Goal: Task Accomplishment & Management: Complete application form

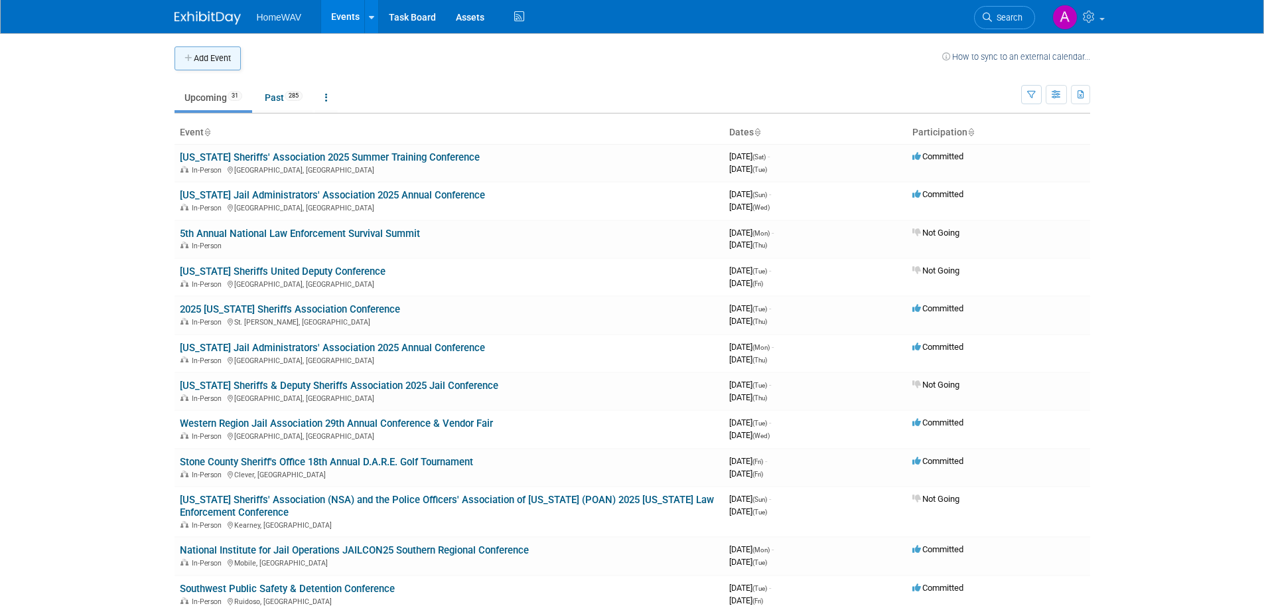
click at [227, 60] on button "Add Event" at bounding box center [208, 58] width 66 height 24
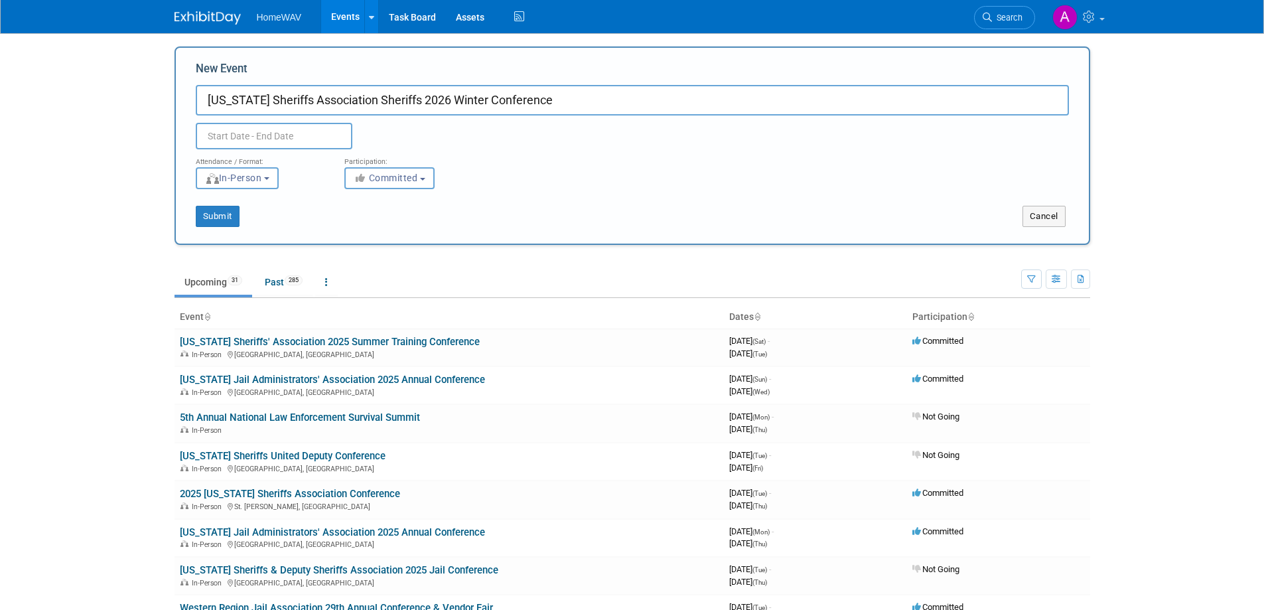
type input "[US_STATE] Sheriffs Association Sheriffs 2026 Winter Conference"
click at [250, 134] on input "text" at bounding box center [274, 136] width 157 height 27
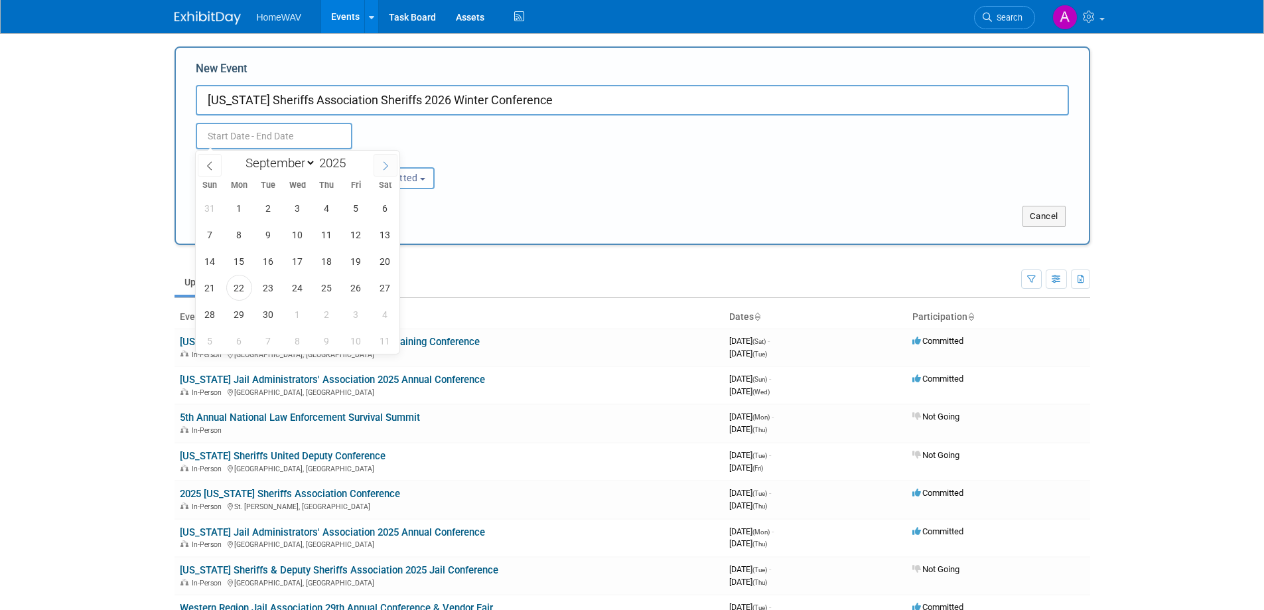
click at [390, 161] on icon at bounding box center [385, 165] width 9 height 9
select select "11"
click at [390, 161] on icon at bounding box center [385, 165] width 9 height 9
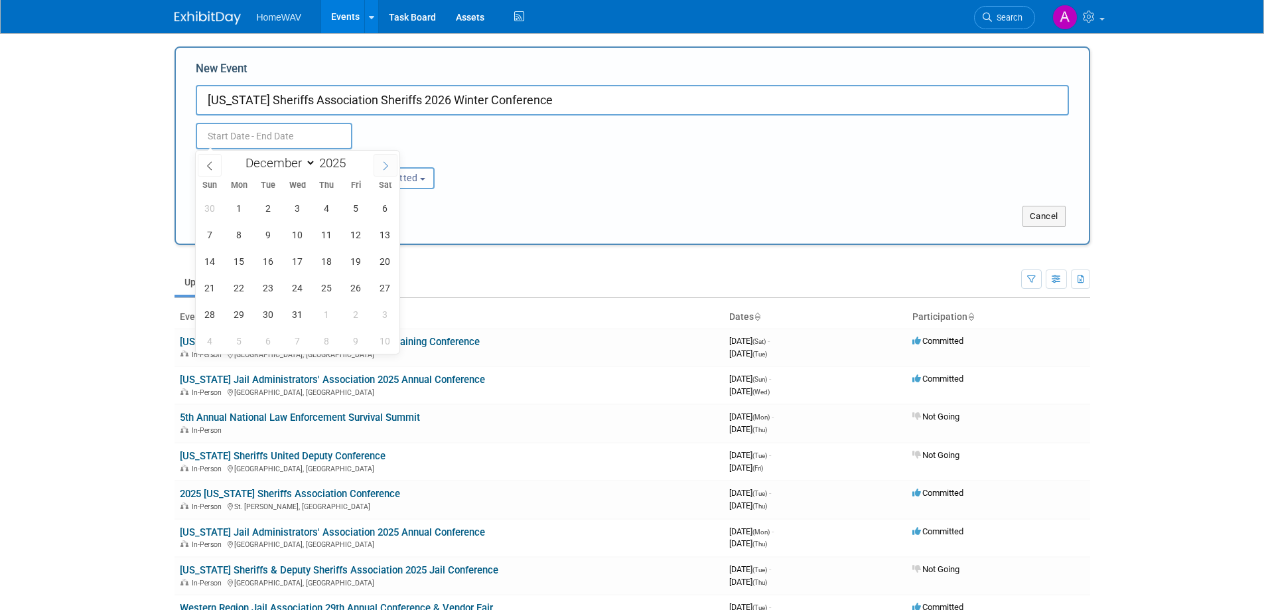
type input "2026"
select select "0"
click at [216, 319] on span "25" at bounding box center [210, 314] width 26 height 26
click at [293, 319] on span "28" at bounding box center [298, 314] width 26 height 26
type input "[DATE] to [DATE]"
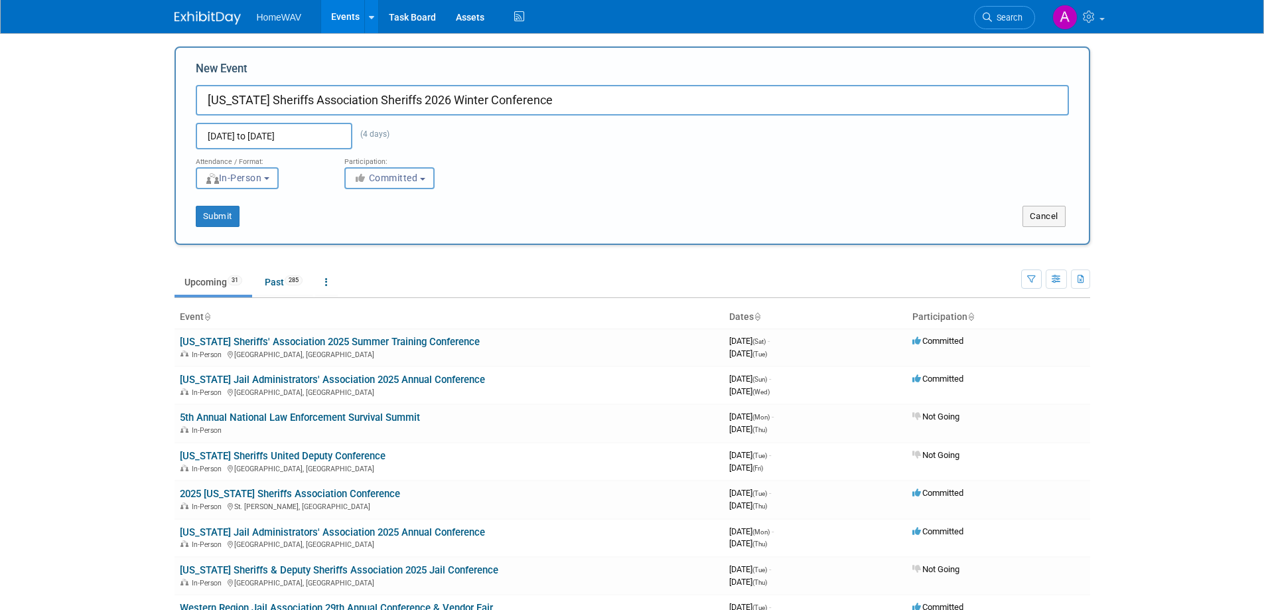
click at [413, 178] on span "Committed" at bounding box center [386, 178] width 64 height 11
click at [402, 230] on label "Considering" at bounding box center [396, 228] width 88 height 17
click at [357, 230] on input "Considering" at bounding box center [352, 228] width 9 height 9
select select "2"
click at [222, 220] on button "Submit" at bounding box center [218, 216] width 44 height 21
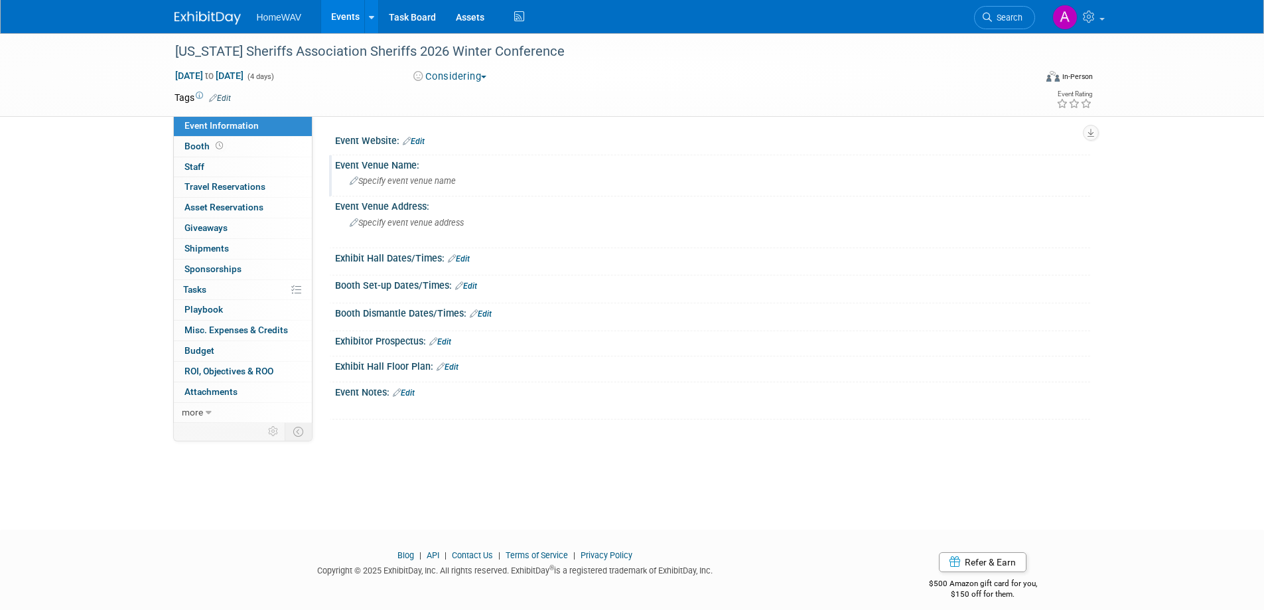
click at [398, 183] on span "Specify event venue name" at bounding box center [403, 181] width 106 height 10
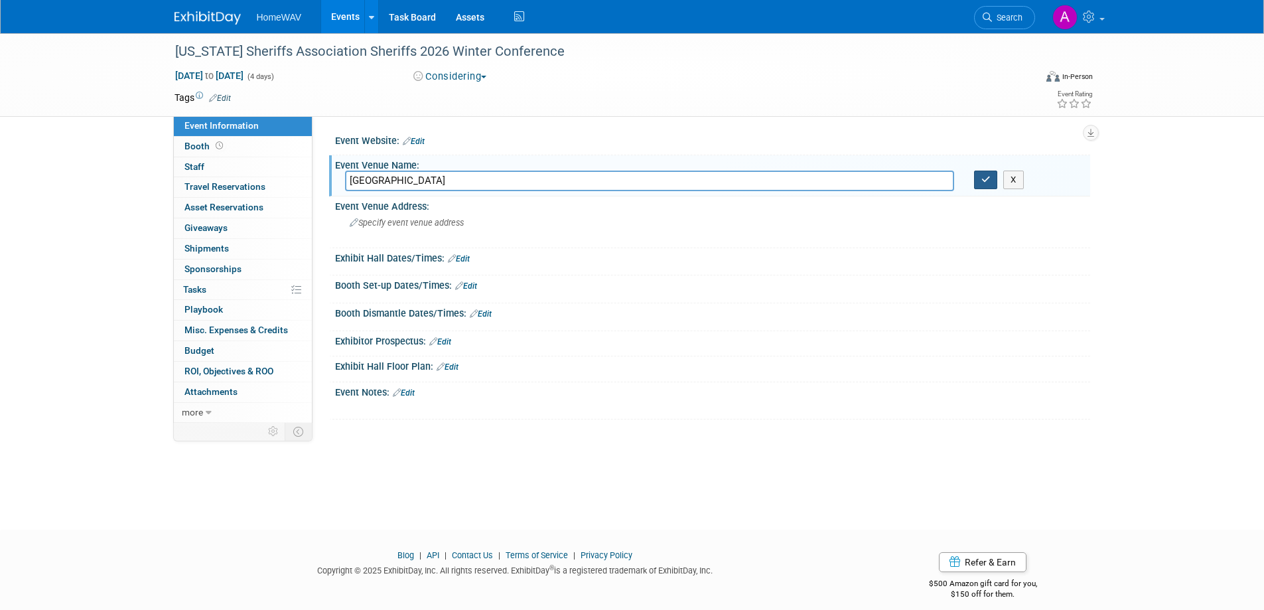
type input "Sawgrass Marriott Golf Resort & Spa"
click at [980, 179] on button "button" at bounding box center [986, 180] width 24 height 19
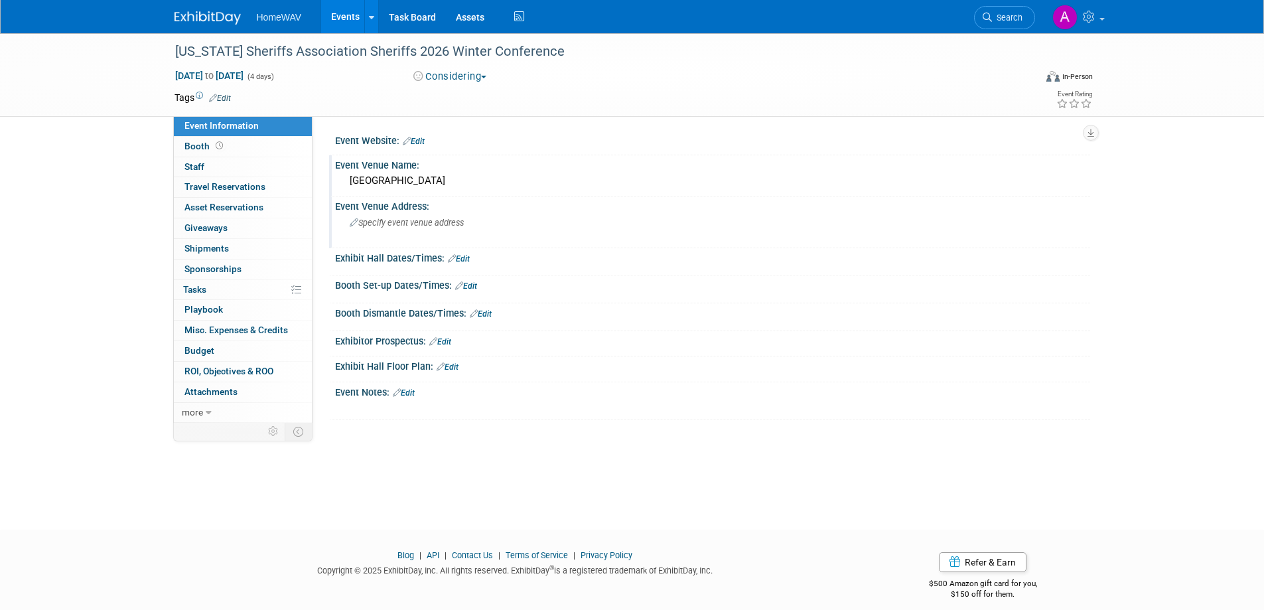
click at [409, 228] on div "Specify event venue address" at bounding box center [492, 227] width 295 height 31
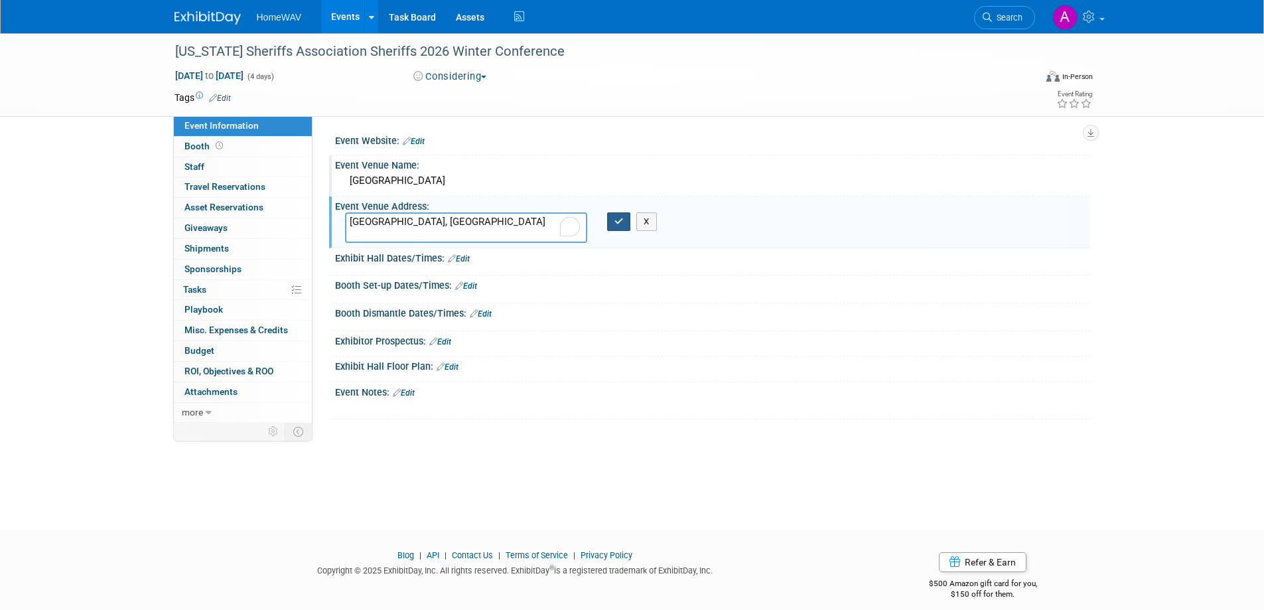
type textarea "St. Johns County, FL"
click at [613, 216] on button "button" at bounding box center [619, 221] width 24 height 19
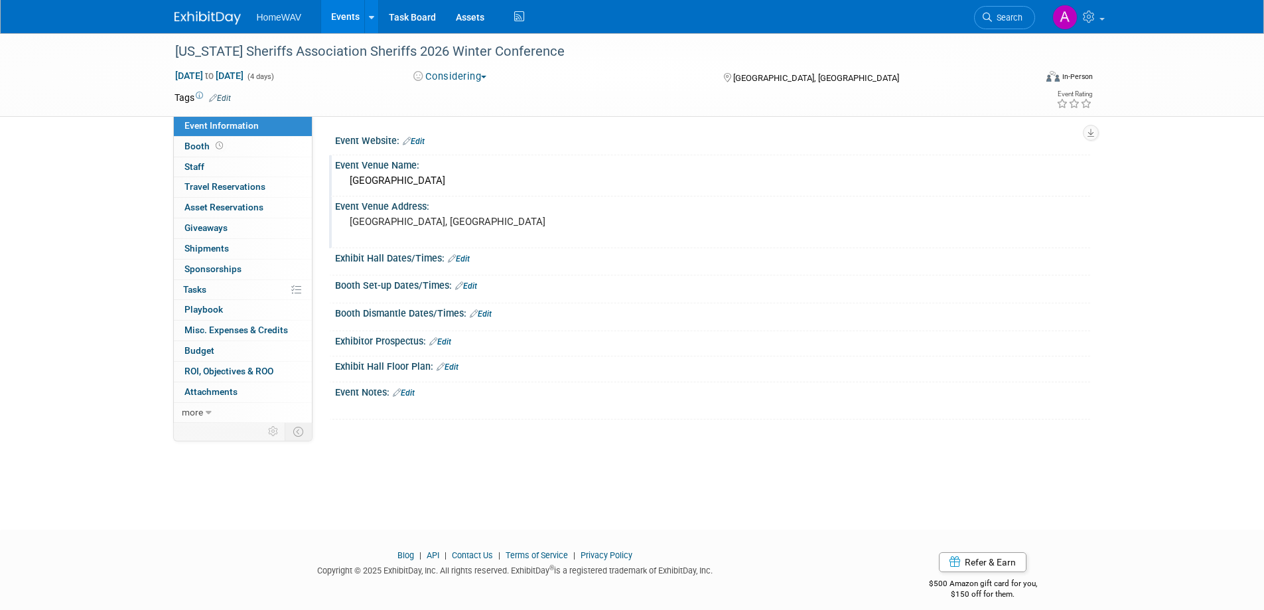
click at [413, 396] on link "Edit" at bounding box center [404, 392] width 22 height 9
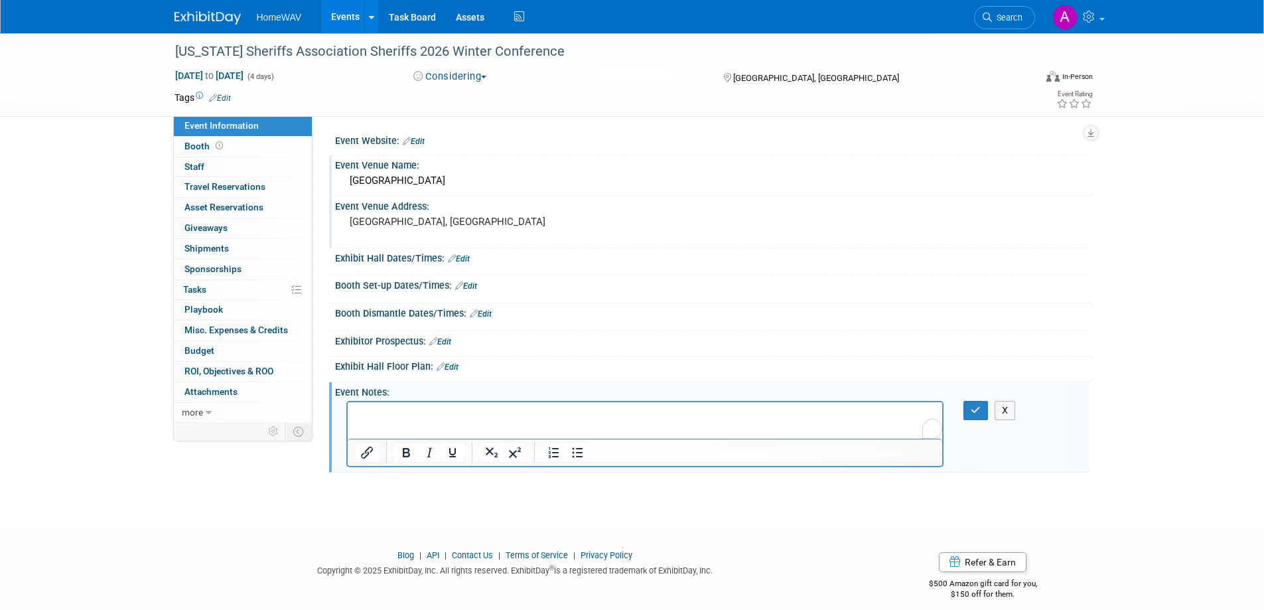
paste body "To enrich screen reader interactions, please activate Accessibility in Grammarl…"
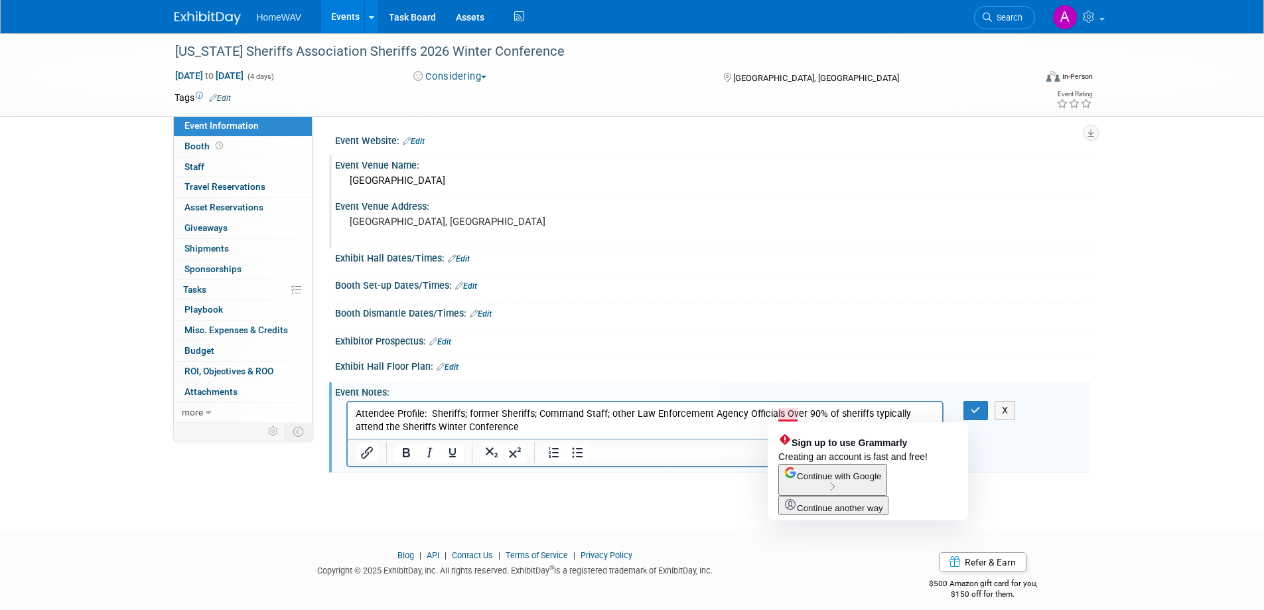
click at [777, 415] on p "Attendee Profile: Sheriffs; former Sheriffs; Command Staff; other Law Enforceme…" at bounding box center [645, 420] width 580 height 27
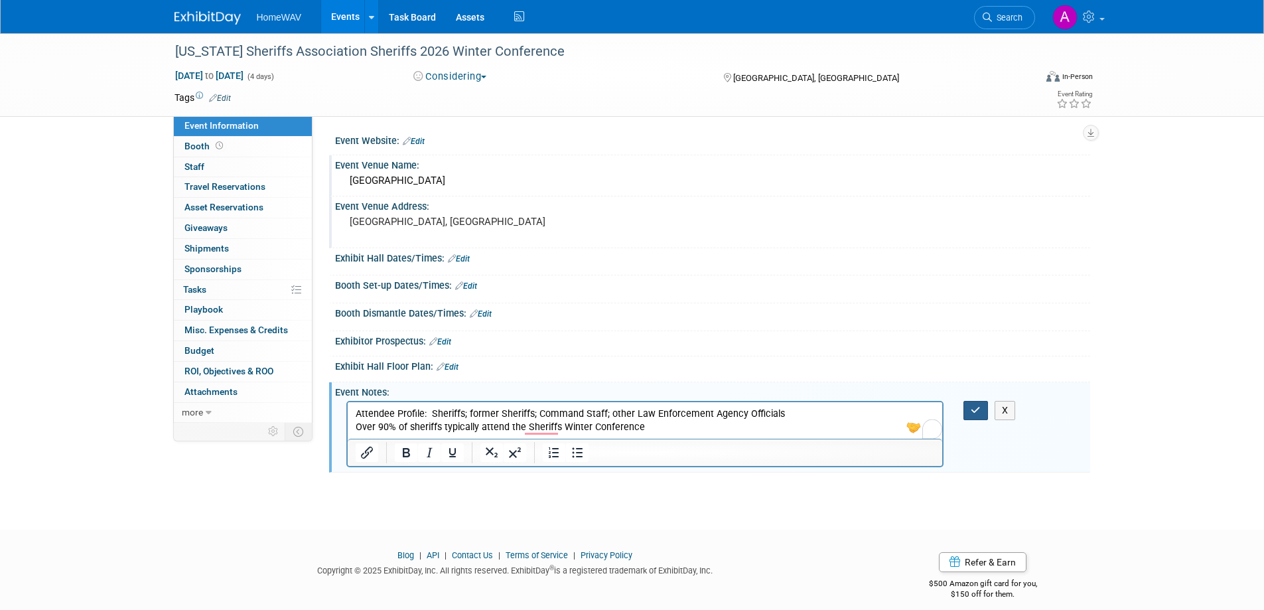
click at [973, 409] on icon "button" at bounding box center [976, 409] width 10 height 9
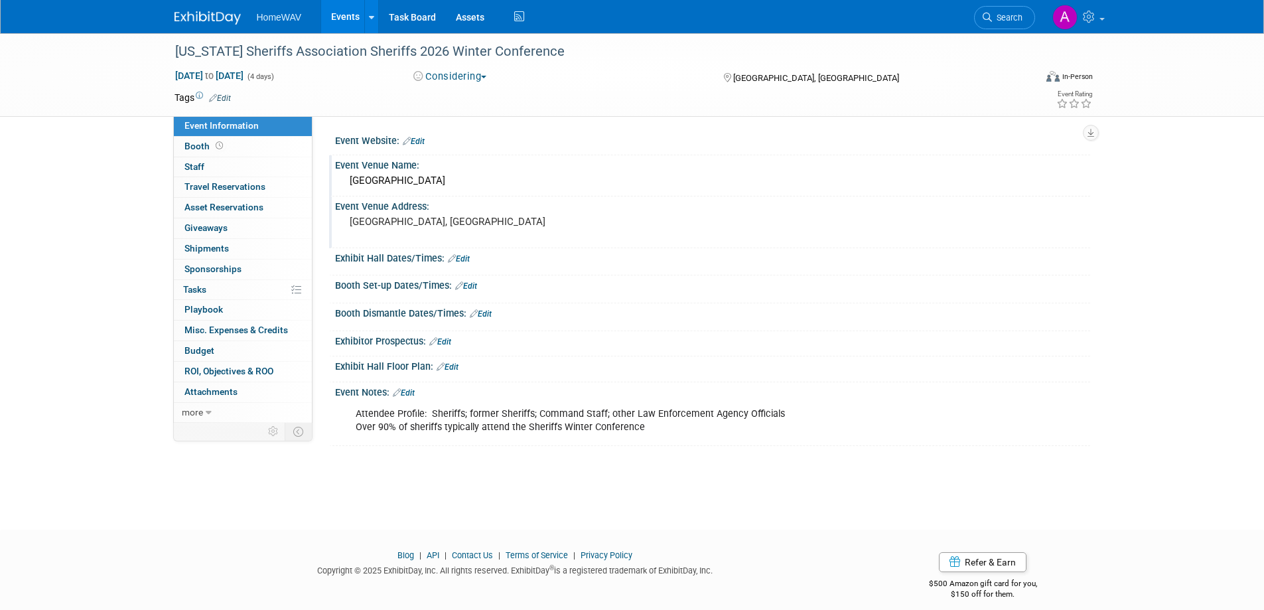
click at [348, 17] on link "Events" at bounding box center [345, 16] width 48 height 33
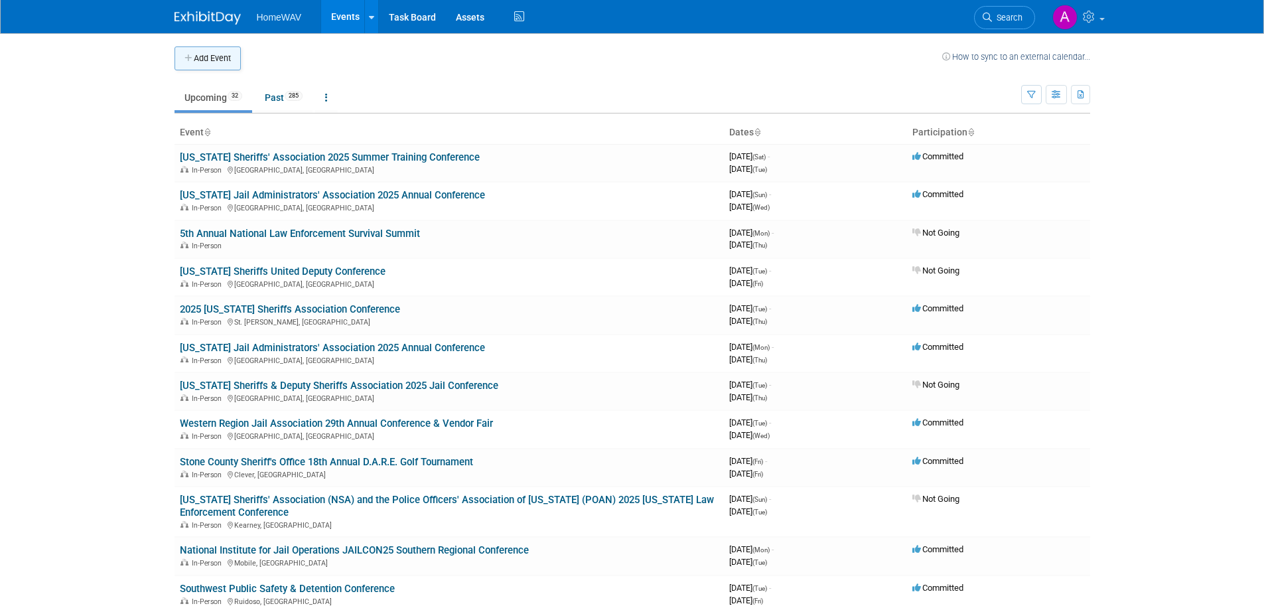
click at [225, 58] on button "Add Event" at bounding box center [208, 58] width 66 height 24
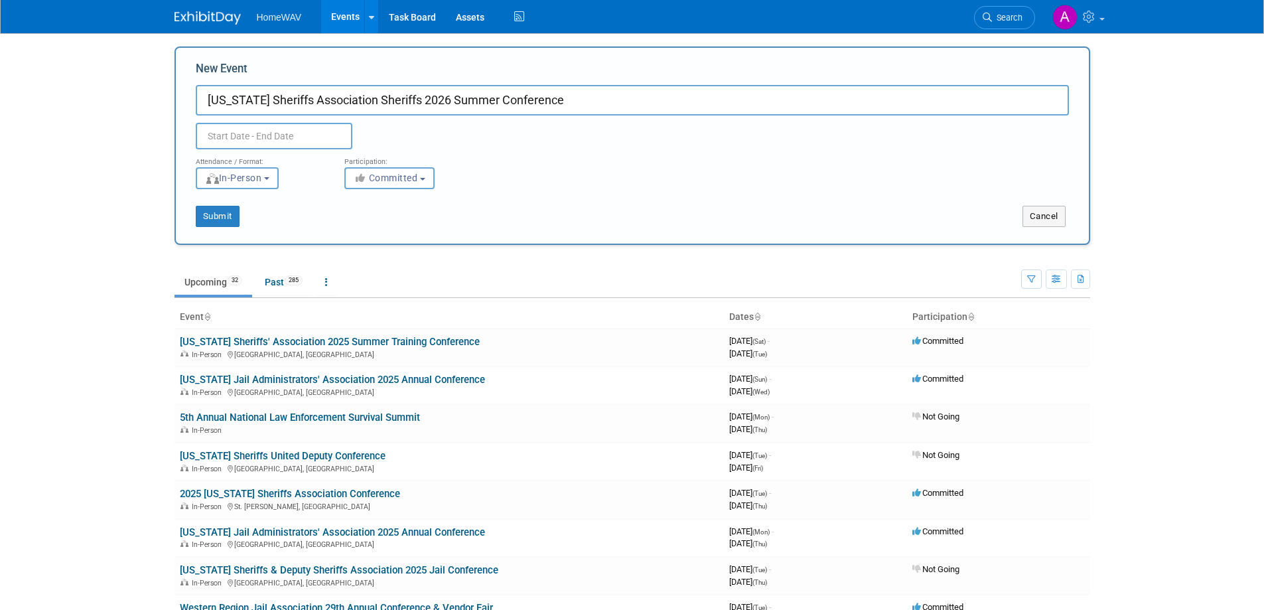
type input "[US_STATE] Sheriffs Association Sheriffs 2026 Summer Conference"
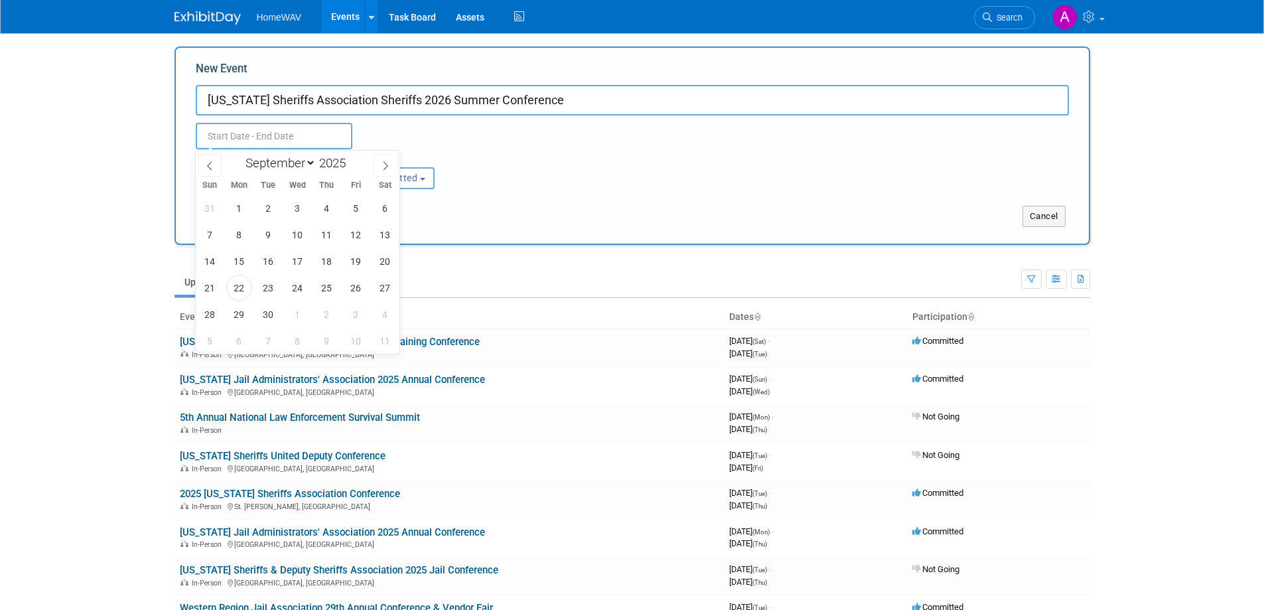
click at [282, 135] on input "text" at bounding box center [274, 136] width 157 height 27
click at [393, 163] on span at bounding box center [386, 165] width 24 height 23
select select "11"
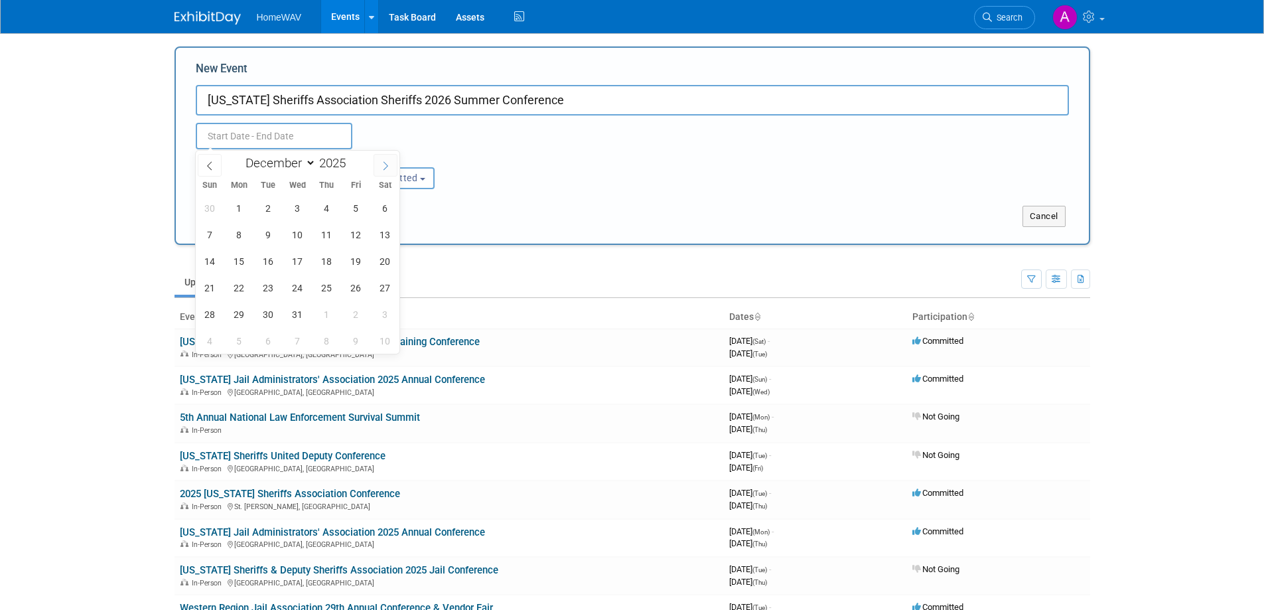
click at [393, 163] on span at bounding box center [386, 165] width 24 height 23
type input "2026"
click at [393, 163] on span at bounding box center [386, 165] width 24 height 23
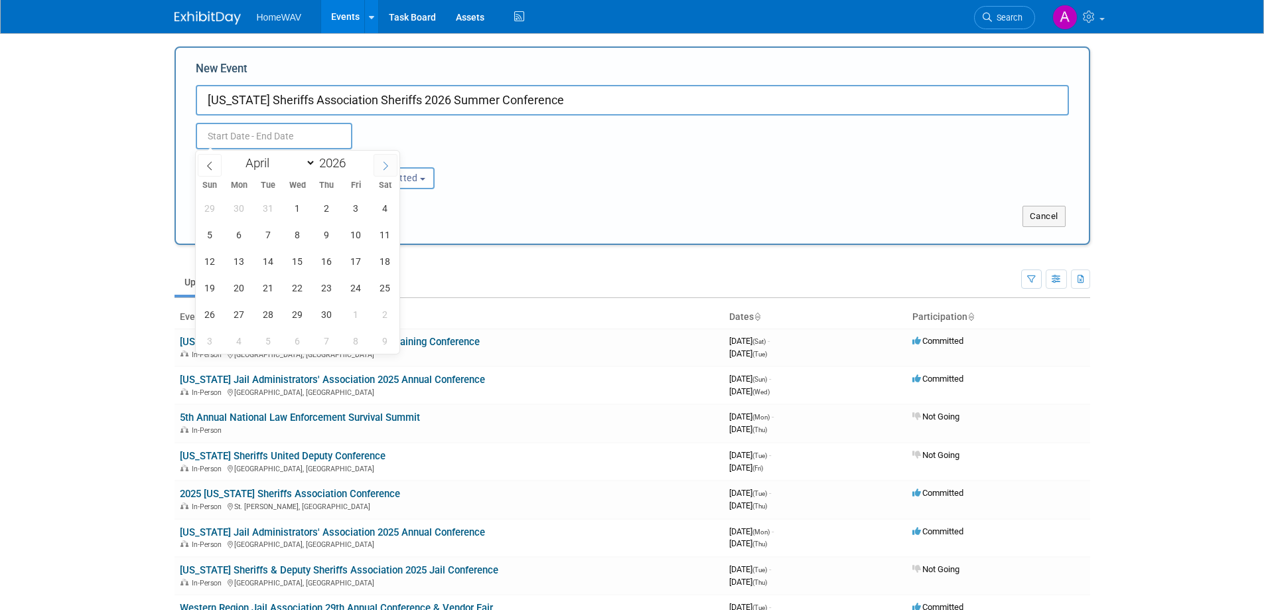
click at [393, 163] on span at bounding box center [386, 165] width 24 height 23
select select "6"
click at [209, 317] on span "26" at bounding box center [210, 314] width 26 height 26
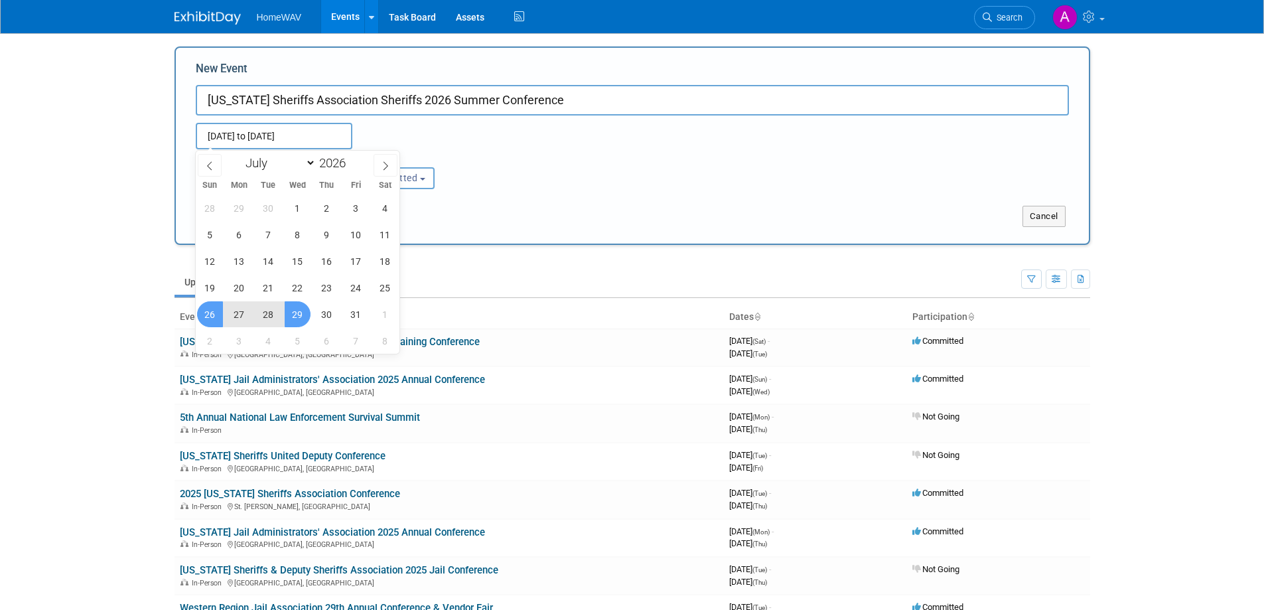
click at [293, 311] on span "29" at bounding box center [298, 314] width 26 height 26
type input "Jul 26, 2026 to Jul 29, 2026"
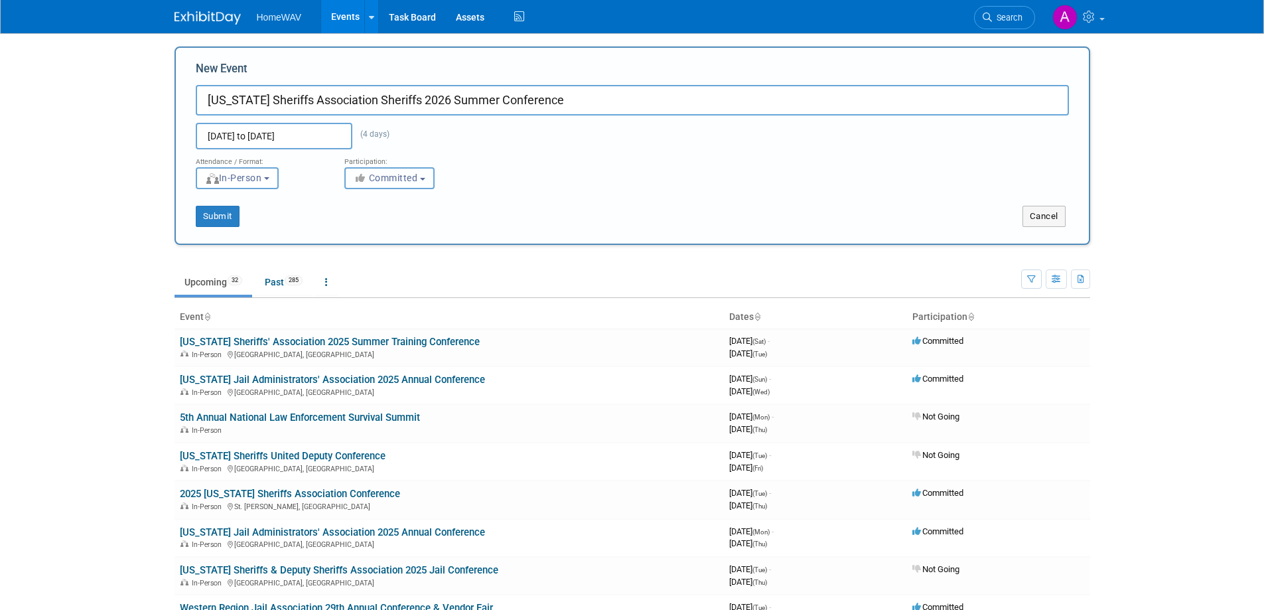
click at [395, 179] on span "Committed" at bounding box center [386, 178] width 64 height 11
click at [395, 232] on label "Considering" at bounding box center [396, 228] width 88 height 17
click at [357, 232] on input "Considering" at bounding box center [352, 228] width 9 height 9
select select "2"
click at [237, 214] on button "Submit" at bounding box center [218, 216] width 44 height 21
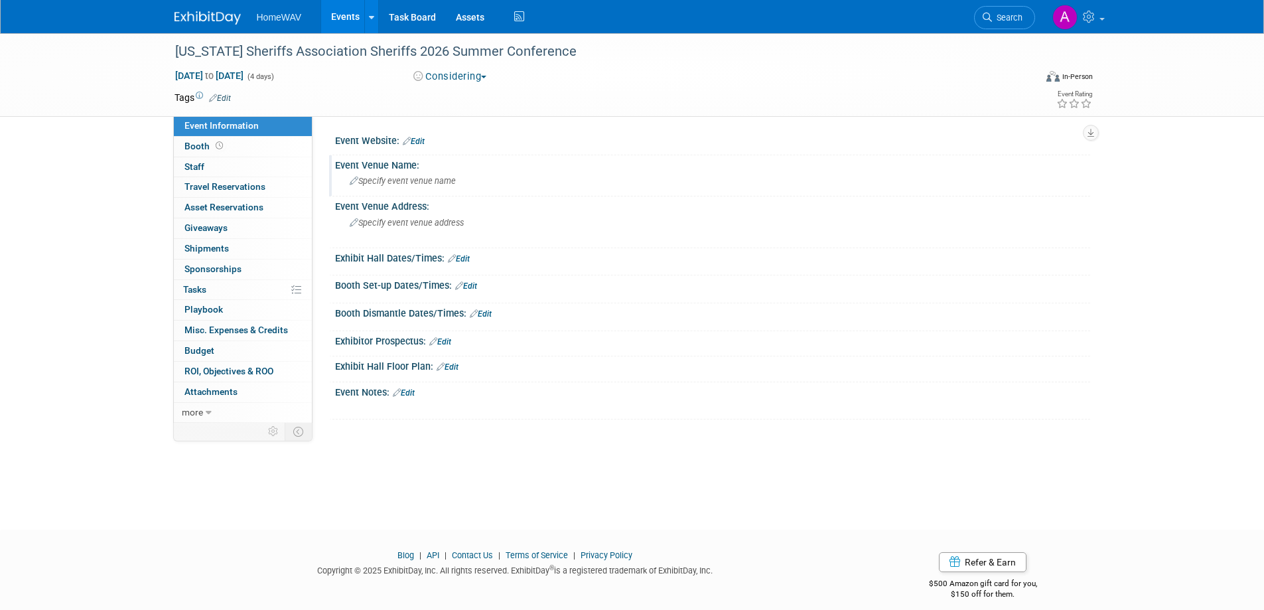
click at [398, 179] on span "Specify event venue name" at bounding box center [403, 181] width 106 height 10
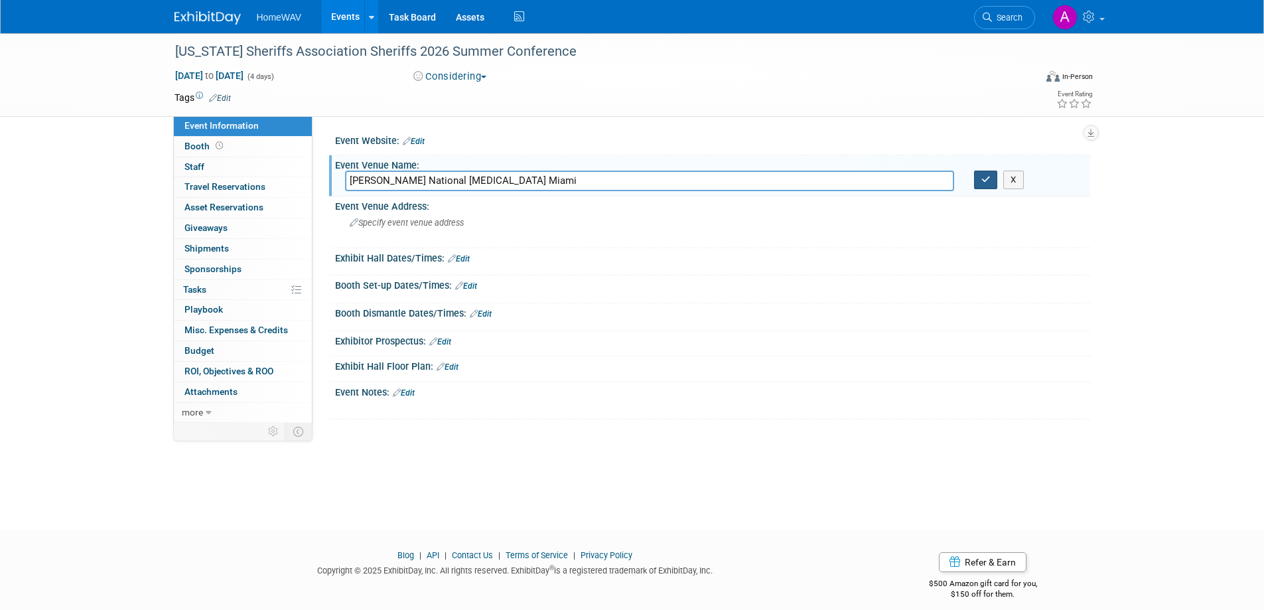
type input "Trump National Doral Miami"
click at [994, 187] on button "button" at bounding box center [986, 180] width 24 height 19
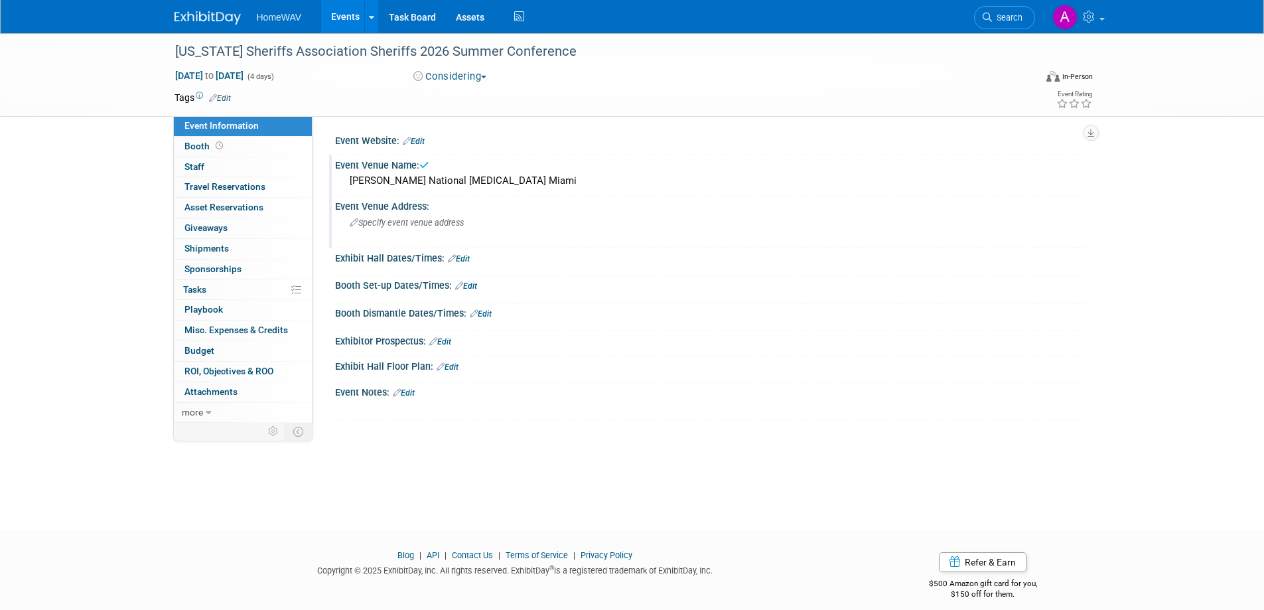
click at [380, 226] on span "Specify event venue address" at bounding box center [407, 223] width 114 height 10
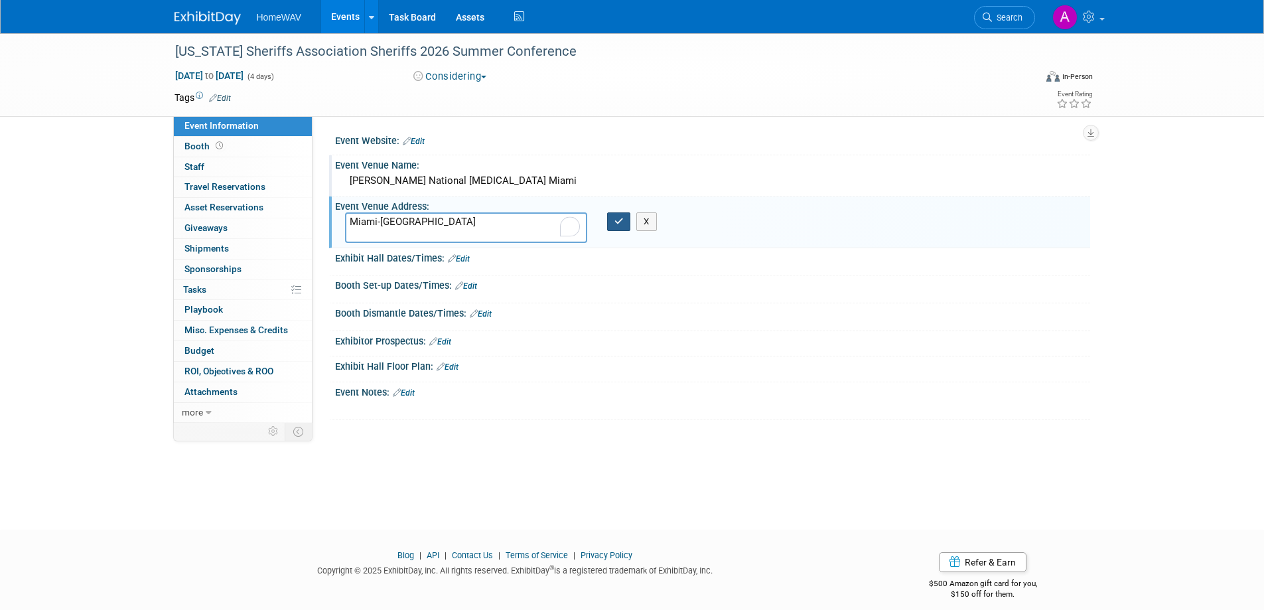
type textarea "Miami-Dade County"
click at [613, 221] on button "button" at bounding box center [619, 221] width 24 height 19
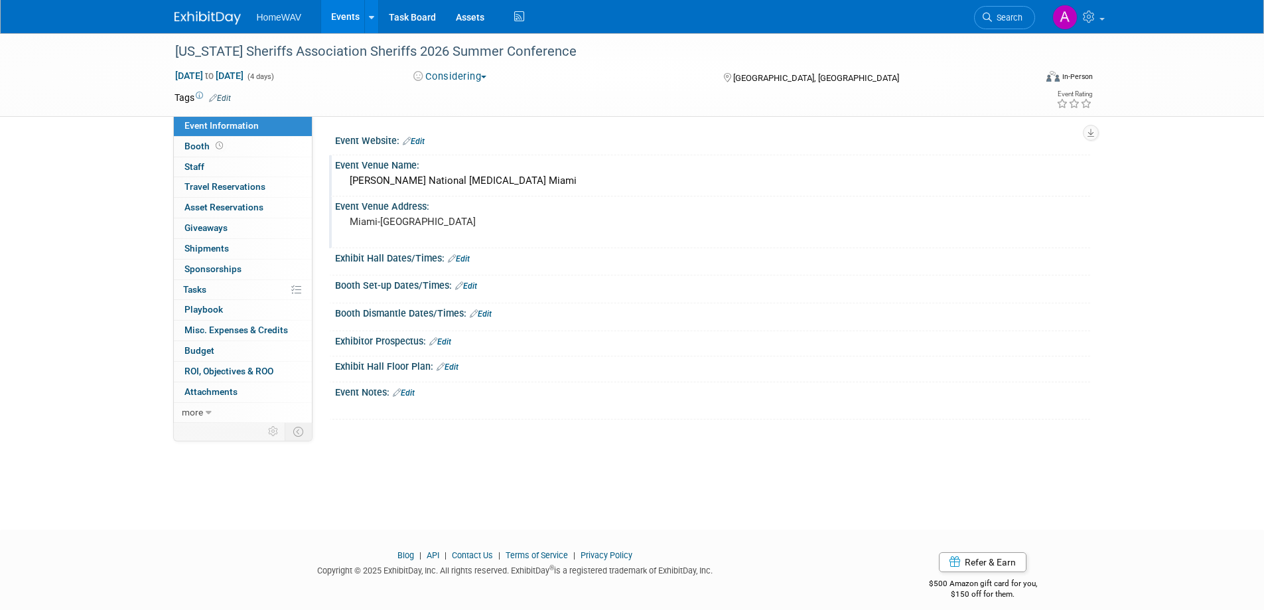
click at [415, 391] on link "Edit" at bounding box center [404, 392] width 22 height 9
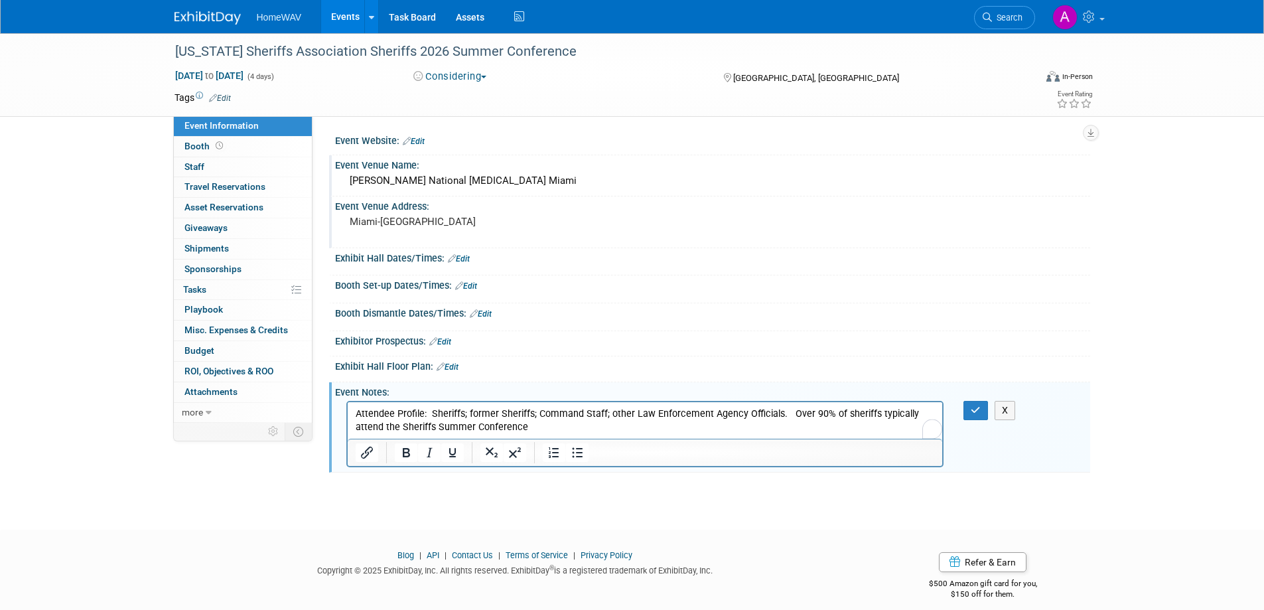
click at [786, 412] on p "Attendee Profile: Sheriffs; former Sheriffs; Command Staff; other Law Enforceme…" at bounding box center [645, 420] width 580 height 27
click at [979, 411] on icon "button" at bounding box center [976, 409] width 10 height 9
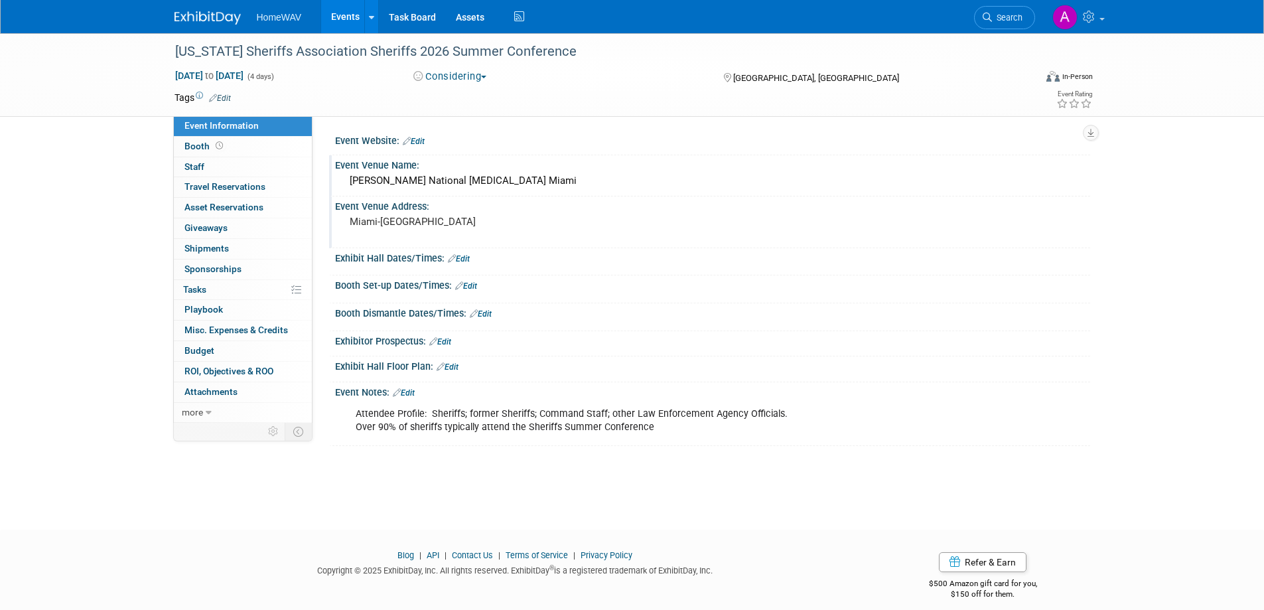
click at [344, 15] on link "Events" at bounding box center [345, 16] width 48 height 33
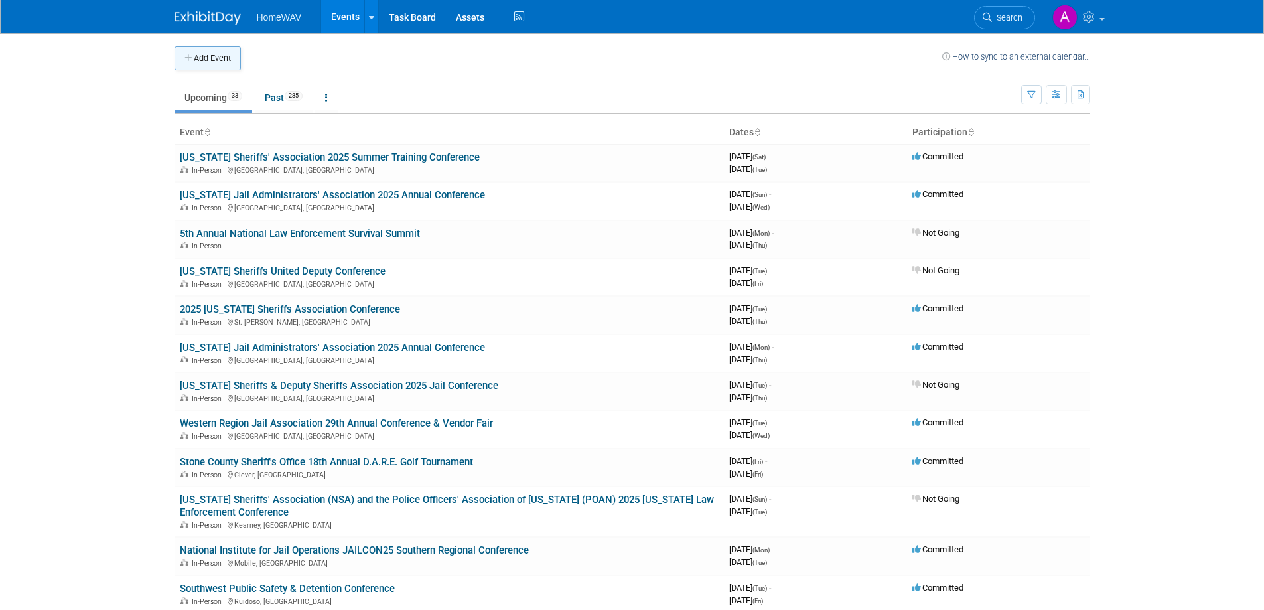
click at [222, 52] on button "Add Event" at bounding box center [208, 58] width 66 height 24
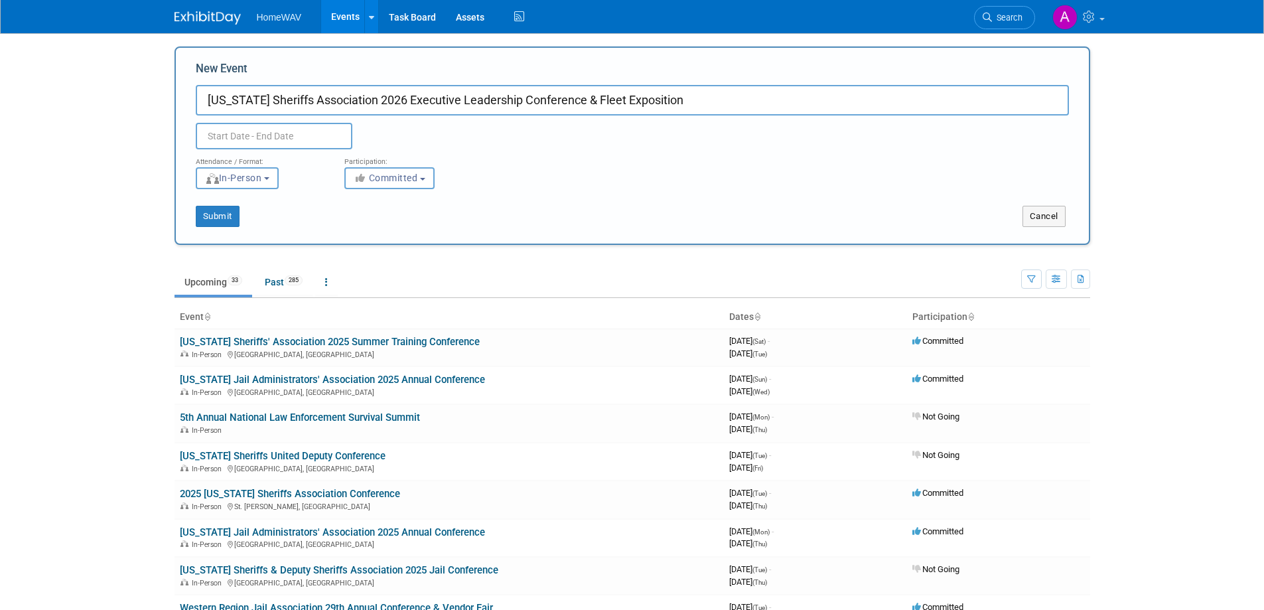
type input "[US_STATE] Sheriffs Association 2026 Executive Leadership Conference & Fleet Ex…"
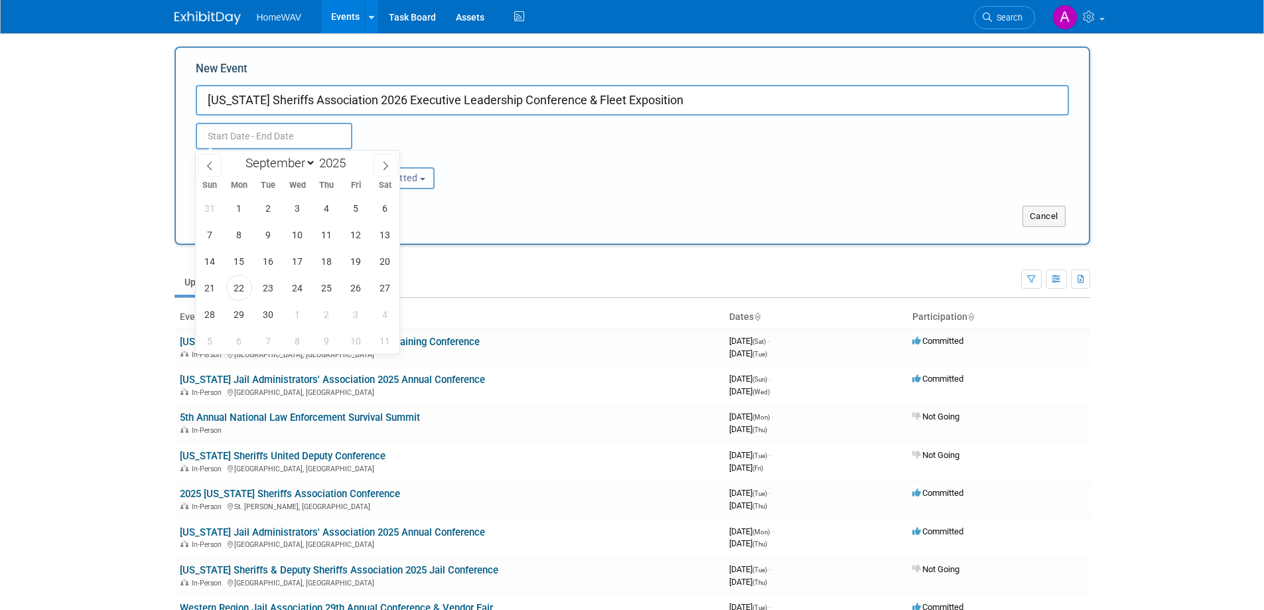
click at [259, 131] on input "text" at bounding box center [274, 136] width 157 height 27
click at [383, 161] on icon at bounding box center [385, 165] width 9 height 9
select select "11"
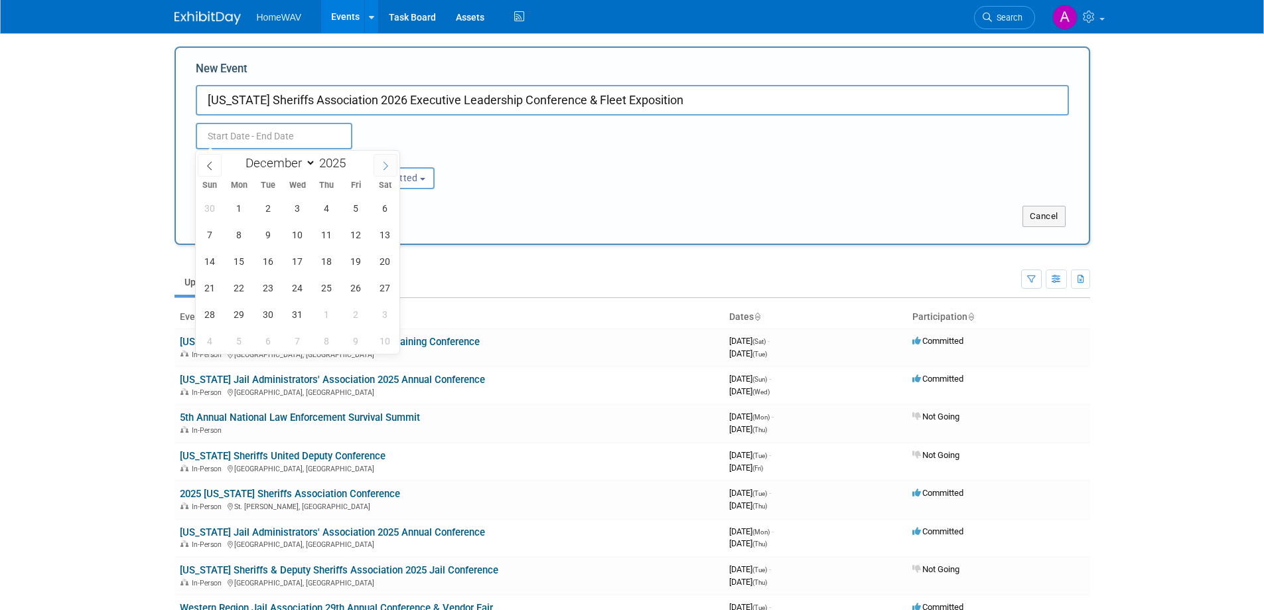
click at [383, 161] on icon at bounding box center [385, 165] width 9 height 9
type input "2026"
click at [383, 161] on icon at bounding box center [385, 165] width 9 height 9
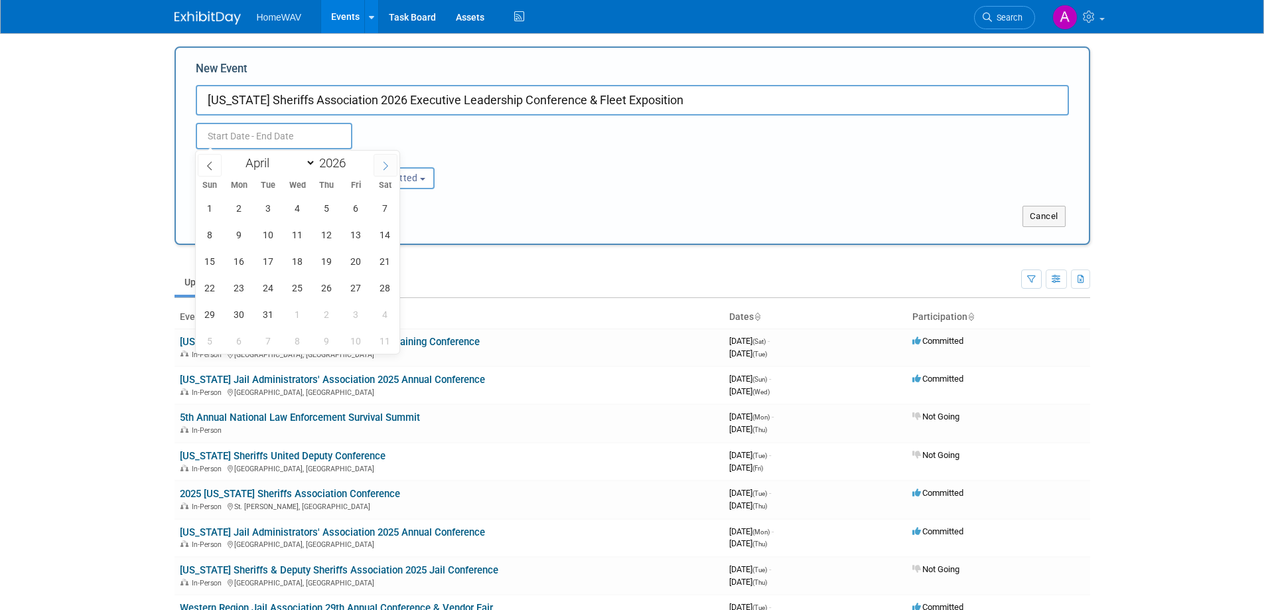
click at [383, 161] on icon at bounding box center [385, 165] width 9 height 9
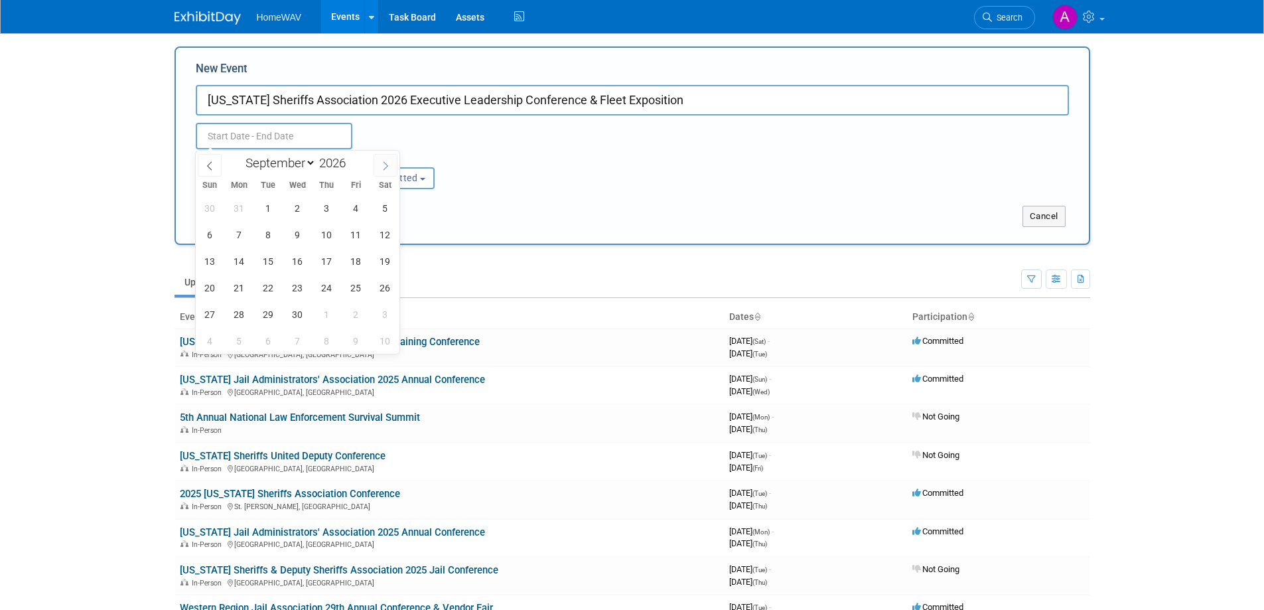
click at [383, 161] on icon at bounding box center [385, 165] width 9 height 9
select select "9"
click at [240, 312] on span "26" at bounding box center [239, 314] width 26 height 26
click at [297, 311] on span "28" at bounding box center [298, 314] width 26 height 26
type input "Oct 26, 2026 to Oct 28, 2026"
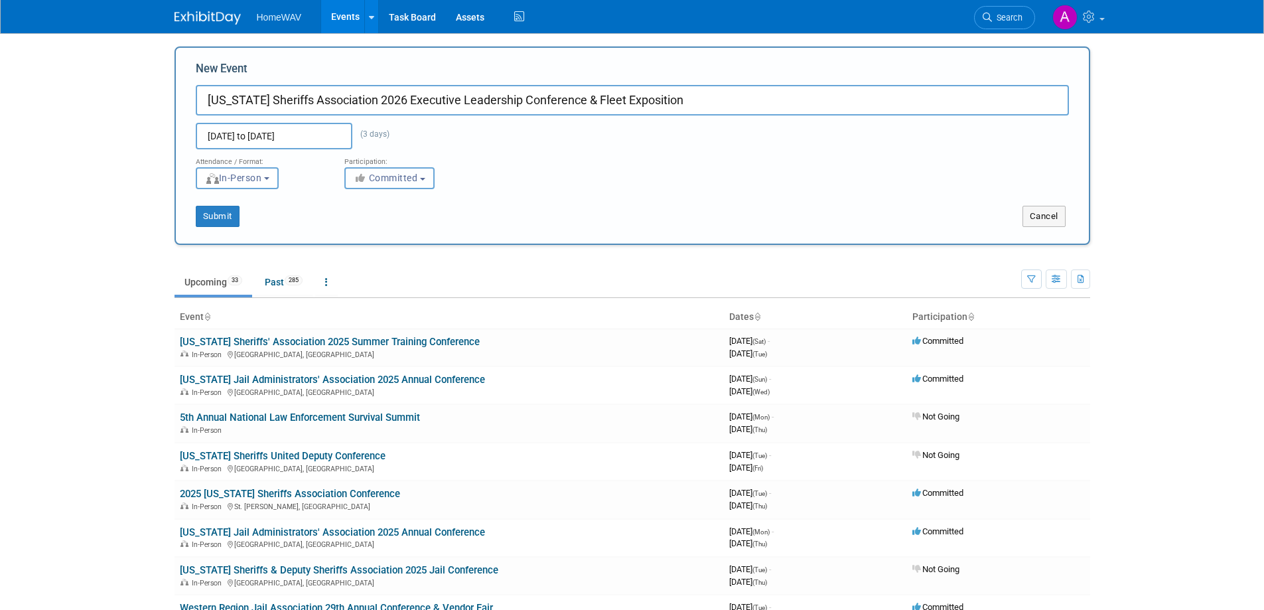
click at [402, 173] on span "Committed" at bounding box center [386, 178] width 64 height 11
click at [409, 228] on label "Considering" at bounding box center [396, 228] width 88 height 17
click at [357, 228] on input "Considering" at bounding box center [352, 228] width 9 height 9
select select "2"
click at [213, 218] on button "Submit" at bounding box center [218, 216] width 44 height 21
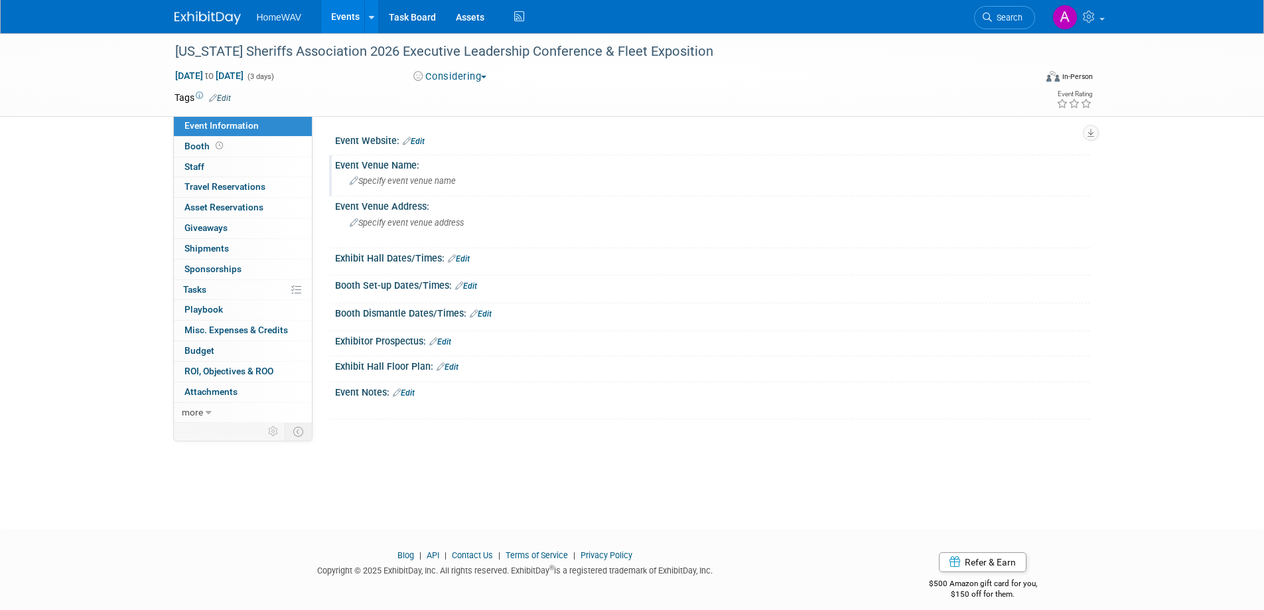
click at [392, 184] on span "Specify event venue name" at bounding box center [403, 181] width 106 height 10
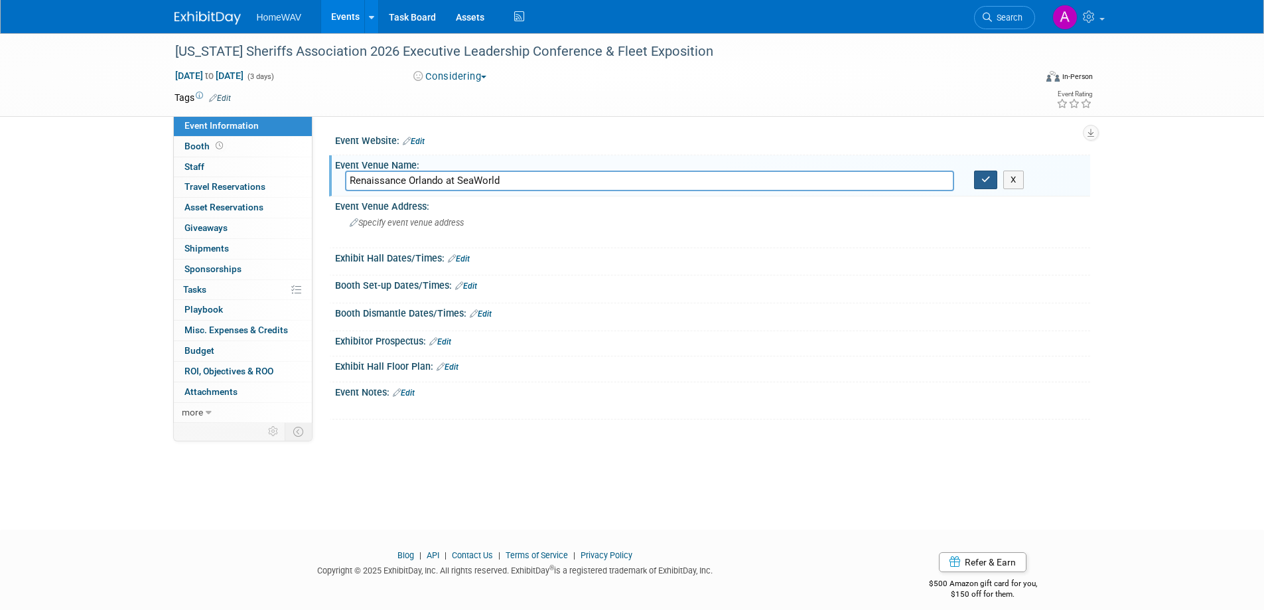
type input "Renaissance Orlando at SeaWorld"
click at [990, 179] on icon "button" at bounding box center [986, 179] width 9 height 9
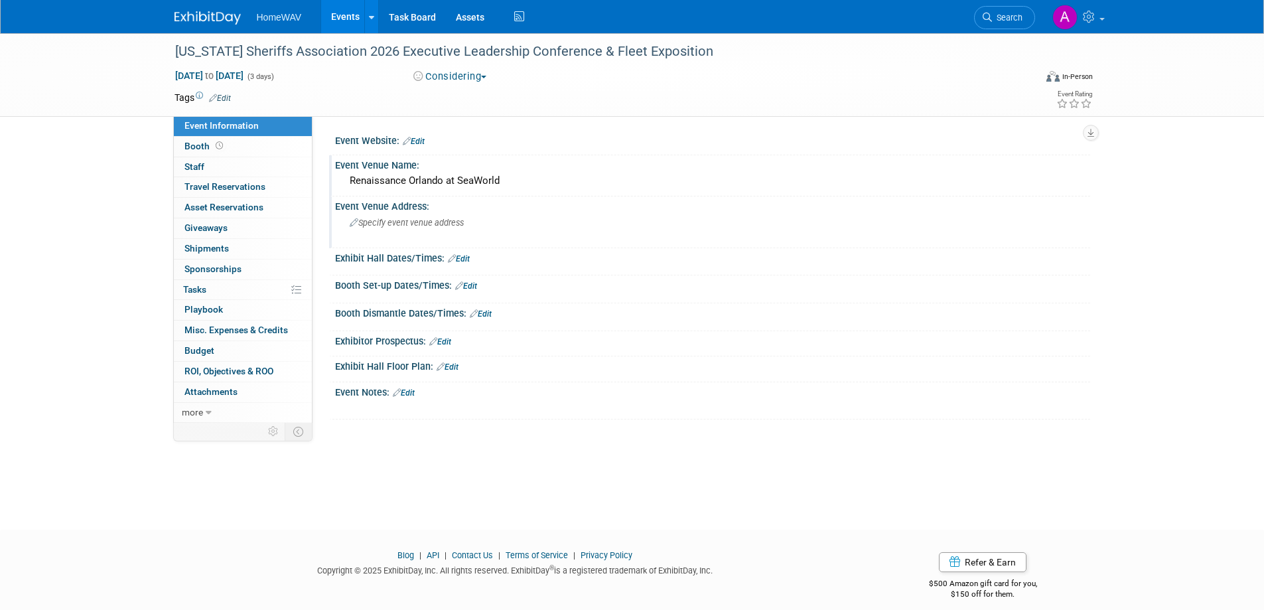
click at [403, 224] on span "Specify event venue address" at bounding box center [407, 223] width 114 height 10
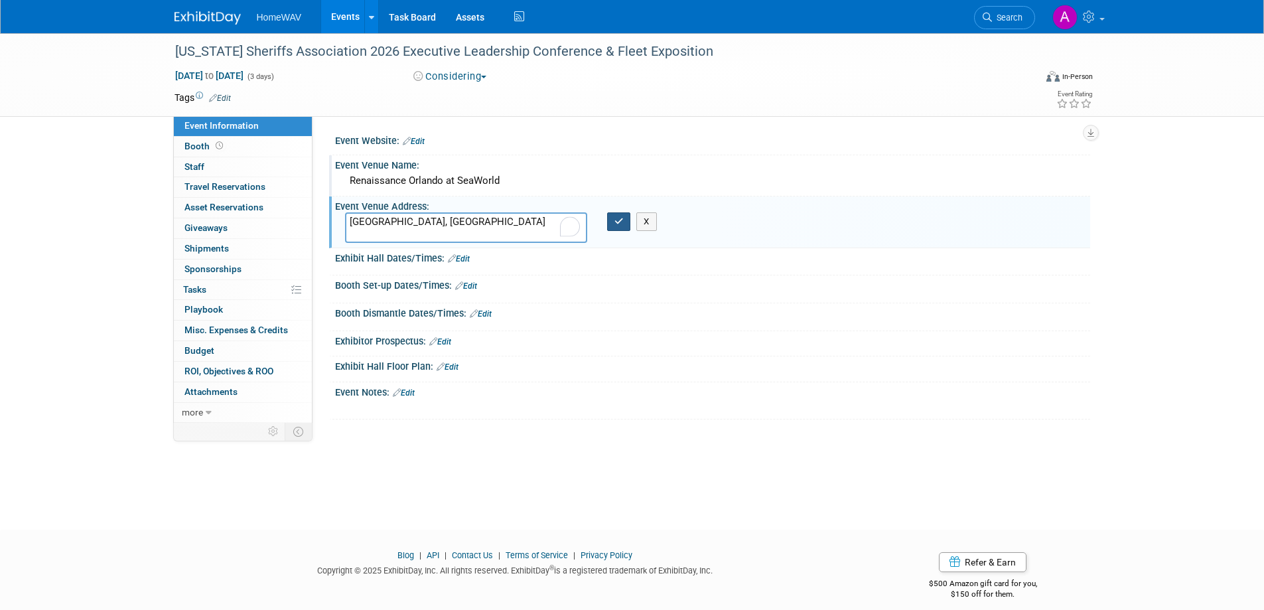
type textarea "Orange County, FL"
click at [619, 225] on icon "button" at bounding box center [619, 221] width 9 height 9
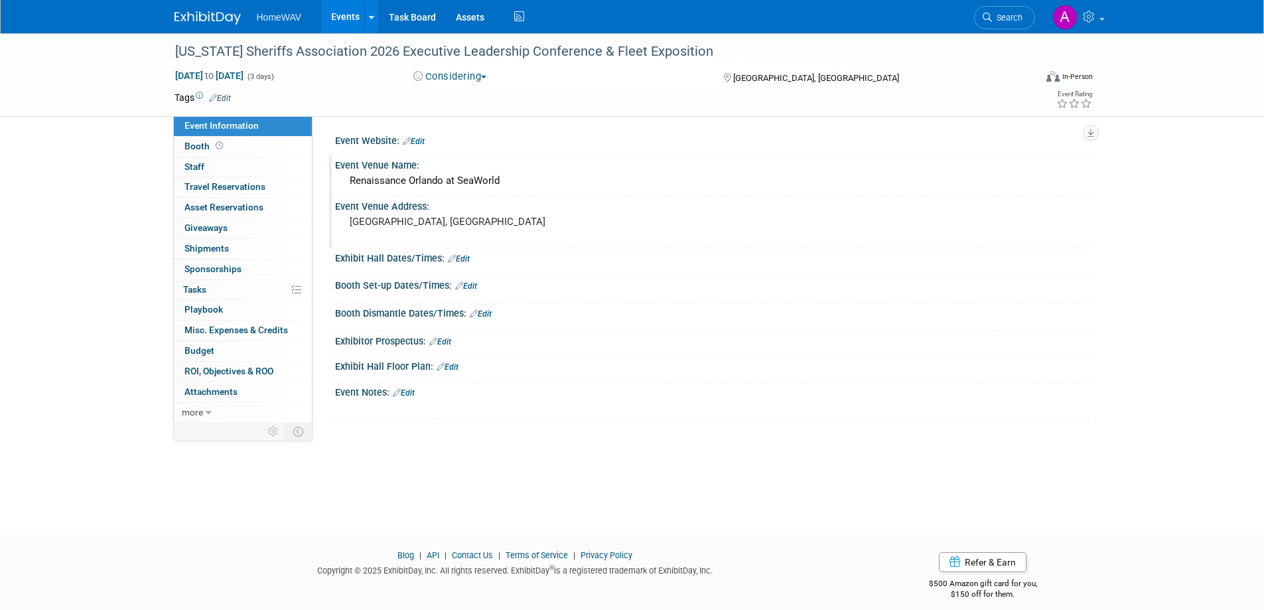
click at [408, 392] on link "Edit" at bounding box center [404, 392] width 22 height 9
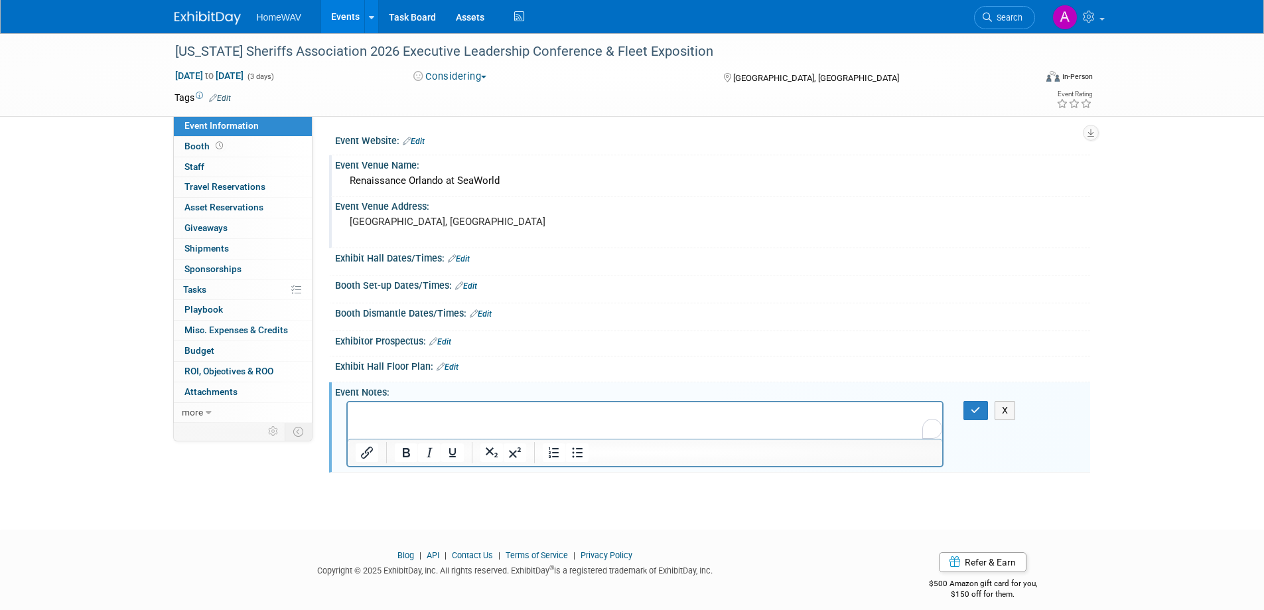
click at [395, 418] on p "To enrich screen reader interactions, please activate Accessibility in Grammarl…" at bounding box center [645, 413] width 580 height 13
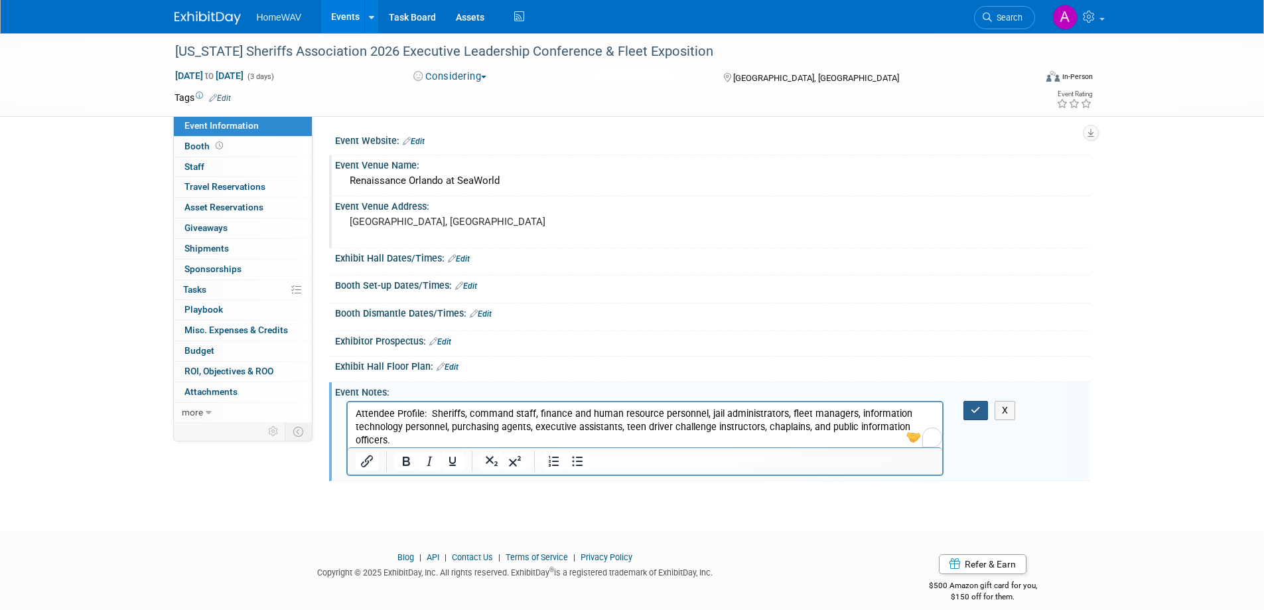
click at [969, 408] on button "button" at bounding box center [976, 410] width 25 height 19
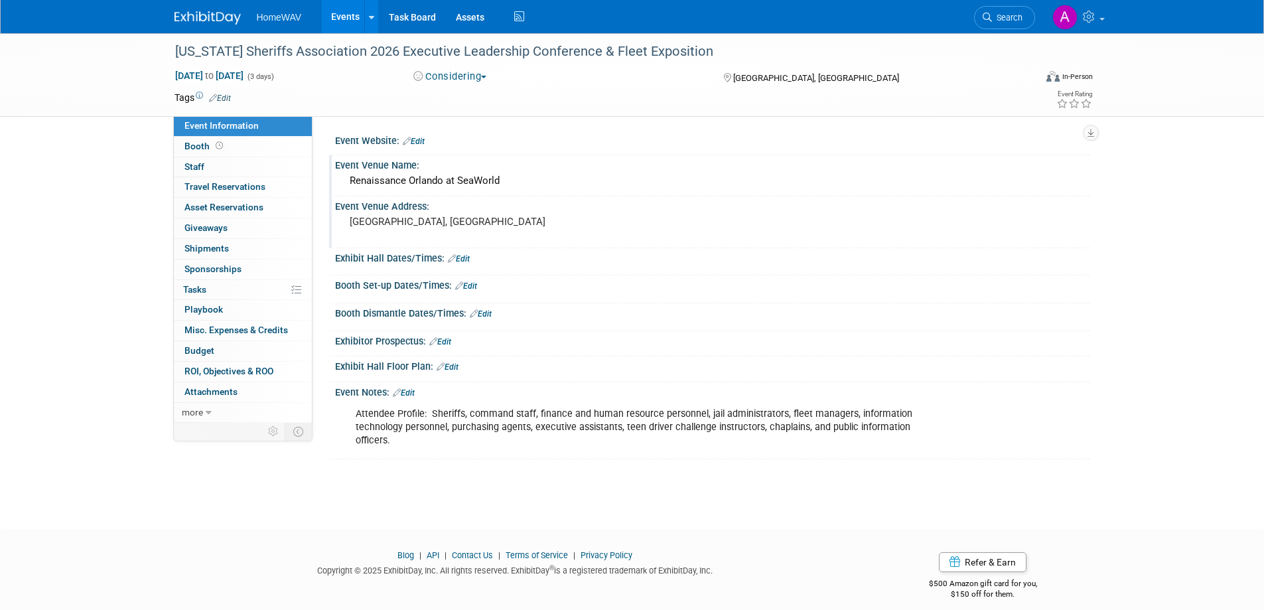
click at [338, 17] on link "Events" at bounding box center [345, 16] width 48 height 33
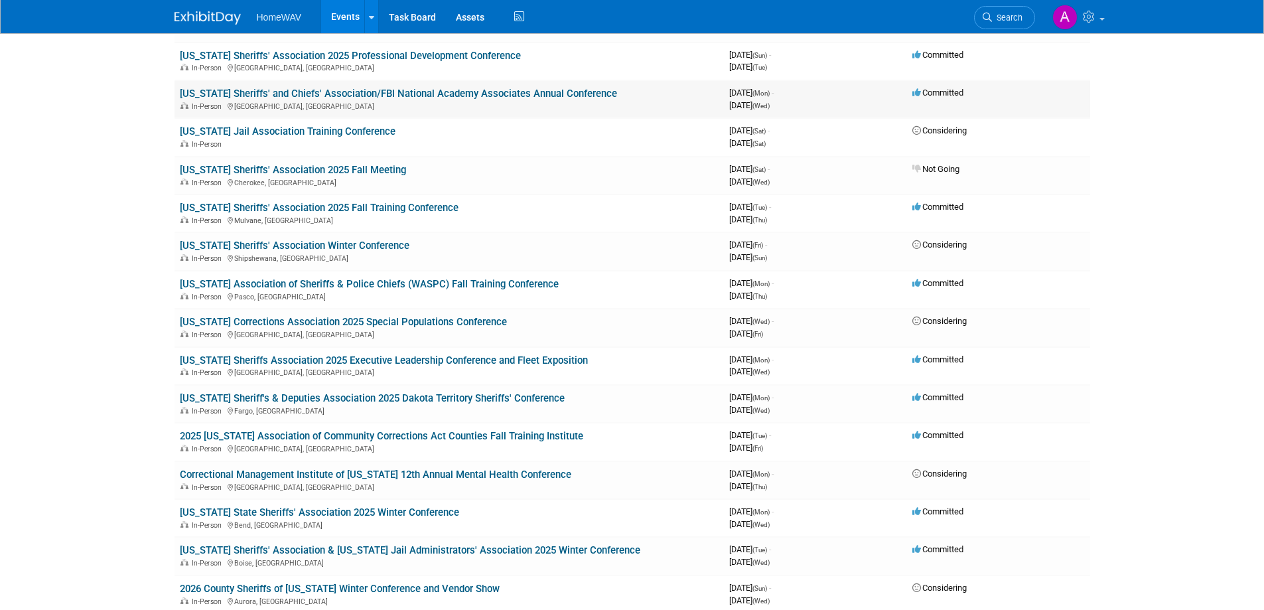
scroll to position [998, 0]
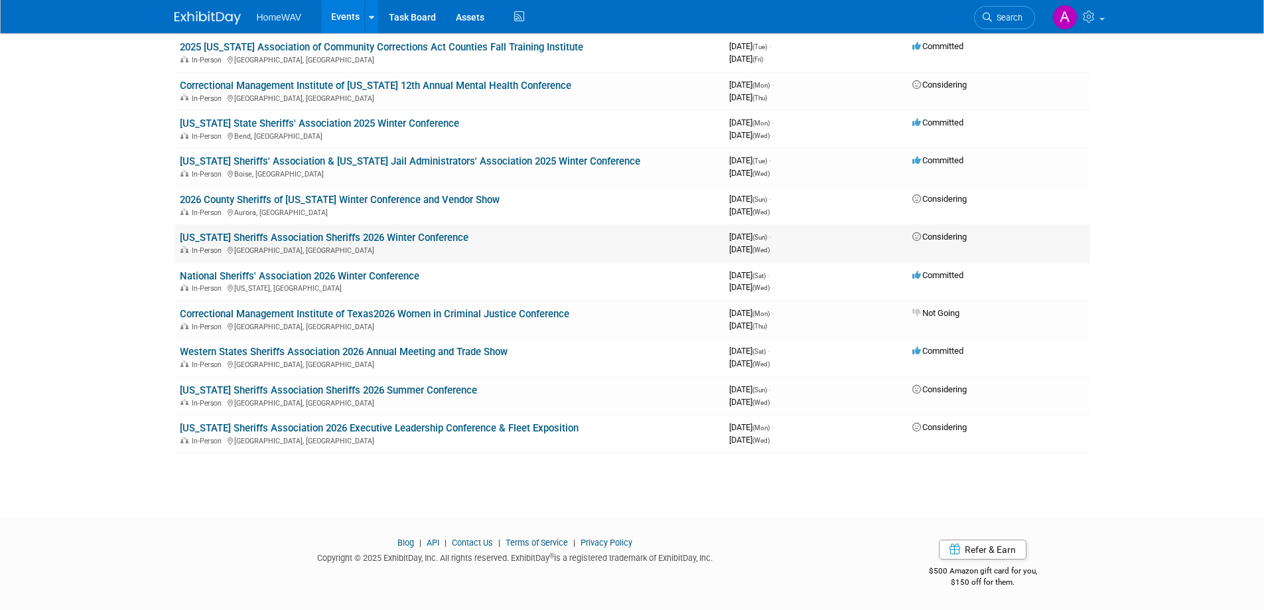
click at [301, 236] on link "[US_STATE] Sheriffs Association Sheriffs 2026 Winter Conference" at bounding box center [324, 238] width 289 height 12
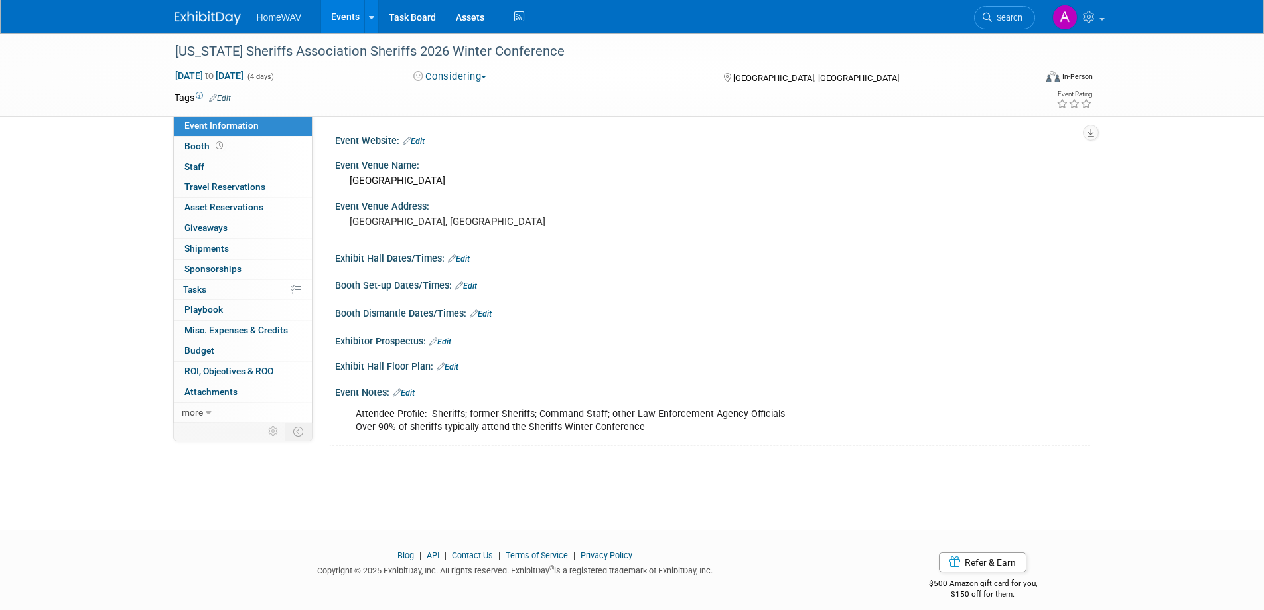
click at [415, 391] on link "Edit" at bounding box center [404, 392] width 22 height 9
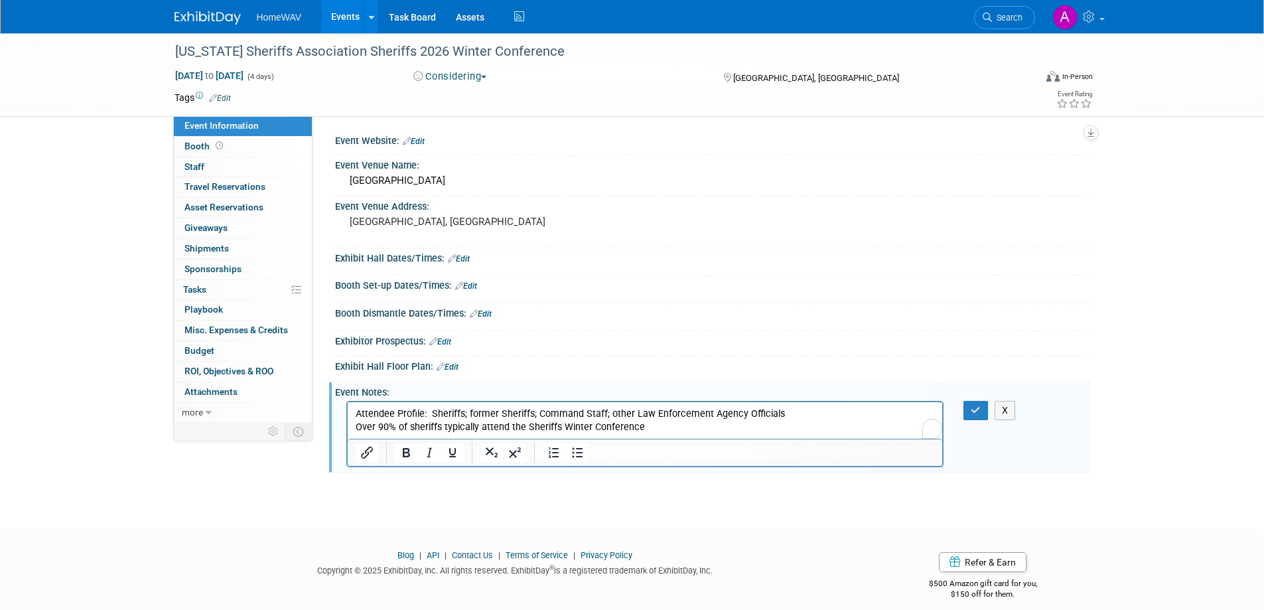
click at [654, 427] on p "Attendee Profile: Sheriffs; former Sheriffs; Command Staff; other Law Enforceme…" at bounding box center [645, 420] width 580 height 27
drag, startPoint x: 563, startPoint y: 437, endPoint x: 340, endPoint y: 441, distance: 222.4
click at [347, 441] on html "Attendee Profile: Sheriffs; former Sheriffs; Command Staff; other Law Enforceme…" at bounding box center [644, 424] width 595 height 45
copy p "Is automatically included in annual partnership."
click at [648, 430] on p "Attendee Profile: Sheriffs; former Sheriffs; Command Staff; other Law Enforceme…" at bounding box center [645, 420] width 580 height 27
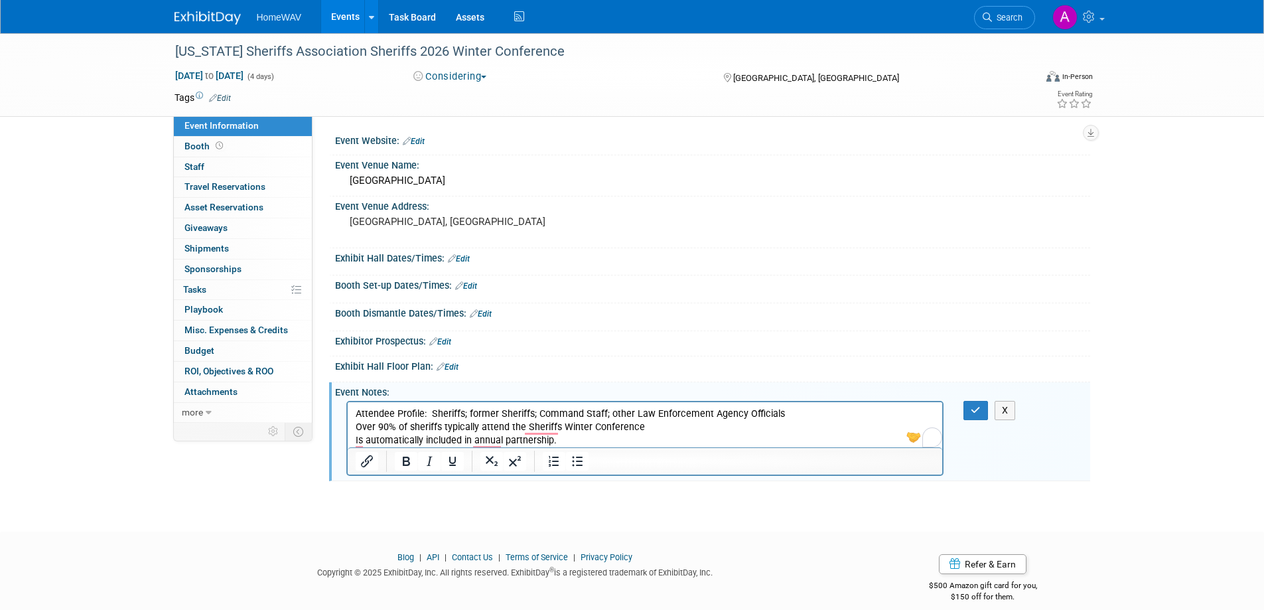
click at [352, 439] on html "Attendee Profile: Sheriffs; former Sheriffs; Command Staff; other Law Enforceme…" at bounding box center [644, 424] width 595 height 45
click at [579, 441] on p "***Is automatically included in annual partnership." at bounding box center [645, 440] width 580 height 13
drag, startPoint x: 558, startPoint y: 441, endPoint x: 325, endPoint y: 441, distance: 232.9
click at [347, 441] on html "Attendee Profile: Sheriffs; former Sheriffs; Command Staff; other Law Enforceme…" at bounding box center [644, 424] width 595 height 45
copy p "***Is automatically included in annual partnership."
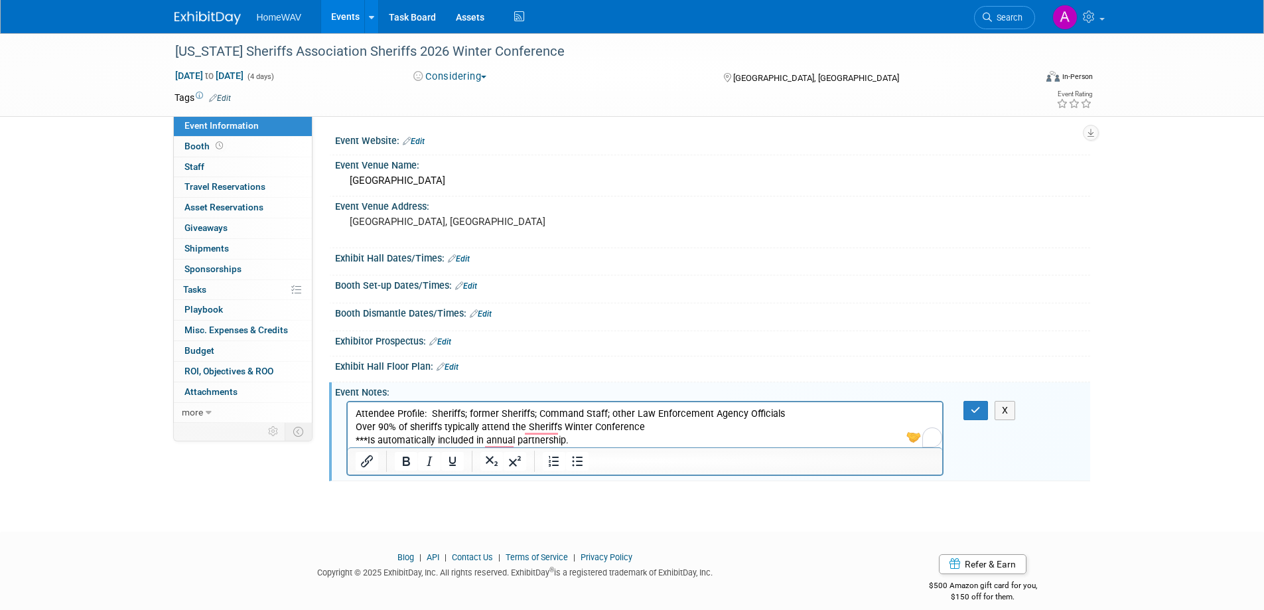
click at [595, 437] on p "***Is automatically included in annual partnership." at bounding box center [645, 440] width 580 height 13
click at [974, 408] on icon "button" at bounding box center [976, 409] width 10 height 9
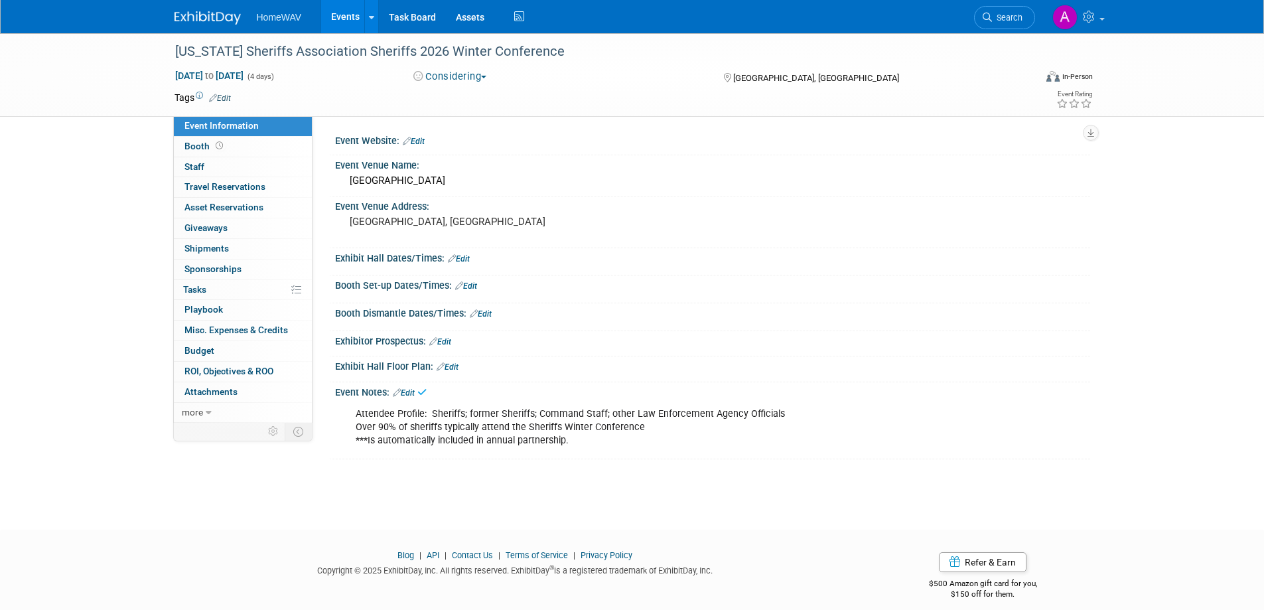
click at [346, 5] on link "Events" at bounding box center [345, 16] width 48 height 33
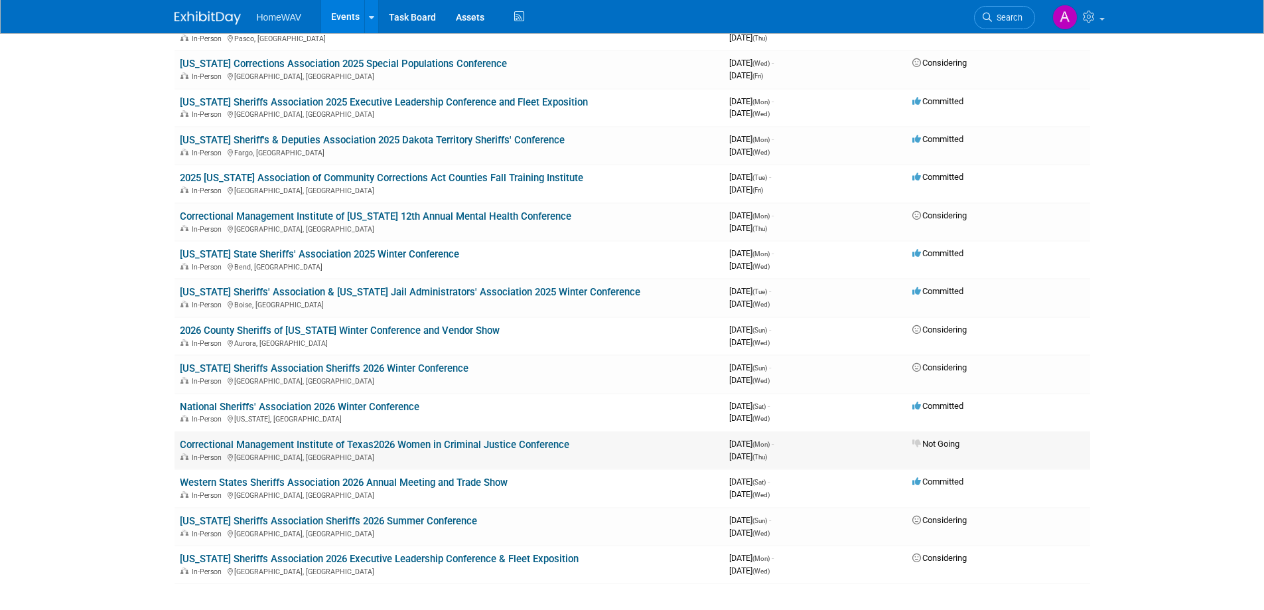
scroll to position [998, 0]
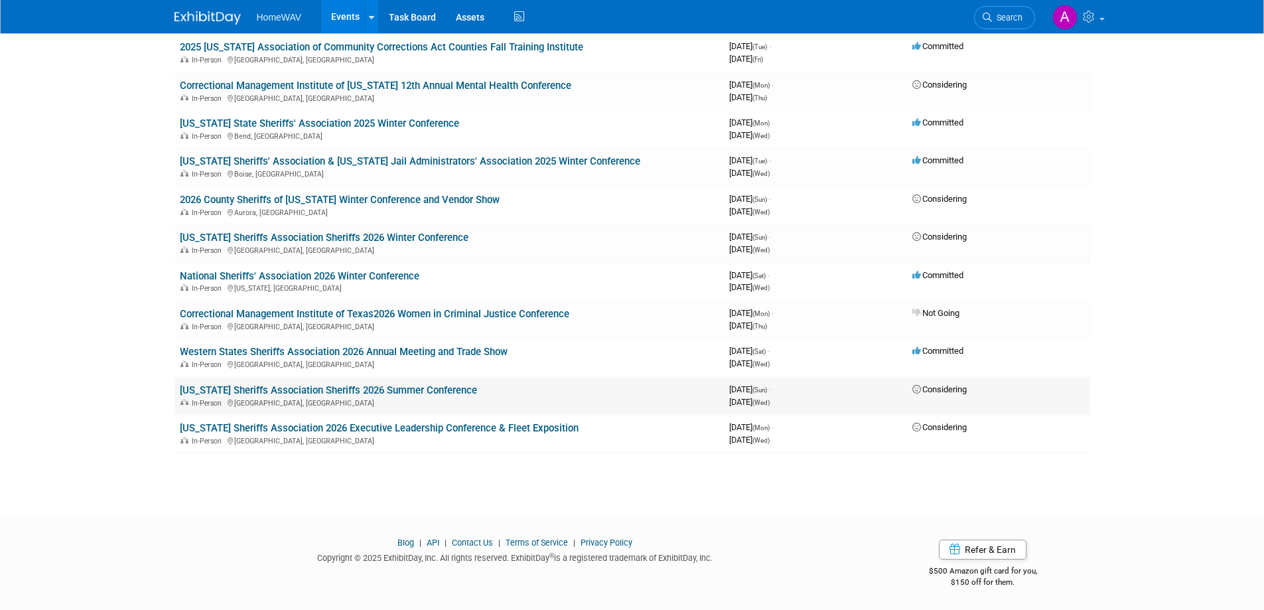
click at [305, 386] on link "[US_STATE] Sheriffs Association Sheriffs 2026 Summer Conference" at bounding box center [328, 390] width 297 height 12
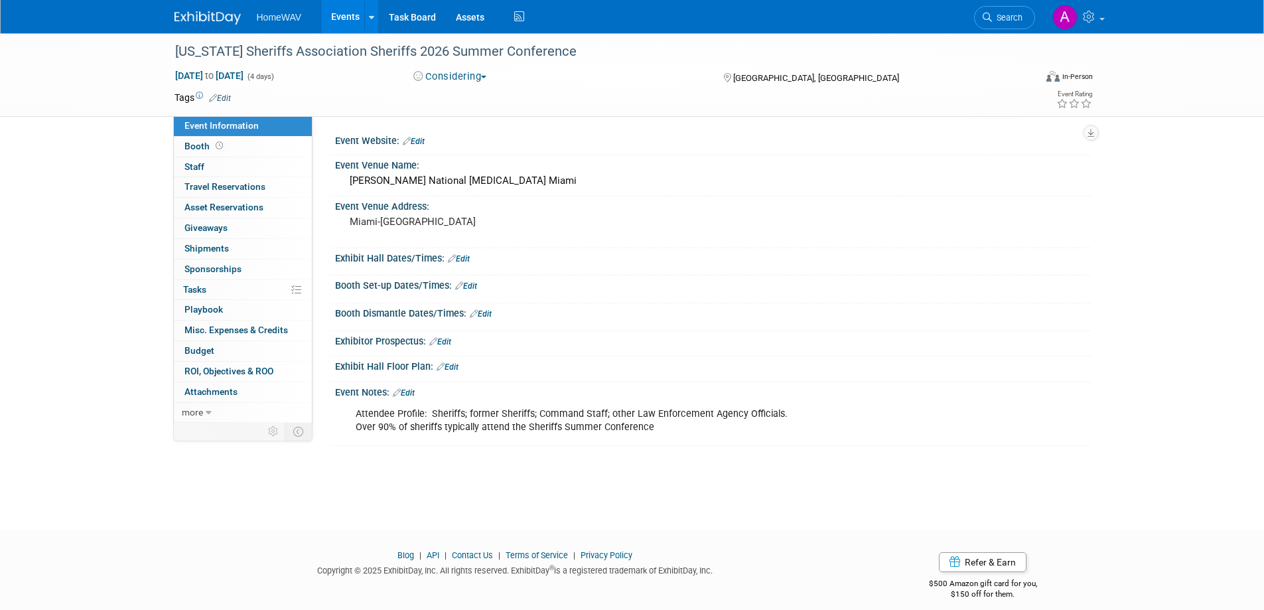
drag, startPoint x: 411, startPoint y: 390, endPoint x: 415, endPoint y: 399, distance: 9.2
click at [411, 390] on link "Edit" at bounding box center [404, 392] width 22 height 9
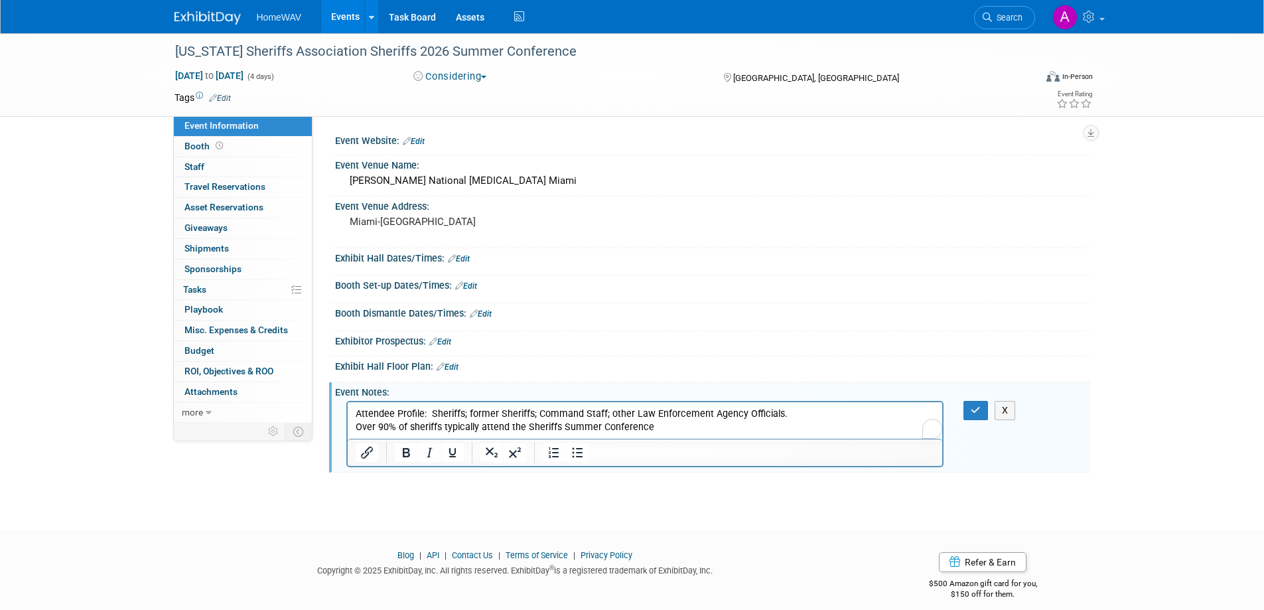
click at [668, 428] on p "Attendee Profile: Sheriffs; former Sheriffs; Command Staff; other Law Enforceme…" at bounding box center [645, 420] width 580 height 27
click at [974, 404] on button "button" at bounding box center [976, 410] width 25 height 19
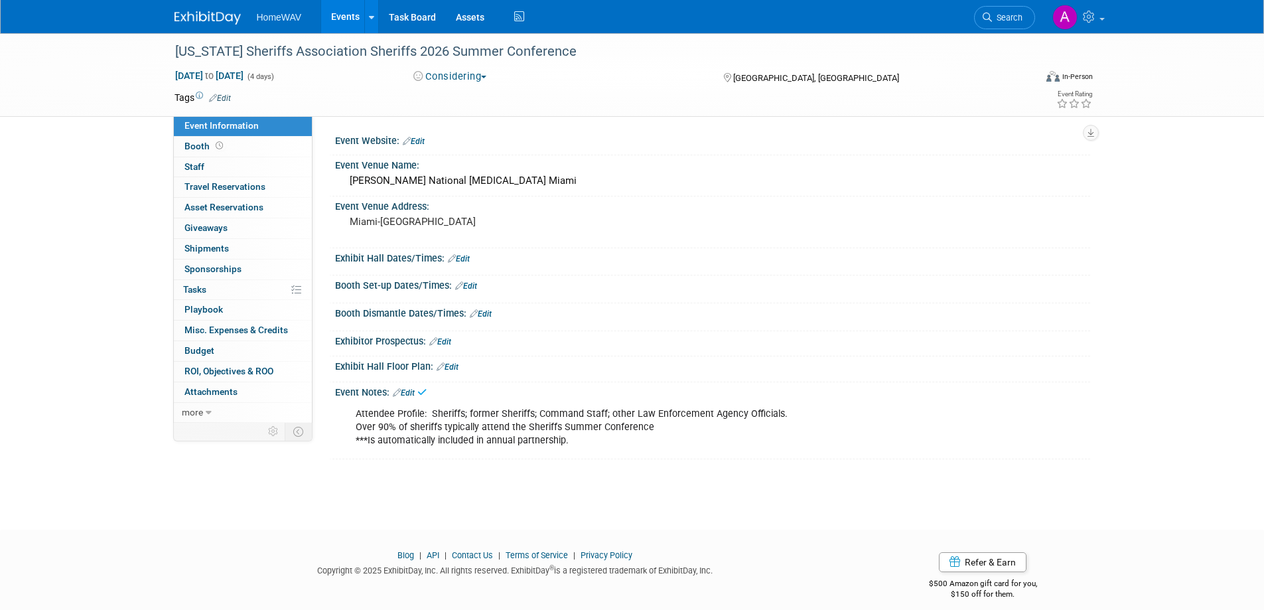
click at [333, 15] on link "Events" at bounding box center [345, 16] width 48 height 33
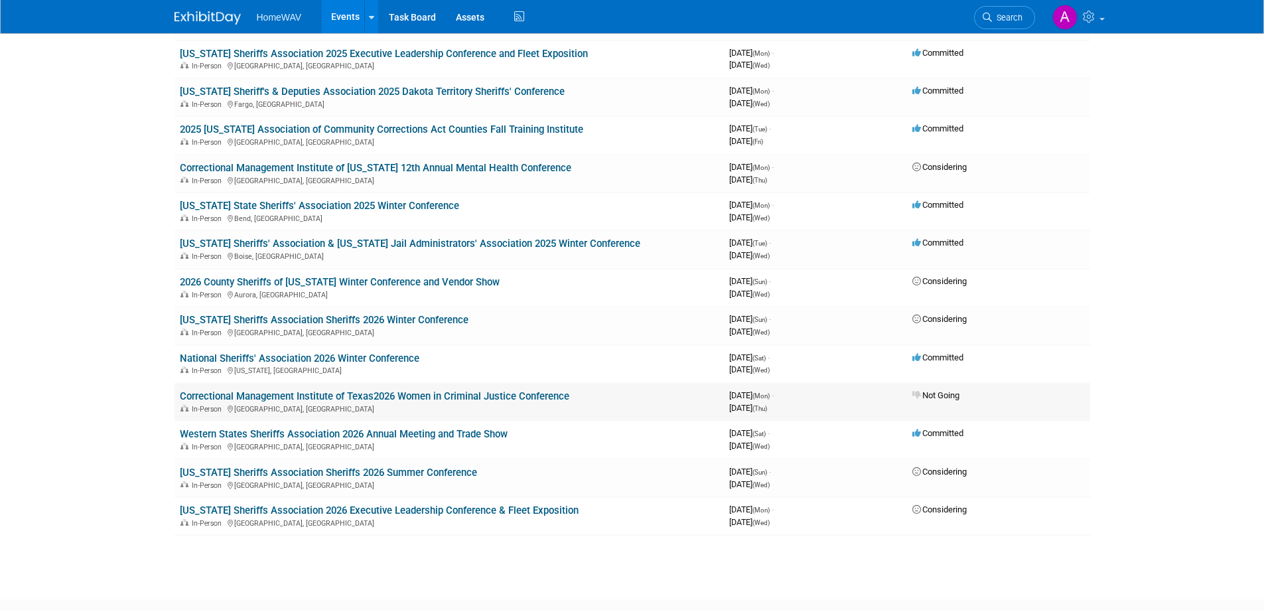
scroll to position [998, 0]
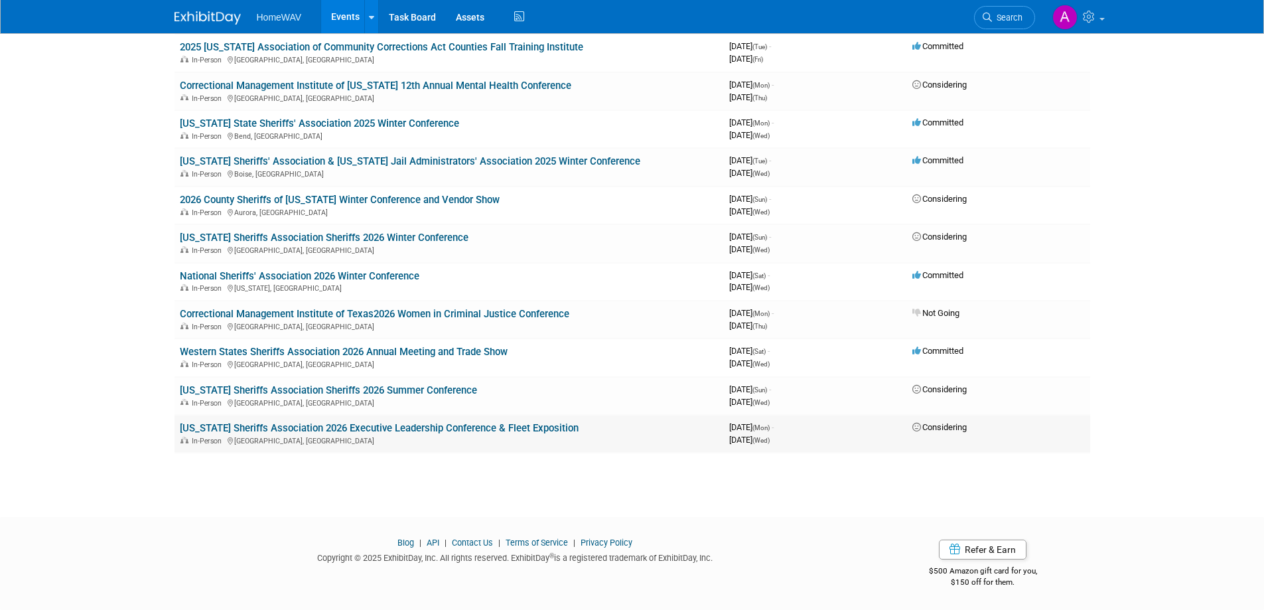
click at [327, 429] on link "[US_STATE] Sheriffs Association 2026 Executive Leadership Conference & Fleet Ex…" at bounding box center [379, 428] width 399 height 12
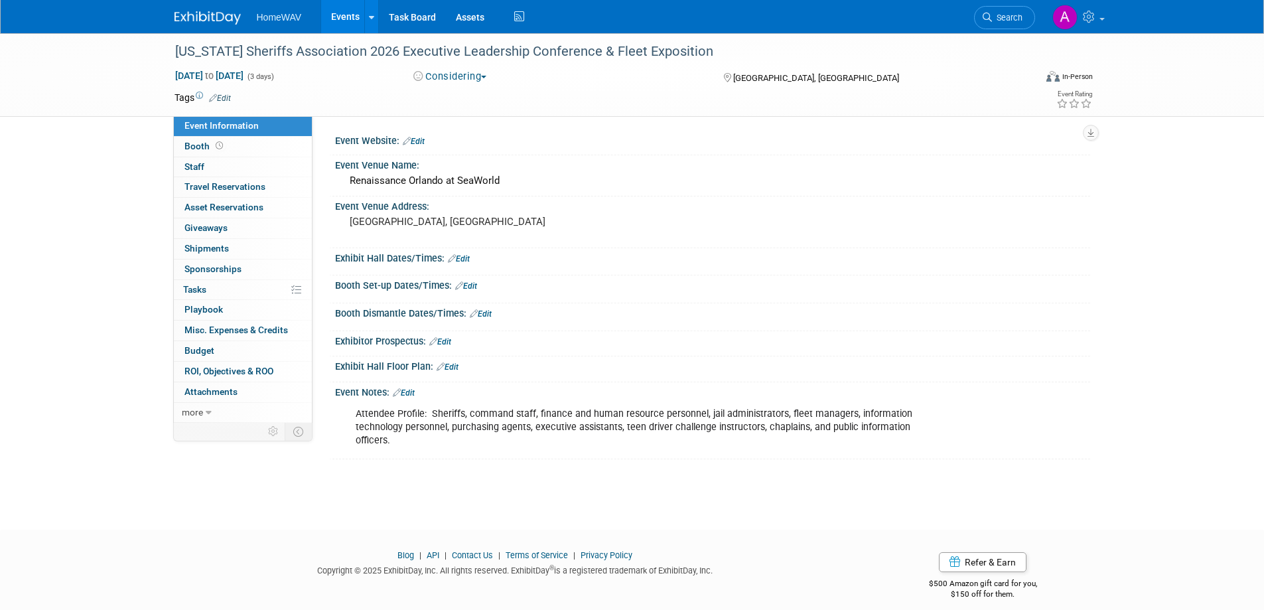
click at [411, 394] on link "Edit" at bounding box center [404, 392] width 22 height 9
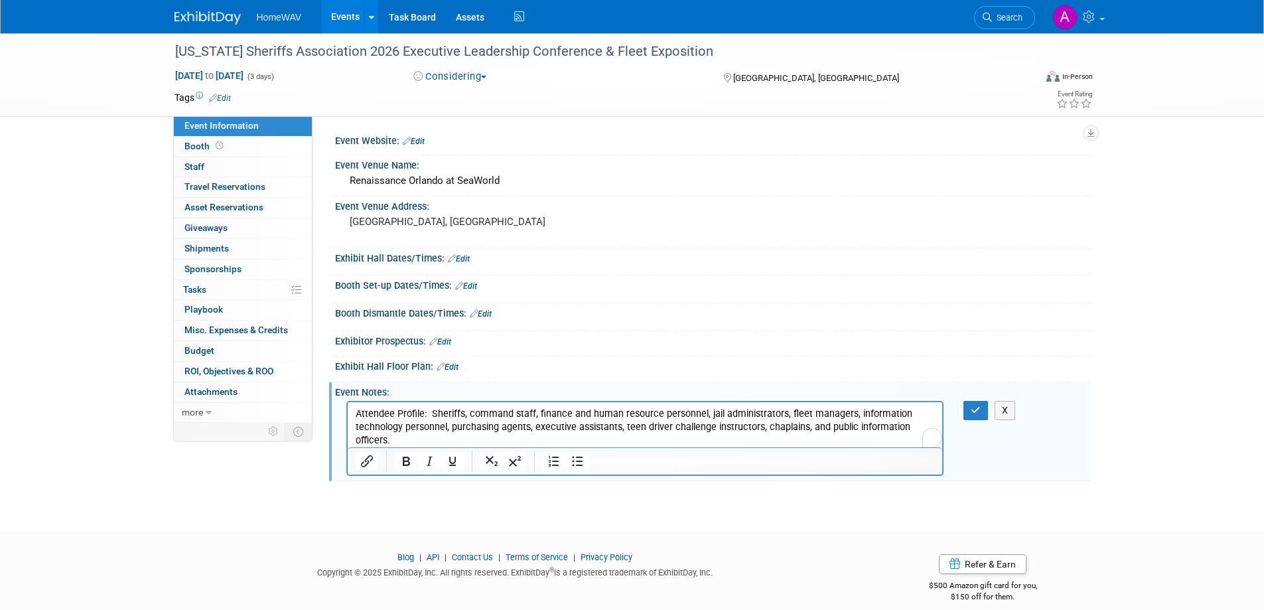
click at [402, 442] on p "Attendee Profile: Sheriffs, command staff, finance and human resource personnel…" at bounding box center [645, 427] width 580 height 40
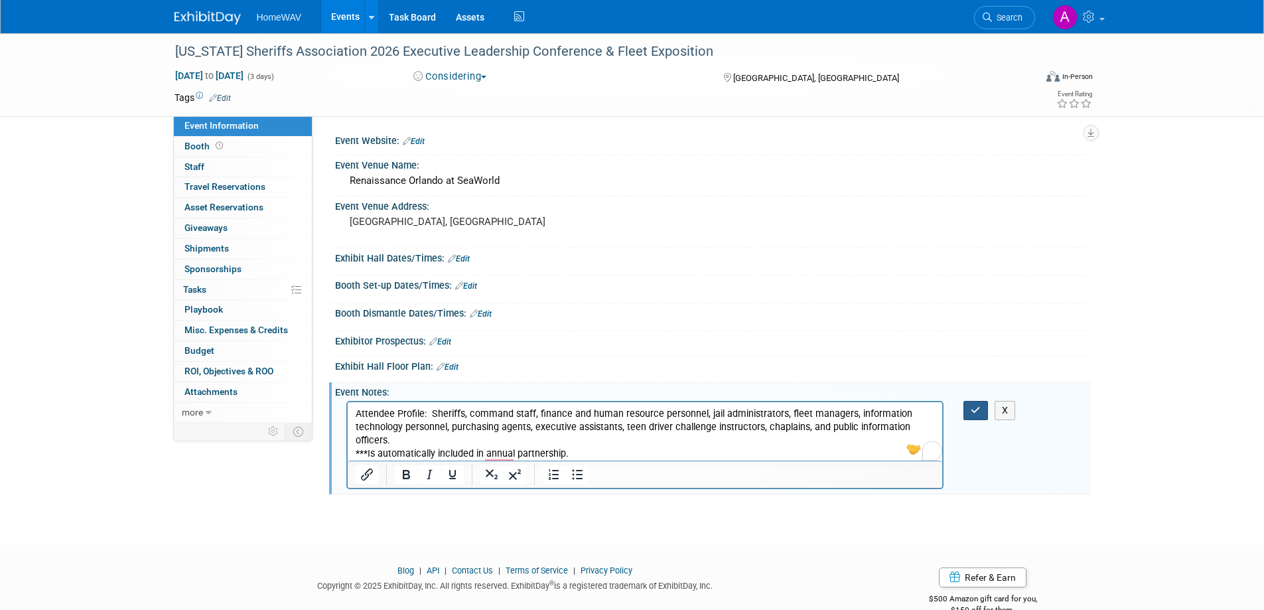
click at [976, 410] on icon "button" at bounding box center [976, 409] width 10 height 9
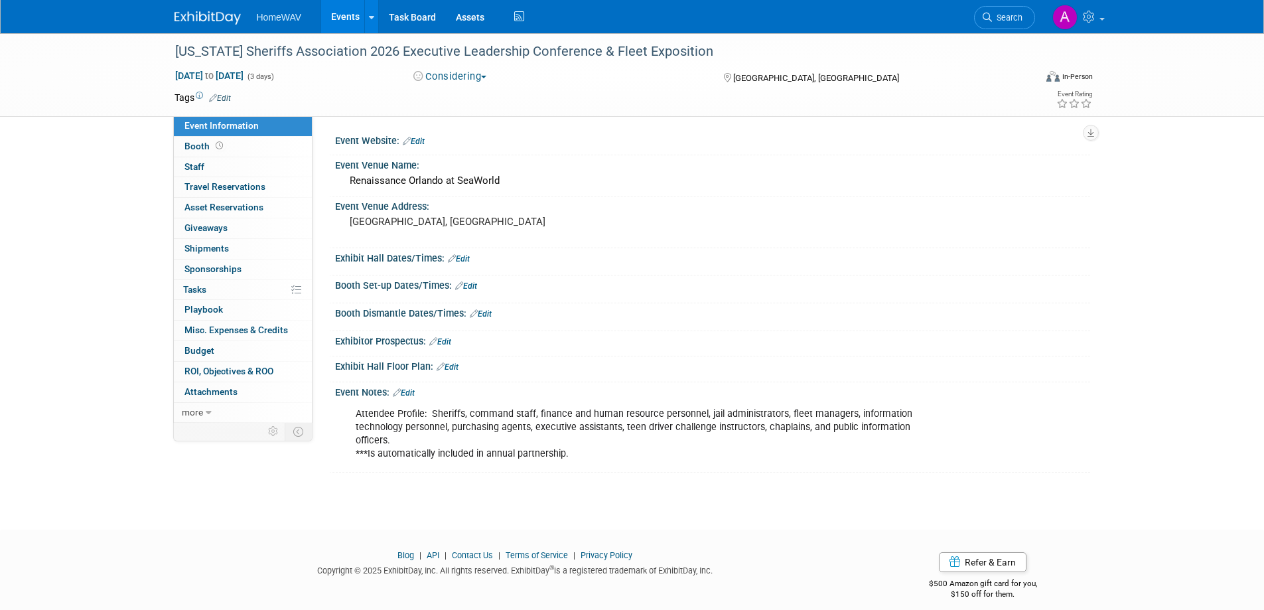
click at [349, 13] on link "Events" at bounding box center [345, 16] width 48 height 33
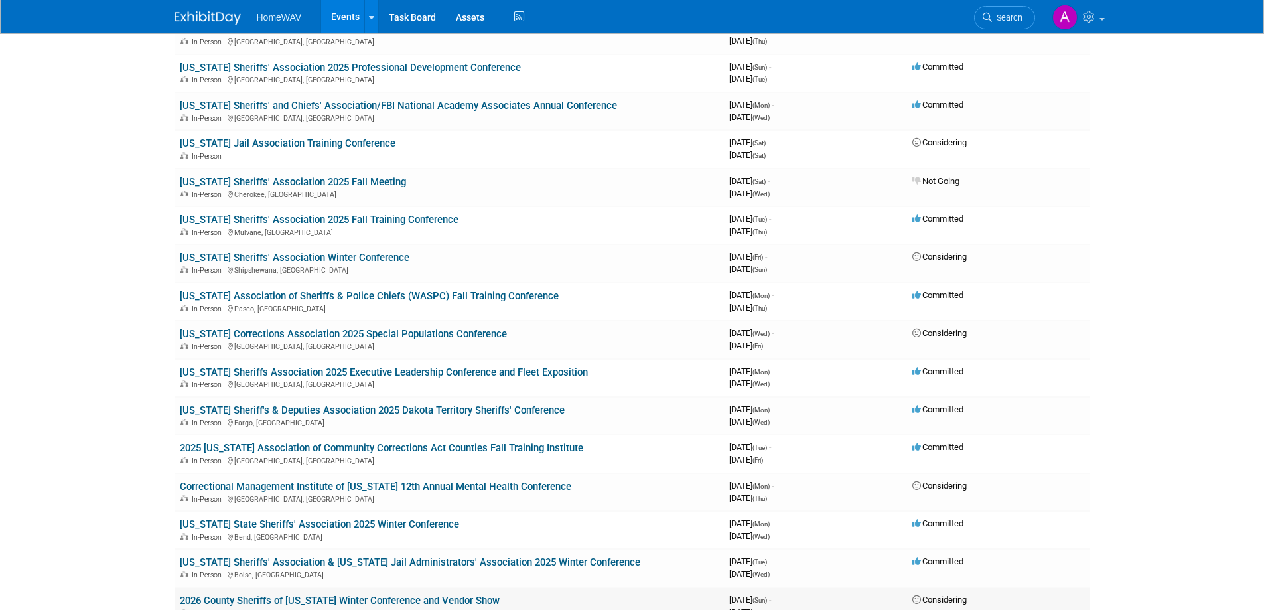
scroll to position [998, 0]
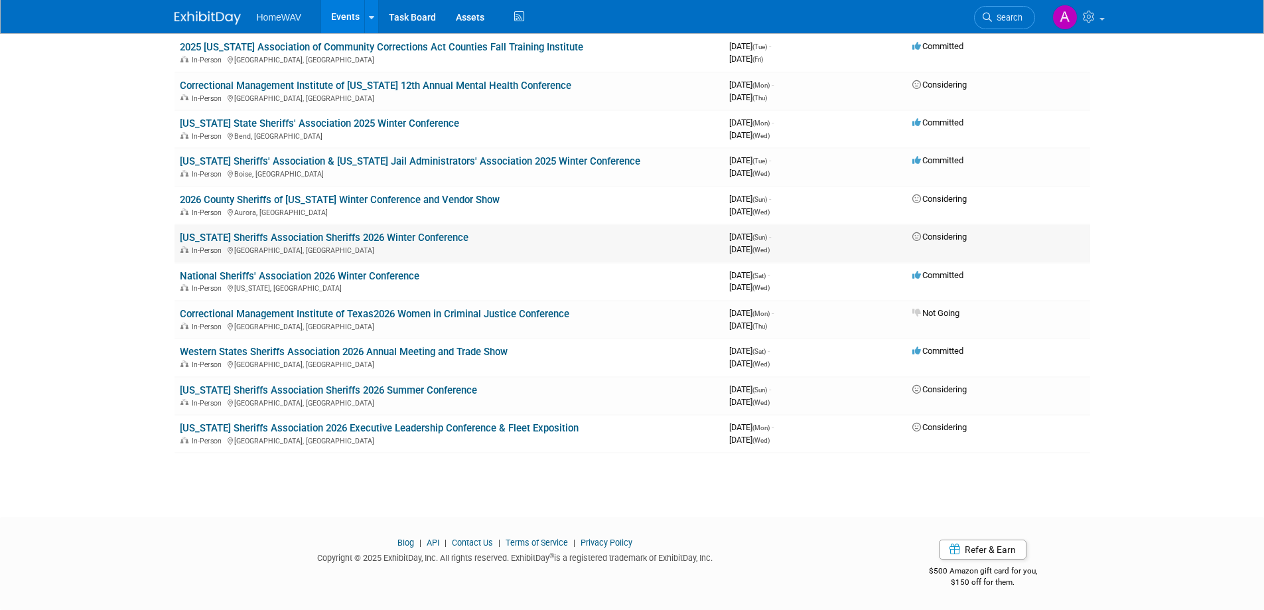
click at [318, 240] on link "[US_STATE] Sheriffs Association Sheriffs 2026 Winter Conference" at bounding box center [324, 238] width 289 height 12
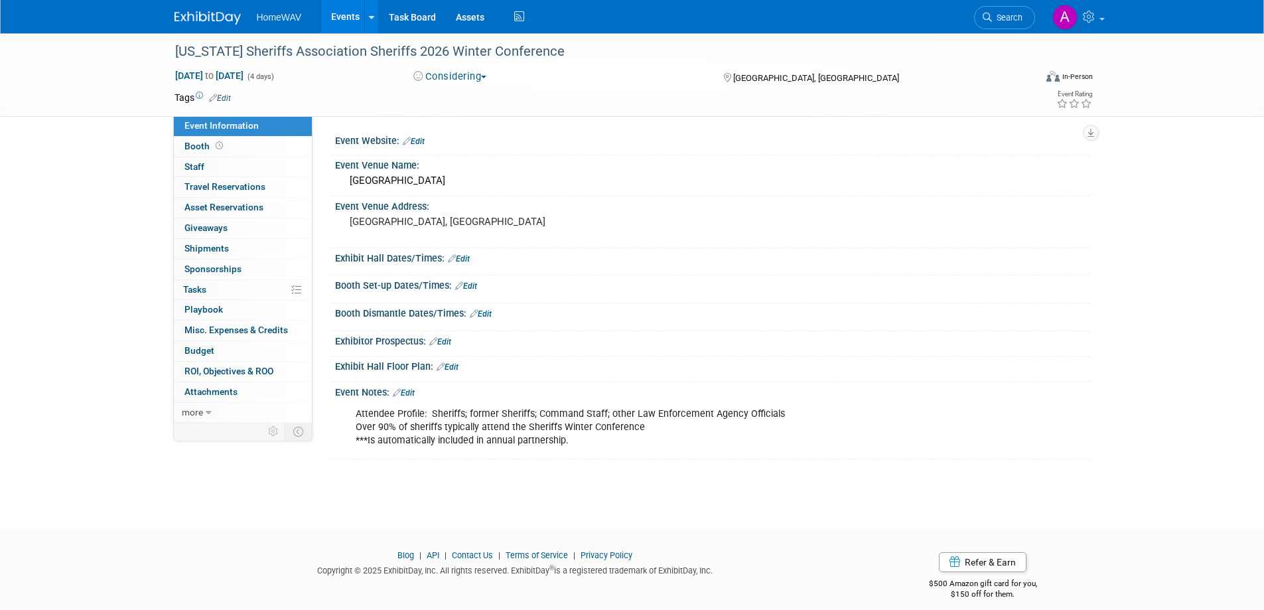
click at [421, 137] on link "Edit" at bounding box center [414, 141] width 22 height 9
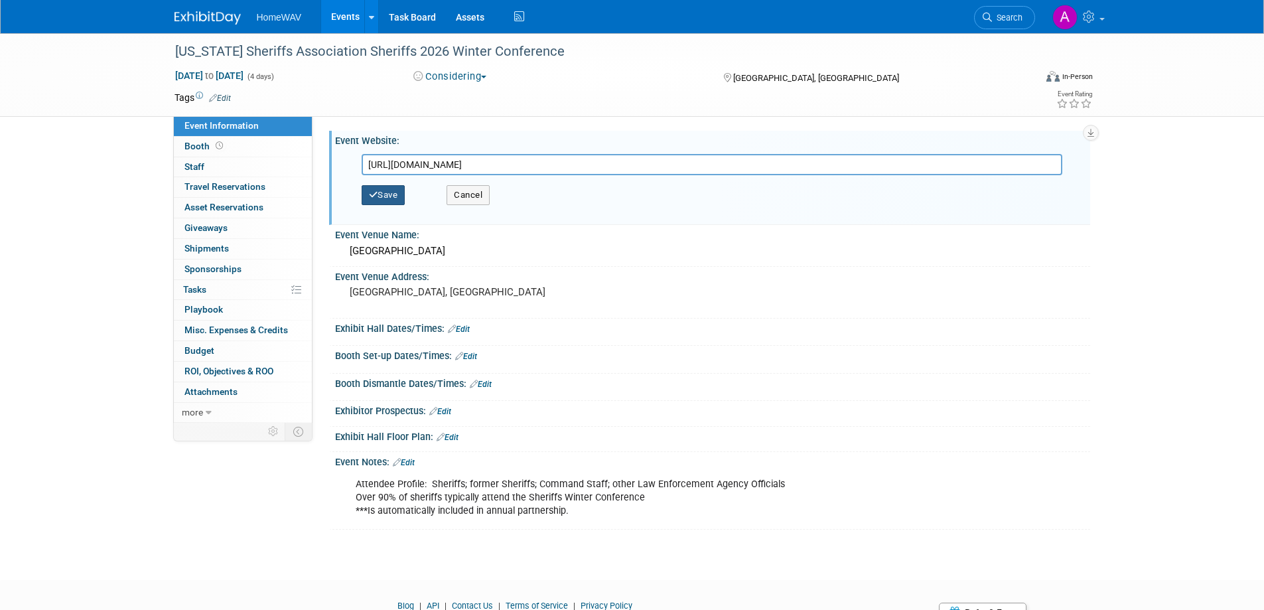
type input "[URL][DOMAIN_NAME]"
click at [391, 192] on button "Save" at bounding box center [384, 195] width 44 height 20
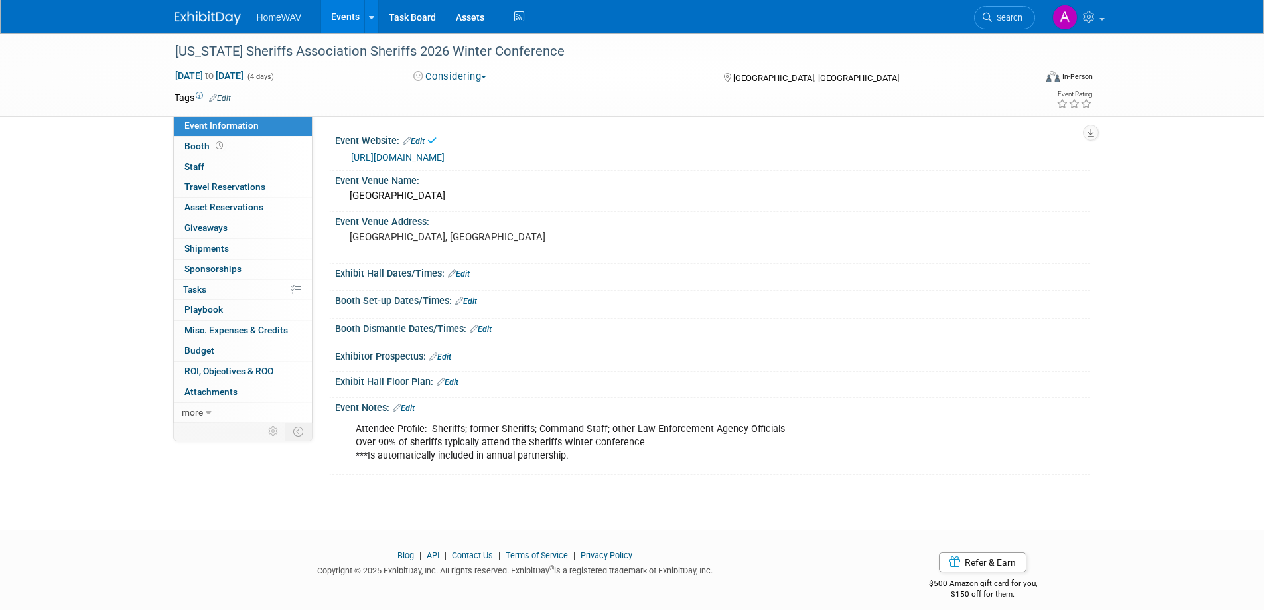
click at [340, 18] on link "Events" at bounding box center [345, 16] width 48 height 33
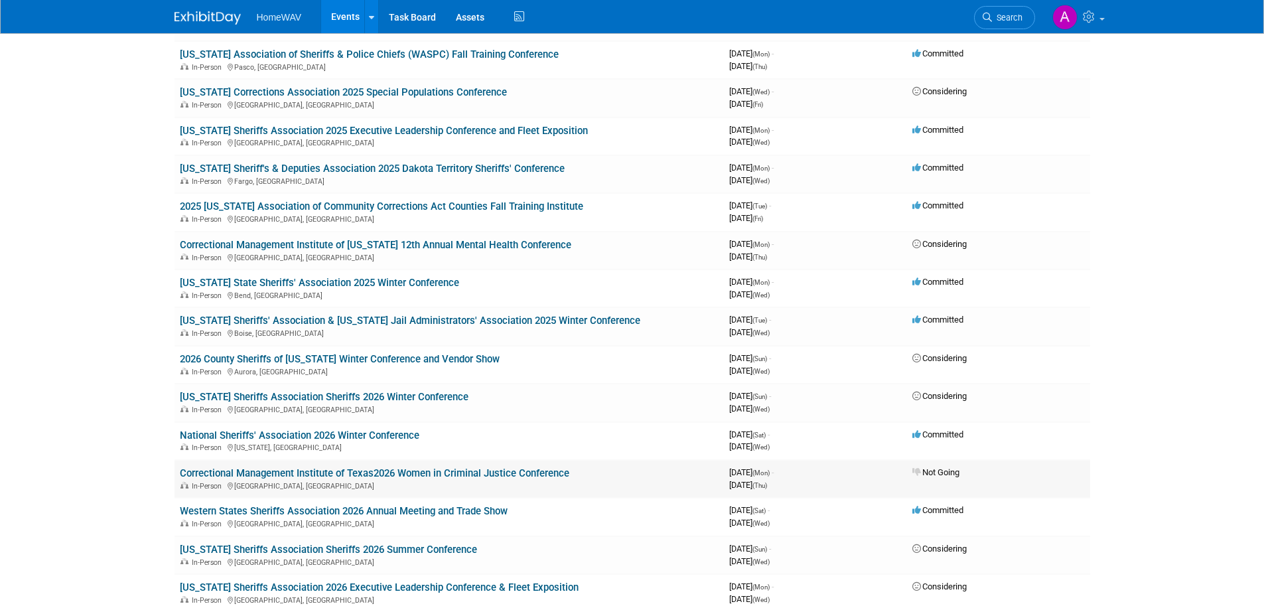
scroll to position [998, 0]
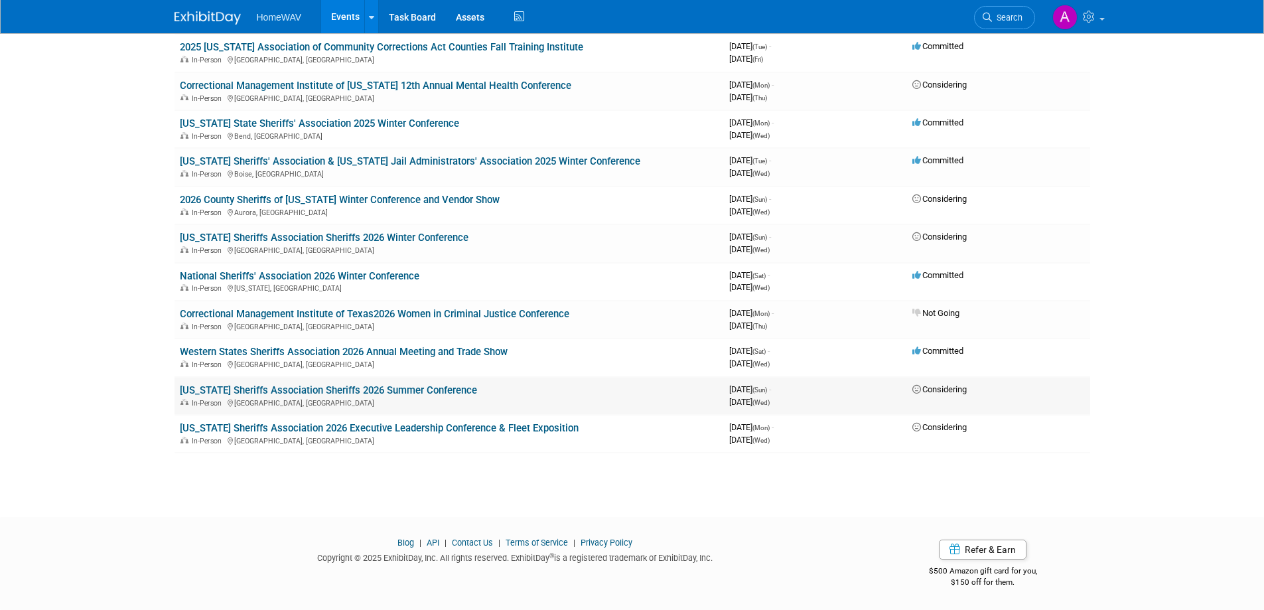
click at [352, 388] on link "[US_STATE] Sheriffs Association Sheriffs 2026 Summer Conference" at bounding box center [328, 390] width 297 height 12
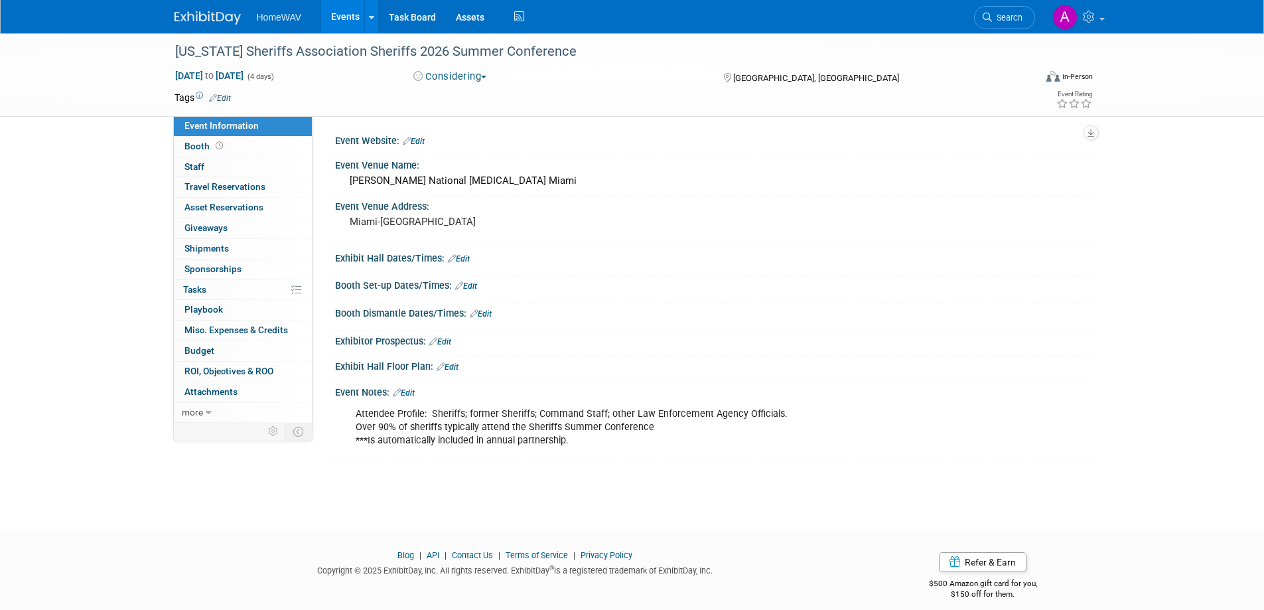
click at [411, 139] on icon at bounding box center [407, 141] width 8 height 9
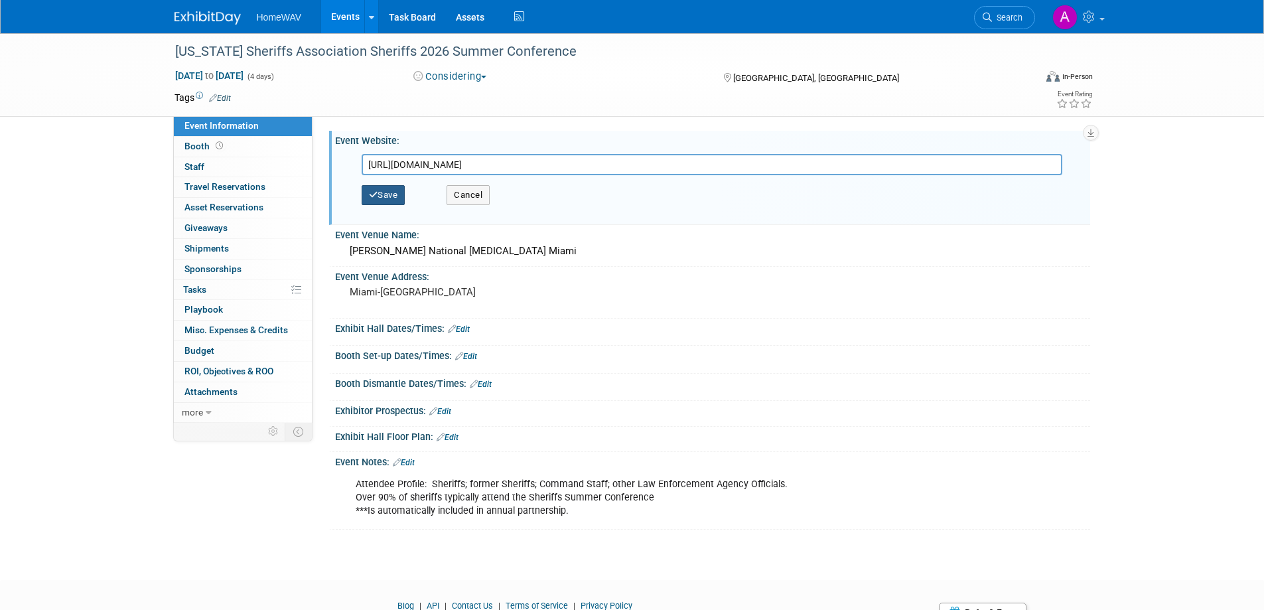
type input "[URL][DOMAIN_NAME]"
click at [388, 192] on button "Save" at bounding box center [384, 195] width 44 height 20
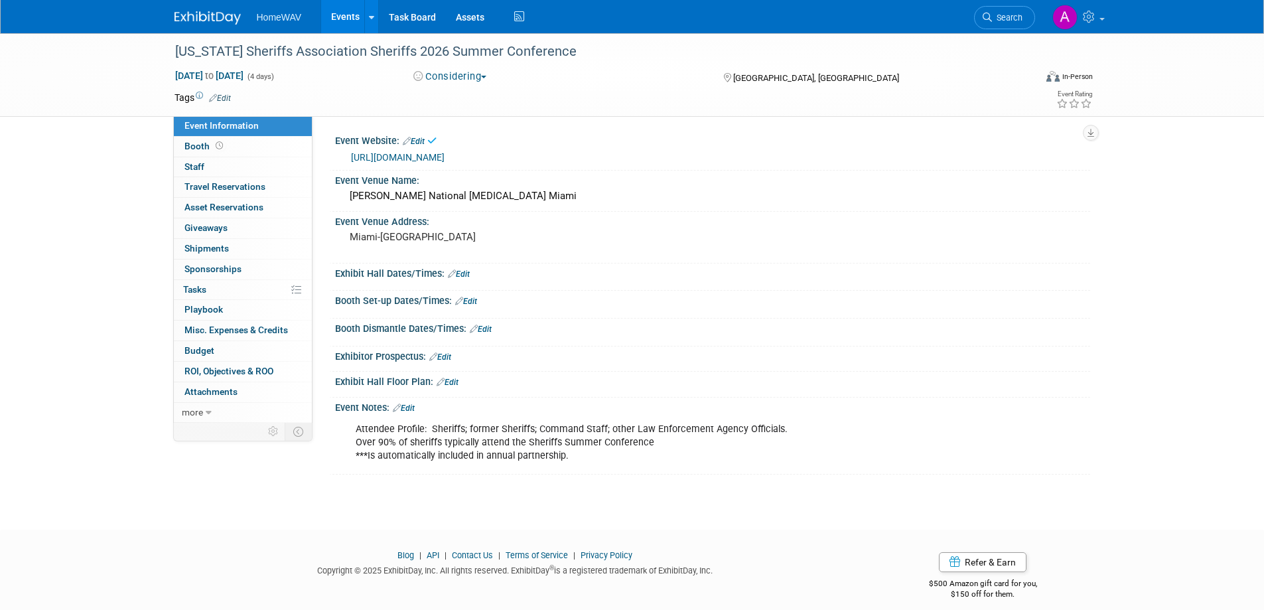
click at [342, 19] on link "Events" at bounding box center [345, 16] width 48 height 33
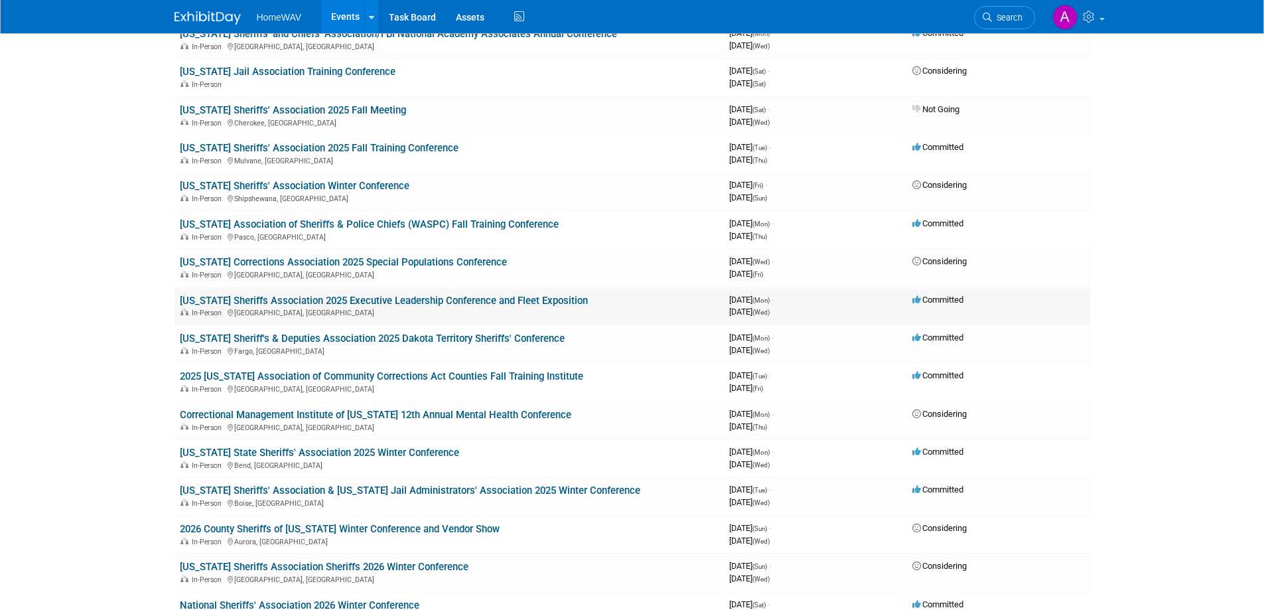
scroll to position [998, 0]
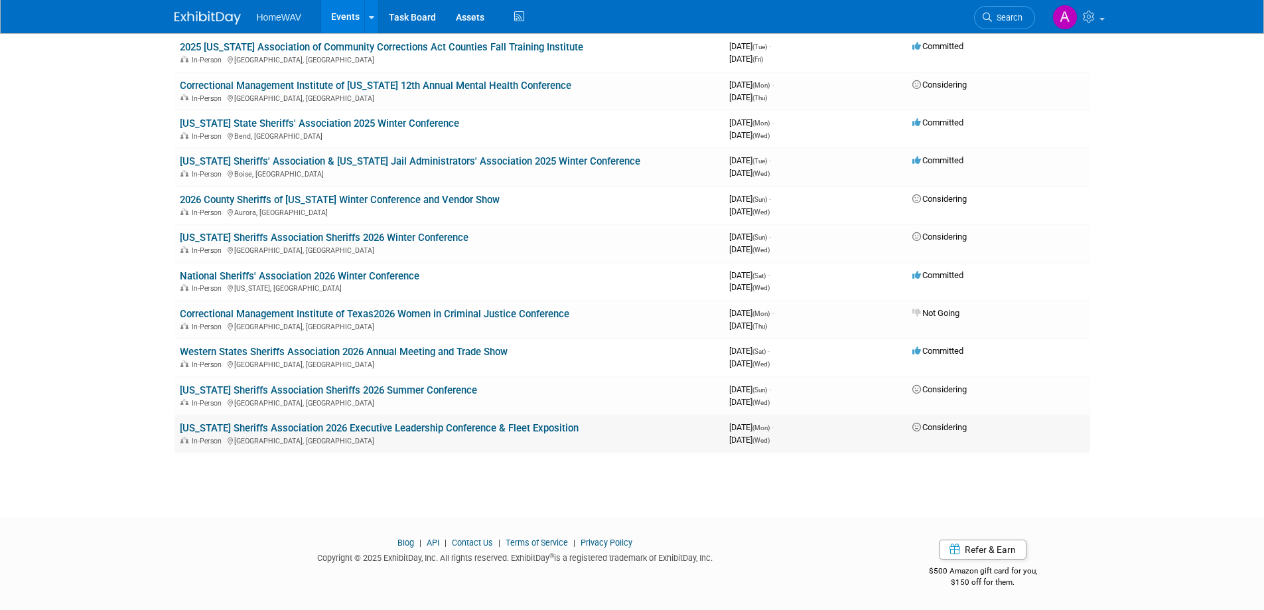
click at [387, 429] on link "[US_STATE] Sheriffs Association 2026 Executive Leadership Conference & Fleet Ex…" at bounding box center [379, 428] width 399 height 12
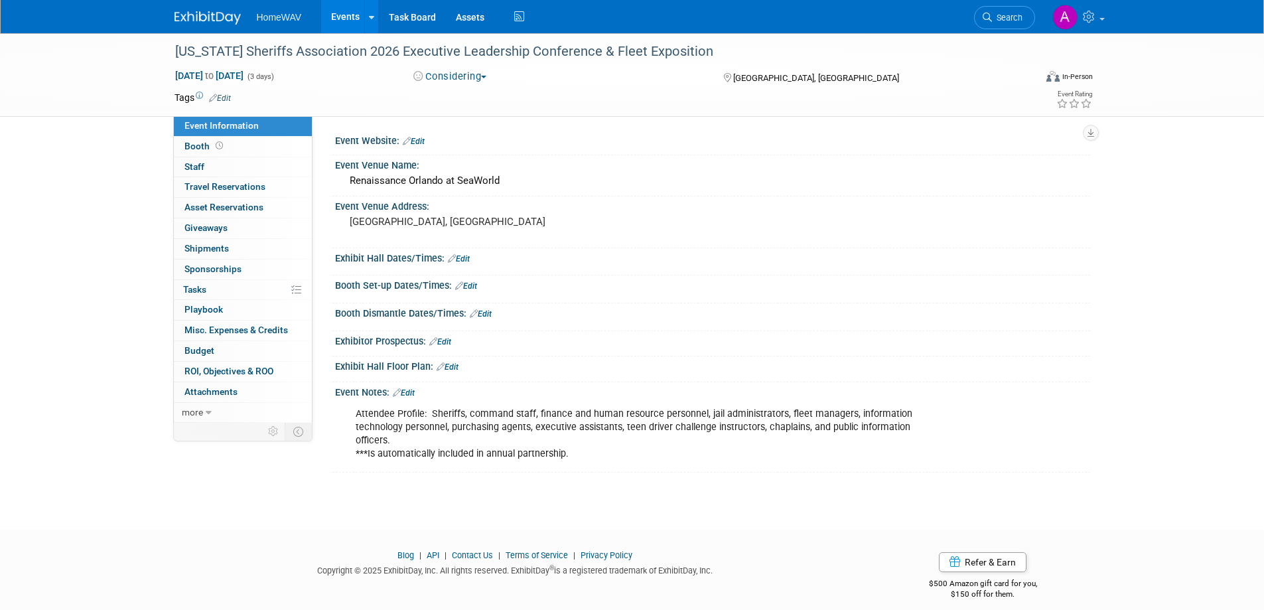
click at [416, 141] on link "Edit" at bounding box center [414, 141] width 22 height 9
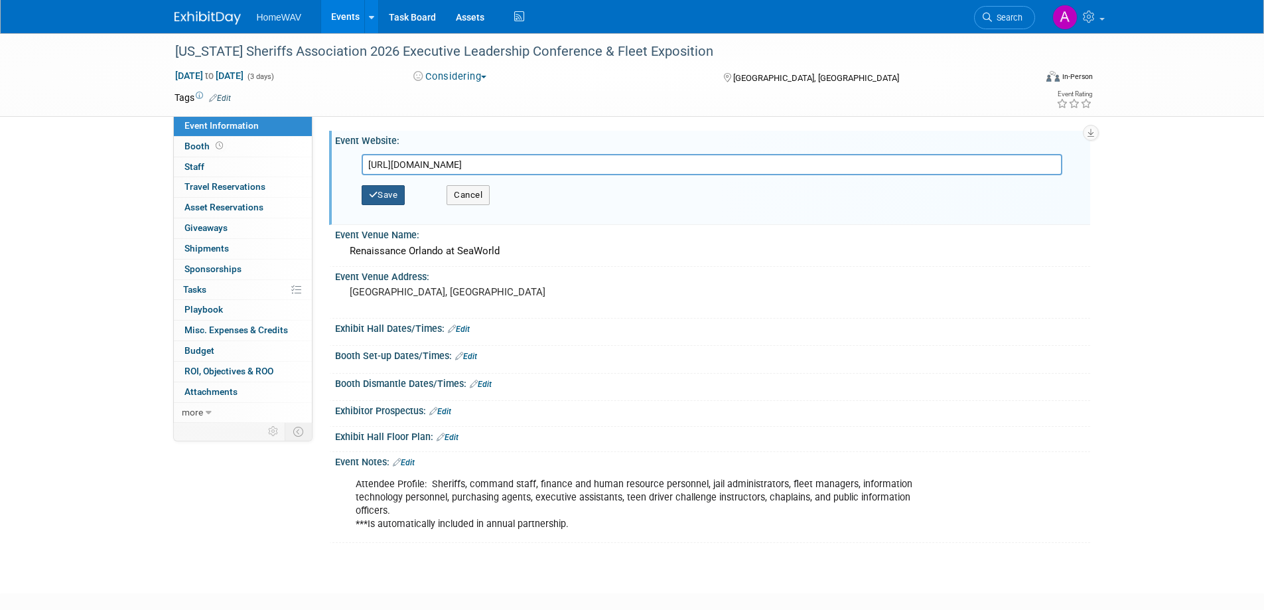
type input "[URL][DOMAIN_NAME]"
click at [388, 190] on button "Save" at bounding box center [384, 195] width 44 height 20
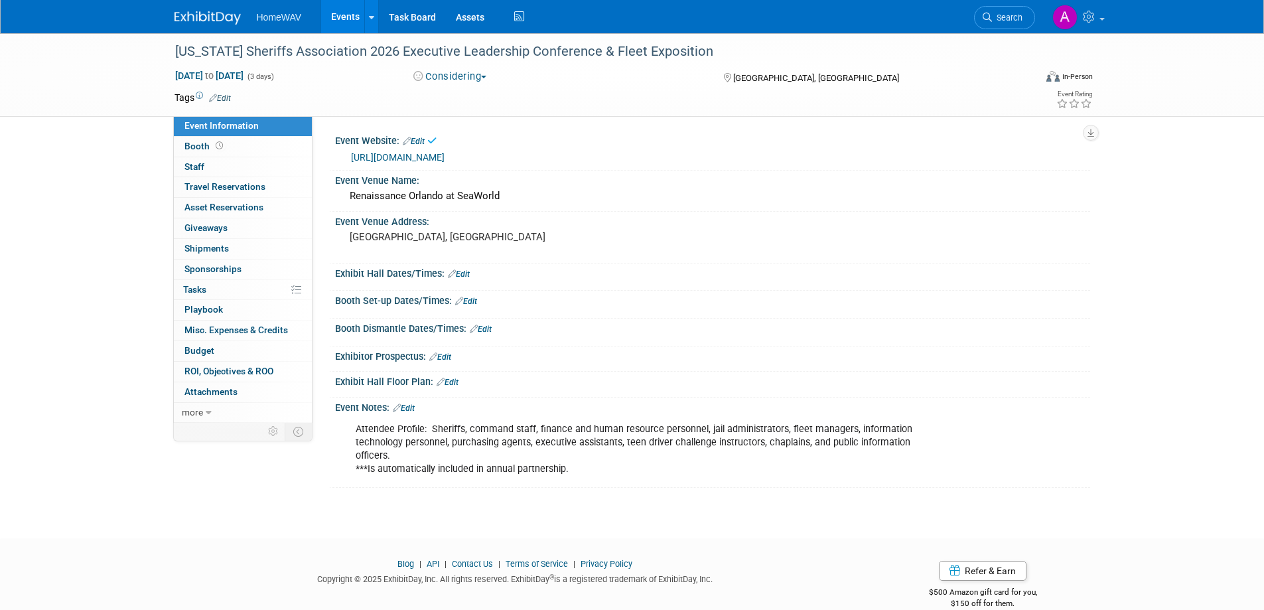
click at [335, 12] on link "Events" at bounding box center [345, 16] width 48 height 33
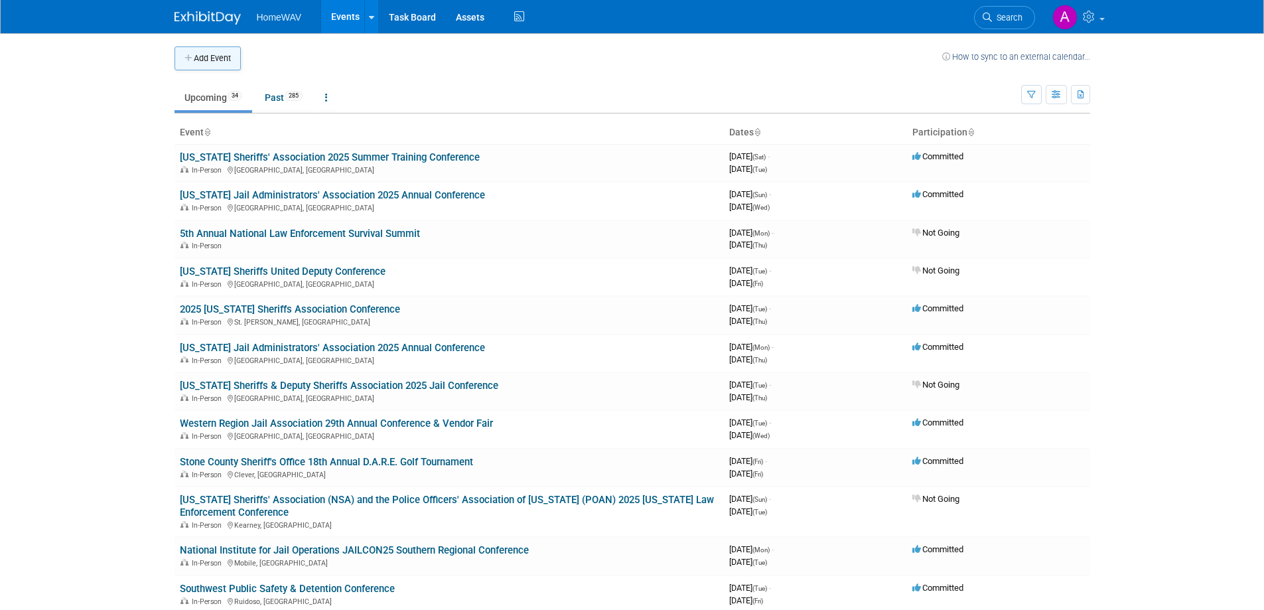
click at [215, 58] on button "Add Event" at bounding box center [208, 58] width 66 height 24
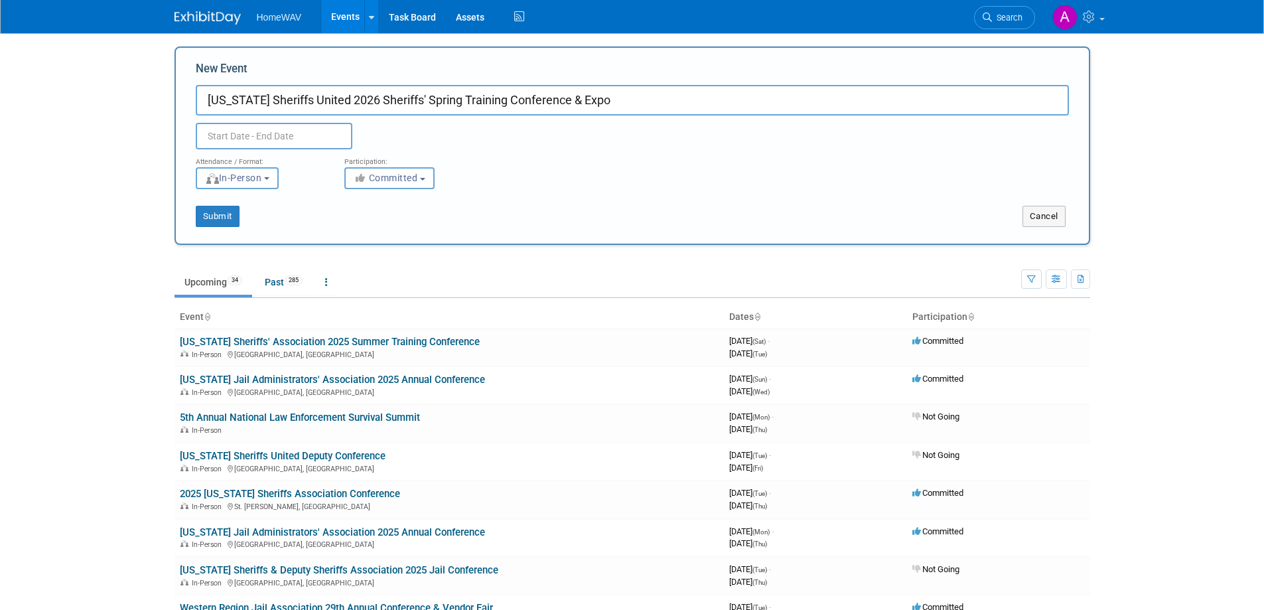
type input "[US_STATE] Sheriffs United 2026 Sheriffs' Spring Training Conference & Expo"
click at [216, 137] on input "text" at bounding box center [274, 136] width 157 height 27
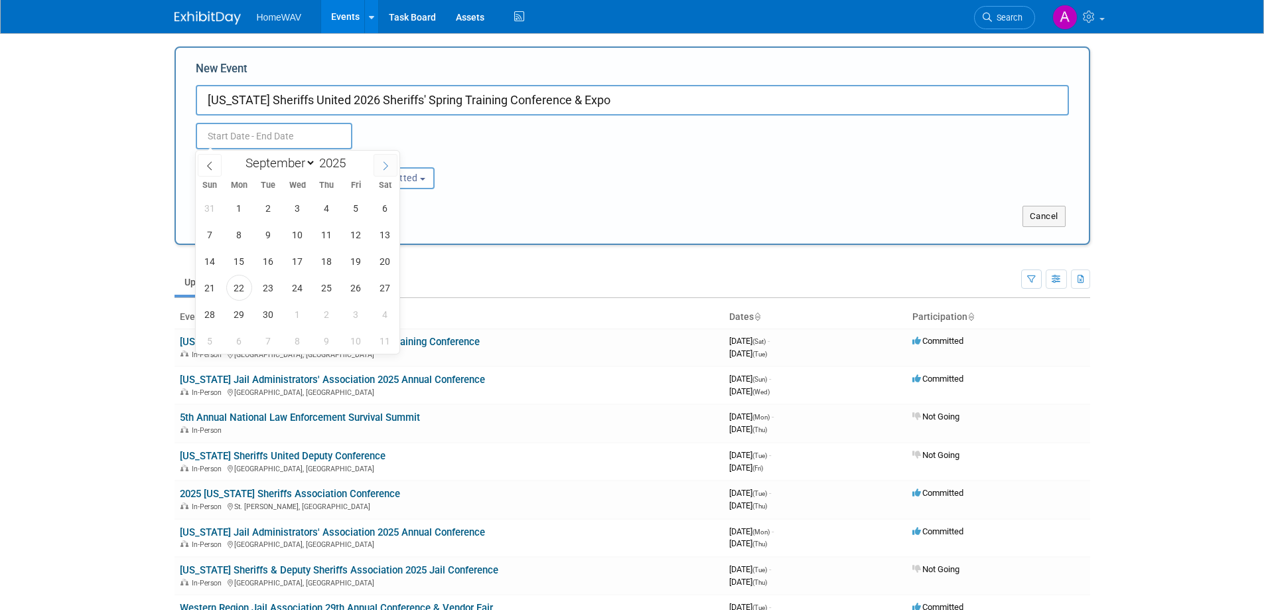
click at [386, 166] on icon at bounding box center [385, 165] width 9 height 9
select select "11"
click at [386, 166] on icon at bounding box center [385, 165] width 9 height 9
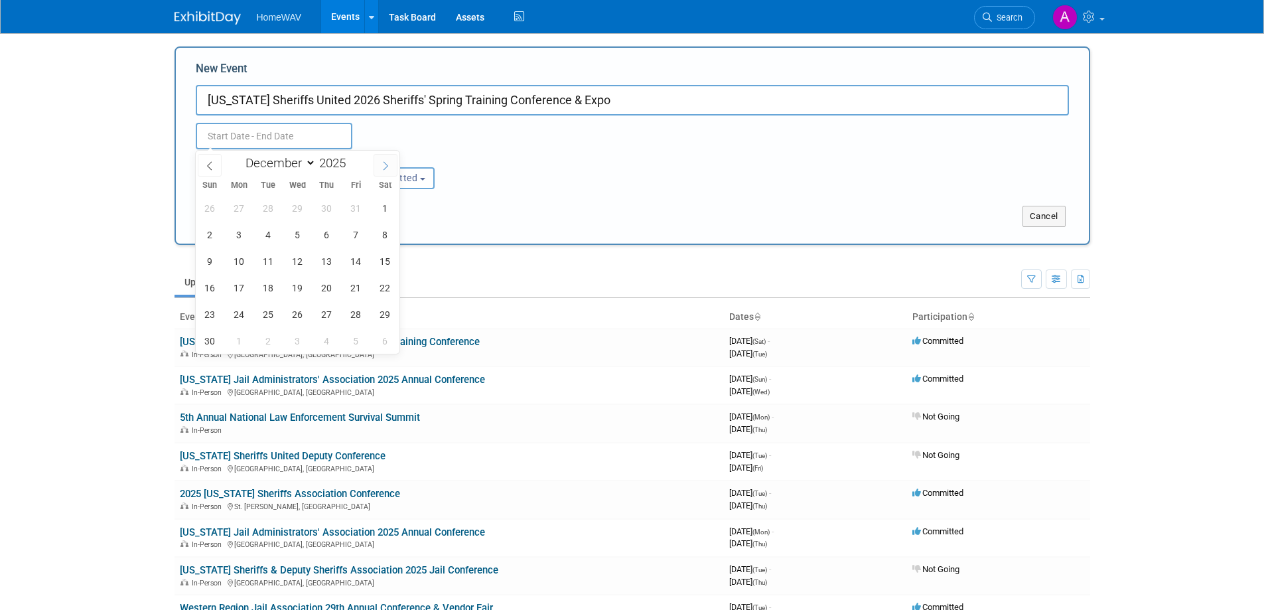
type input "2026"
click at [386, 166] on icon at bounding box center [385, 165] width 9 height 9
select select "2"
click at [295, 238] on span "11" at bounding box center [298, 235] width 26 height 26
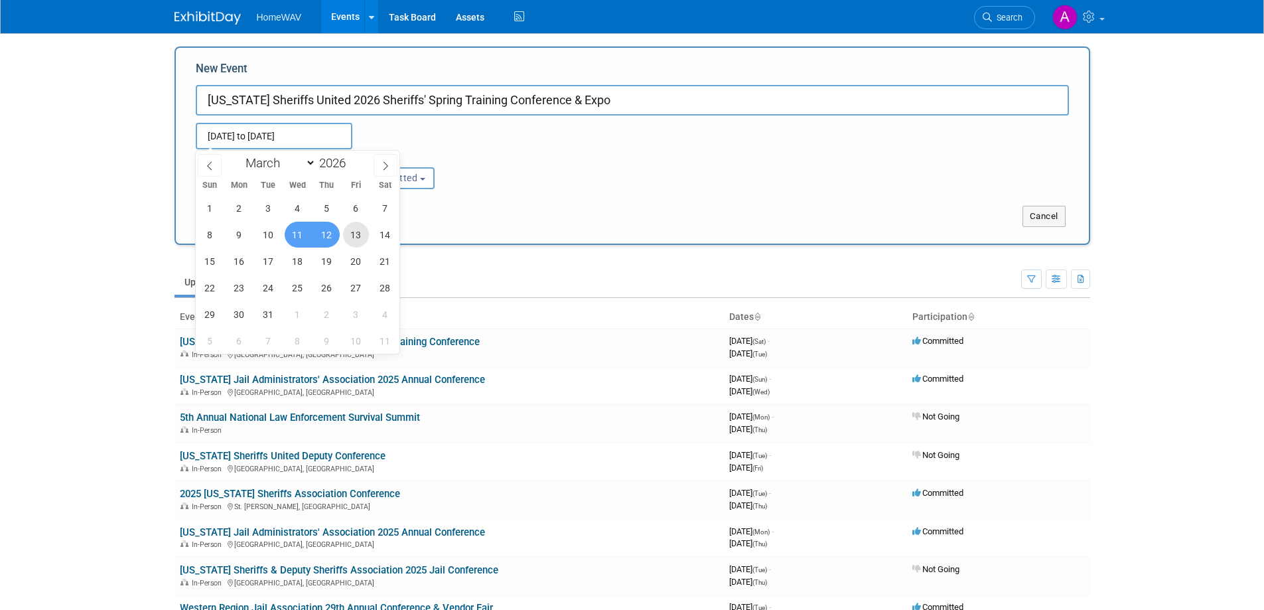
click at [361, 232] on span "13" at bounding box center [356, 235] width 26 height 26
type input "[DATE] to [DATE]"
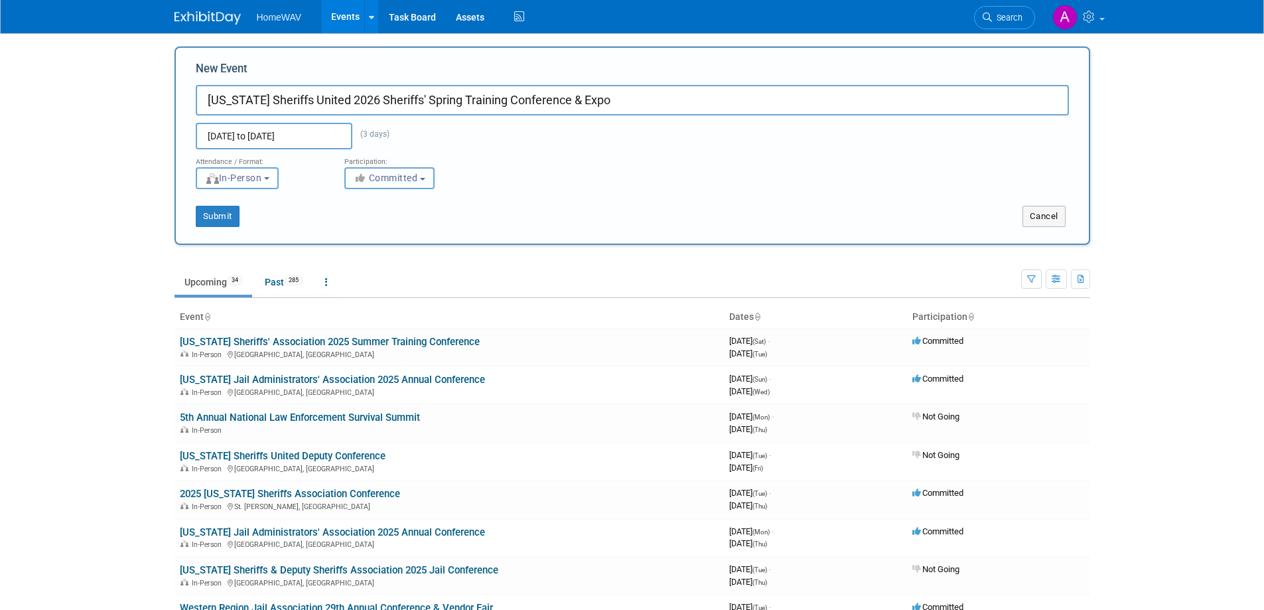
click at [378, 183] on span "Committed" at bounding box center [386, 178] width 64 height 11
click at [385, 223] on label "Considering" at bounding box center [396, 228] width 88 height 17
click at [357, 224] on input "Considering" at bounding box center [352, 228] width 9 height 9
select select "2"
click at [220, 211] on button "Submit" at bounding box center [218, 216] width 44 height 21
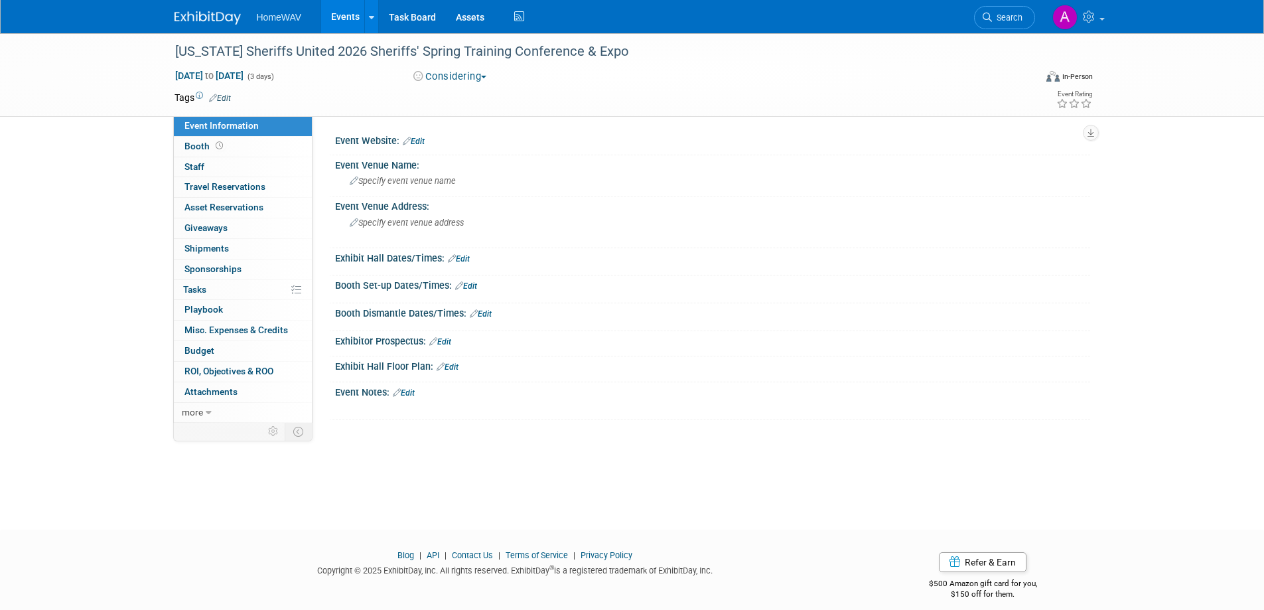
click at [409, 392] on link "Edit" at bounding box center [404, 392] width 22 height 9
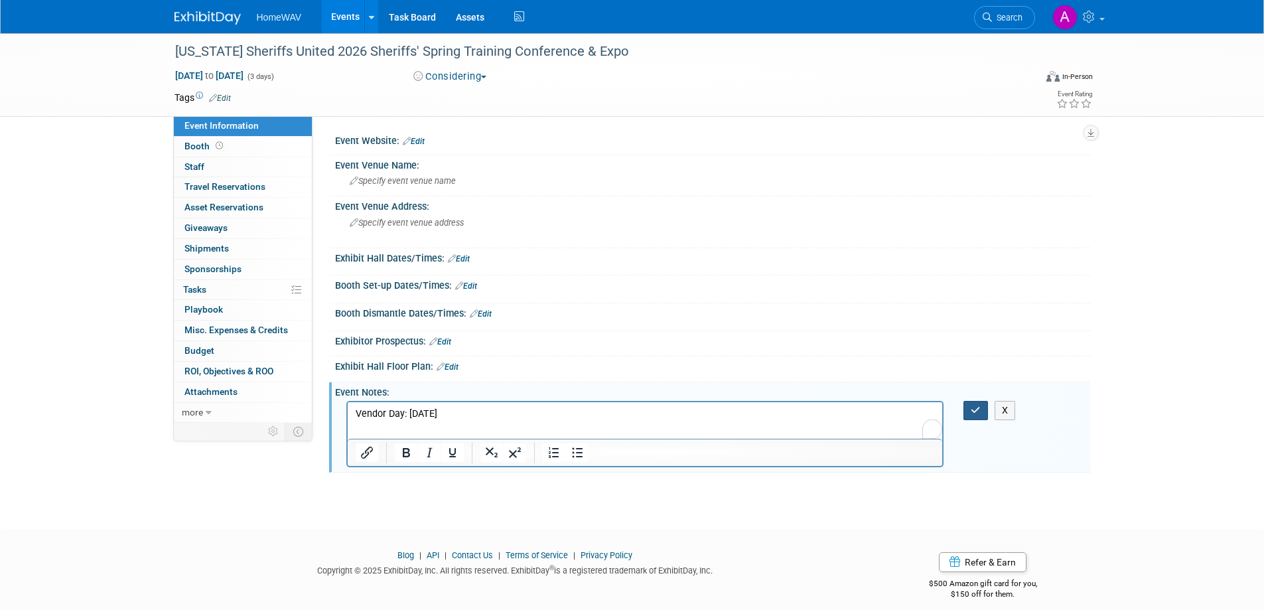
click at [984, 408] on button "button" at bounding box center [976, 410] width 25 height 19
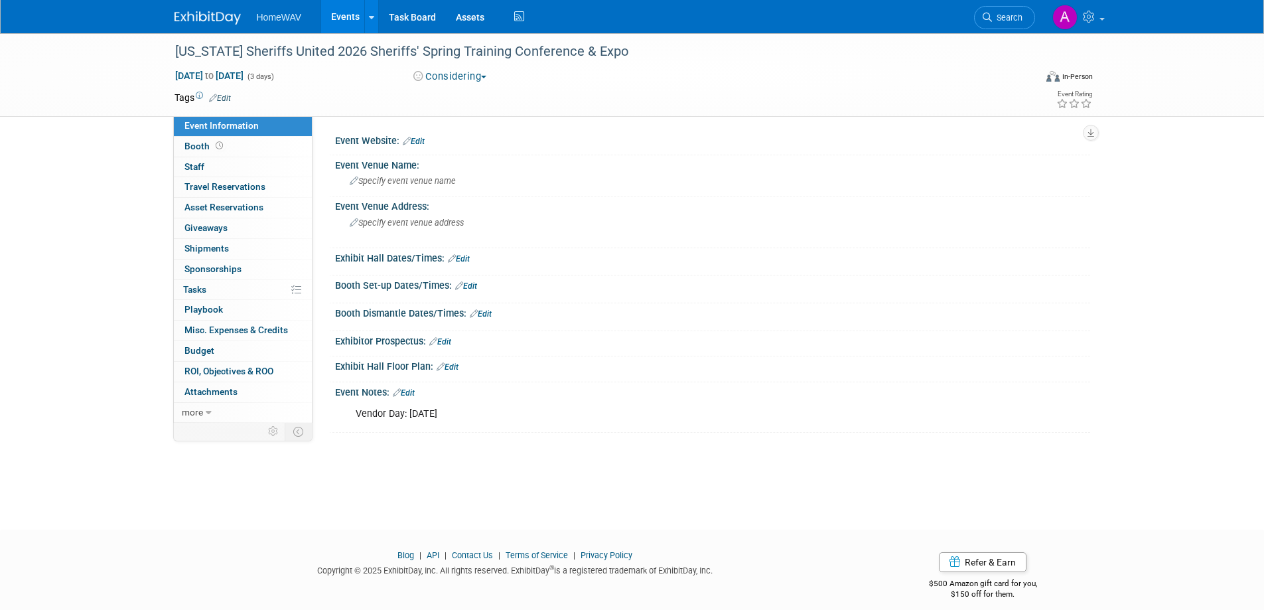
click at [344, 7] on link "Events" at bounding box center [345, 16] width 48 height 33
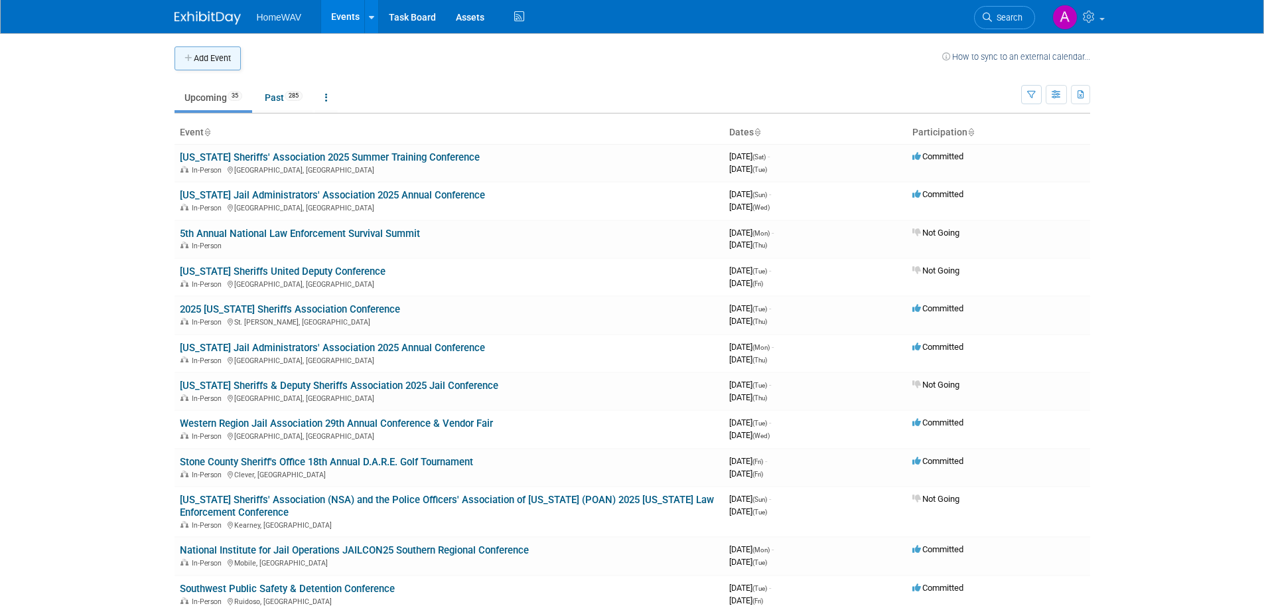
click at [210, 52] on button "Add Event" at bounding box center [208, 58] width 66 height 24
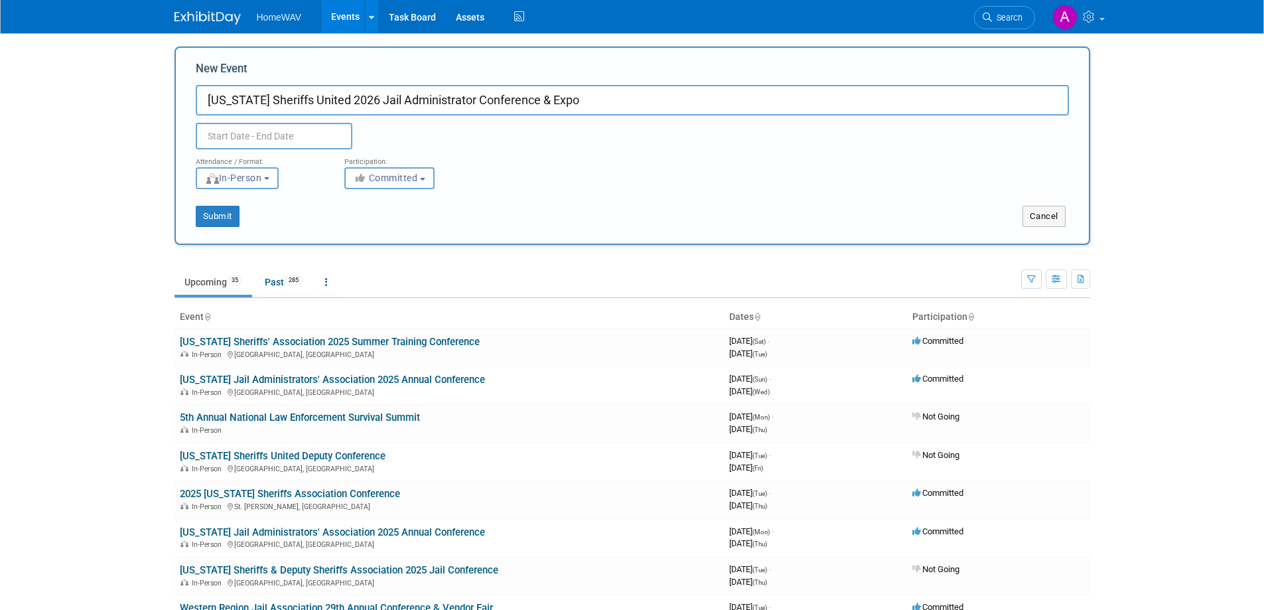
type input "[US_STATE] Sheriffs United 2026 Jail Administrator Conference & Expo"
click at [262, 137] on input "text" at bounding box center [274, 136] width 157 height 27
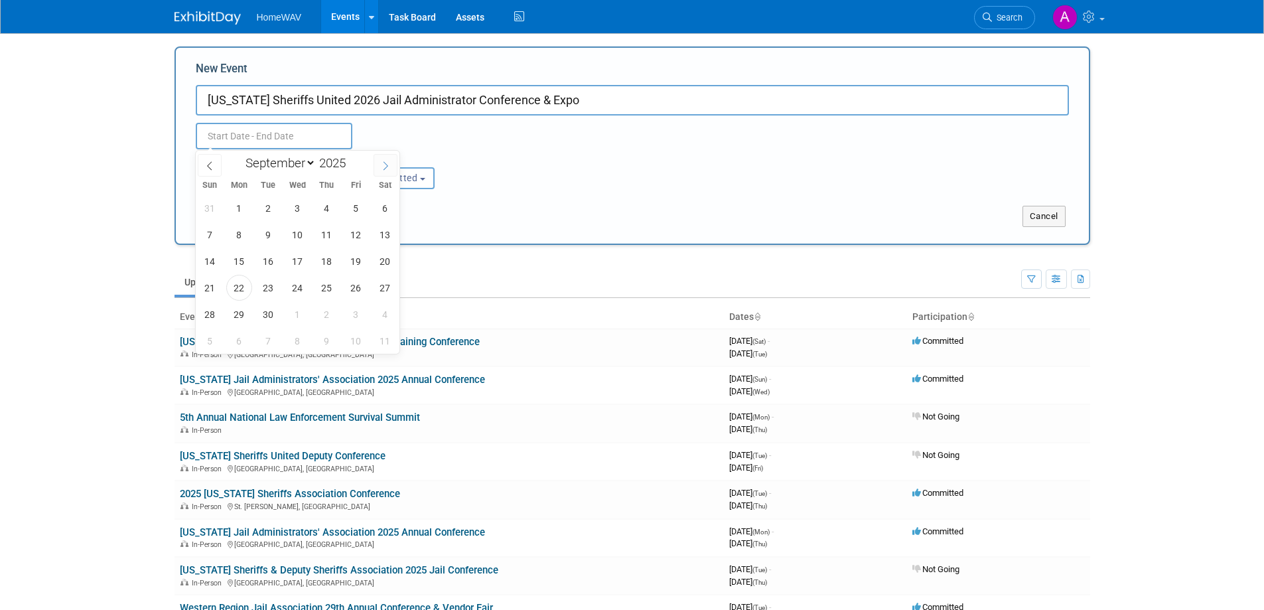
click at [386, 163] on icon at bounding box center [386, 165] width 5 height 9
click at [387, 163] on icon at bounding box center [385, 165] width 9 height 9
select select "11"
click at [387, 163] on icon at bounding box center [385, 165] width 9 height 9
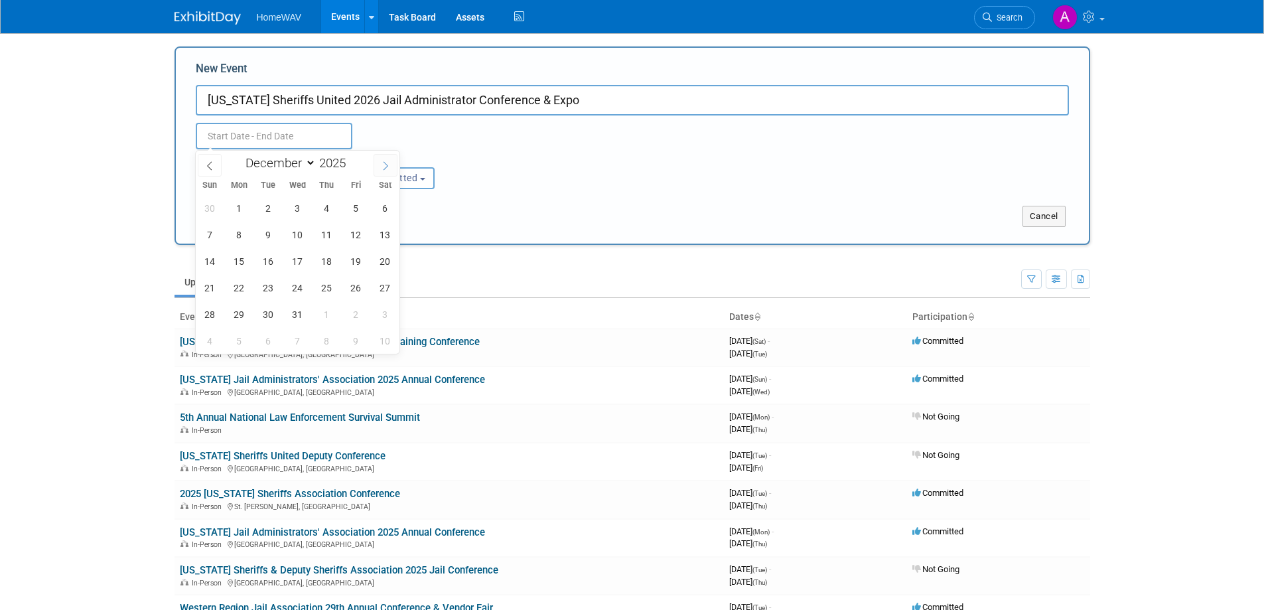
type input "2026"
click at [387, 163] on icon at bounding box center [385, 165] width 9 height 9
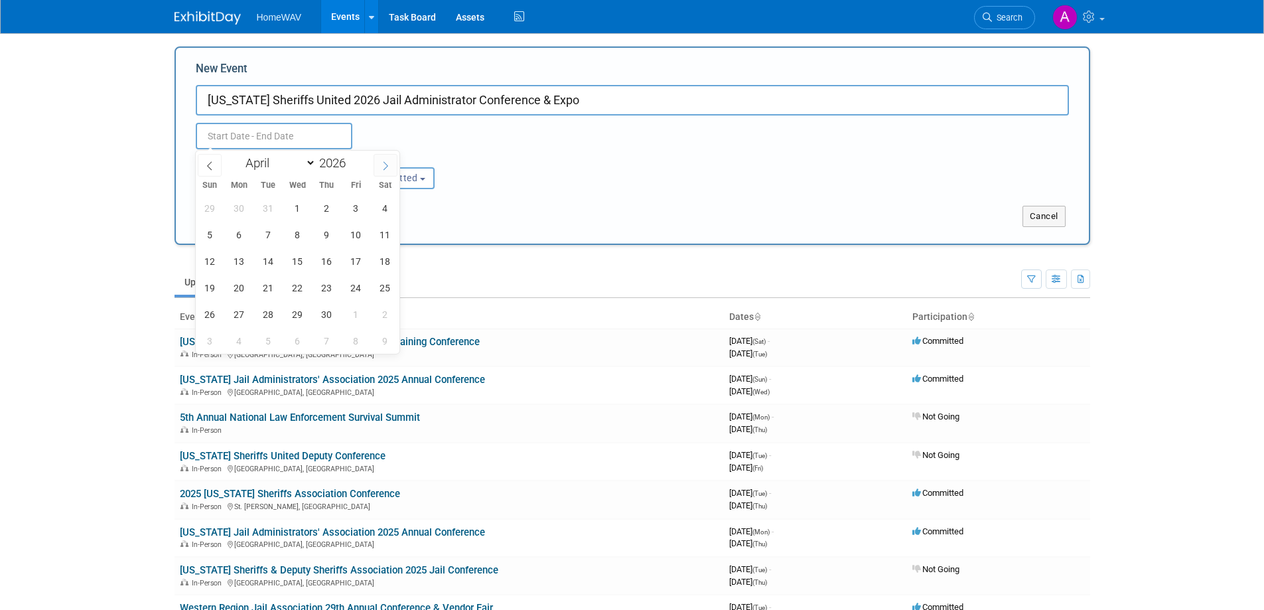
select select "4"
click at [265, 261] on span "12" at bounding box center [269, 261] width 26 height 26
click at [366, 257] on span "15" at bounding box center [356, 261] width 26 height 26
type input "May 12, 2026 to May 15, 2026"
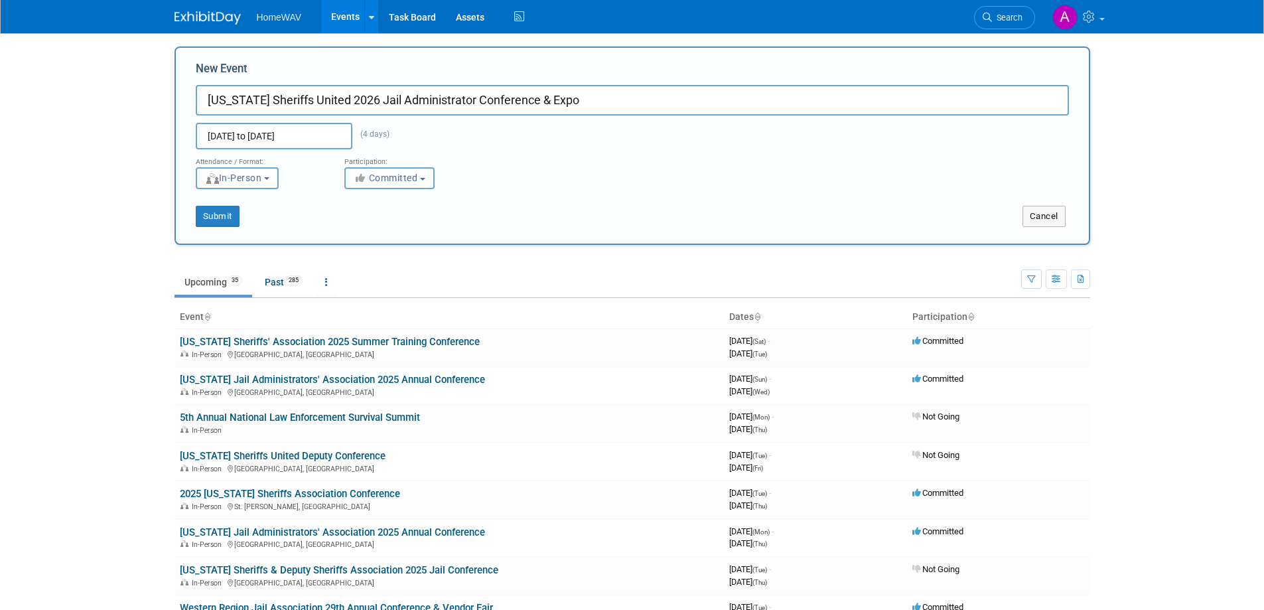
click at [396, 185] on button "Committed" at bounding box center [389, 178] width 90 height 22
click at [400, 226] on label "Considering" at bounding box center [396, 228] width 88 height 17
click at [357, 226] on input "Considering" at bounding box center [352, 228] width 9 height 9
select select "2"
click at [226, 214] on button "Submit" at bounding box center [218, 216] width 44 height 21
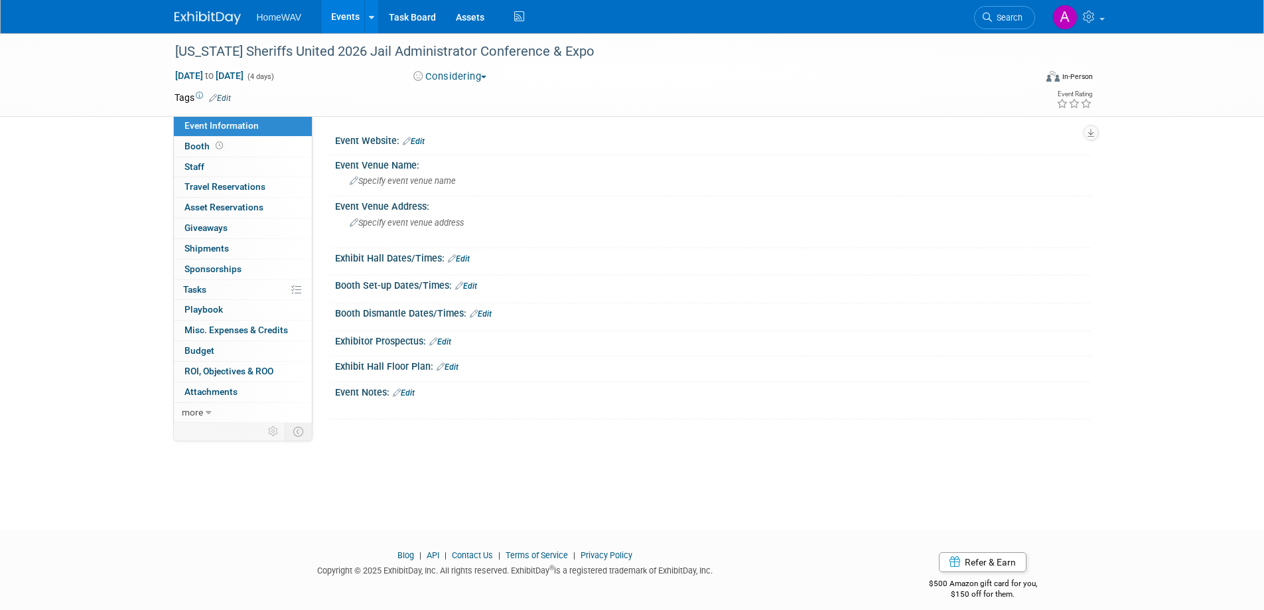
click at [408, 392] on link "Edit" at bounding box center [404, 392] width 22 height 9
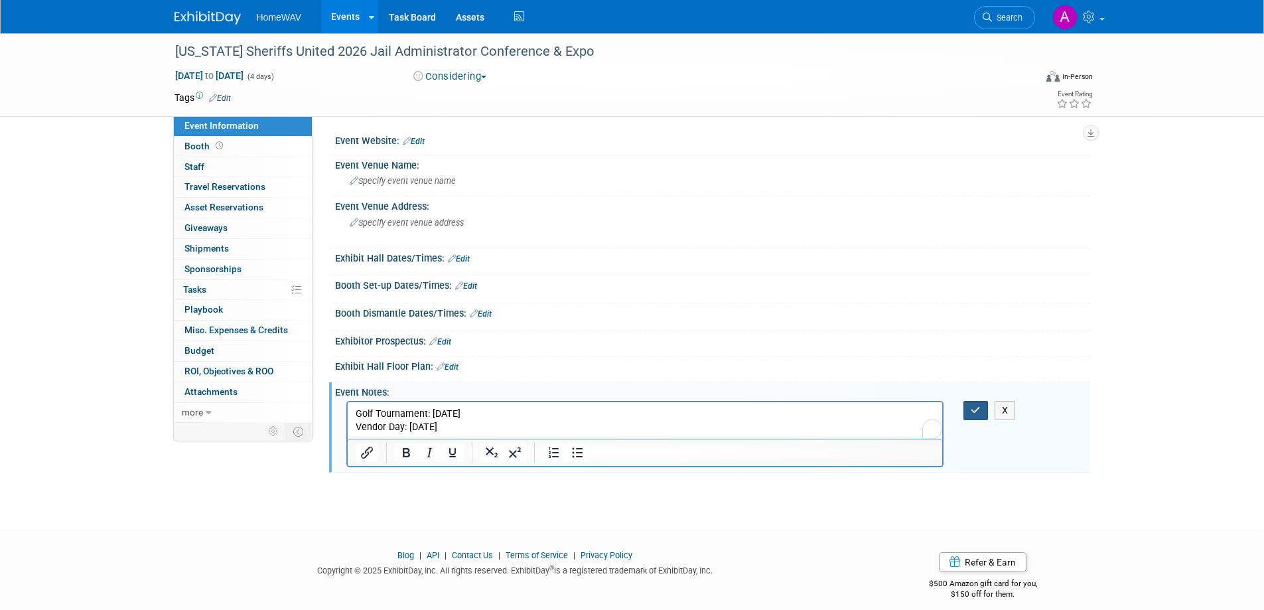
click at [976, 408] on icon "button" at bounding box center [976, 409] width 10 height 9
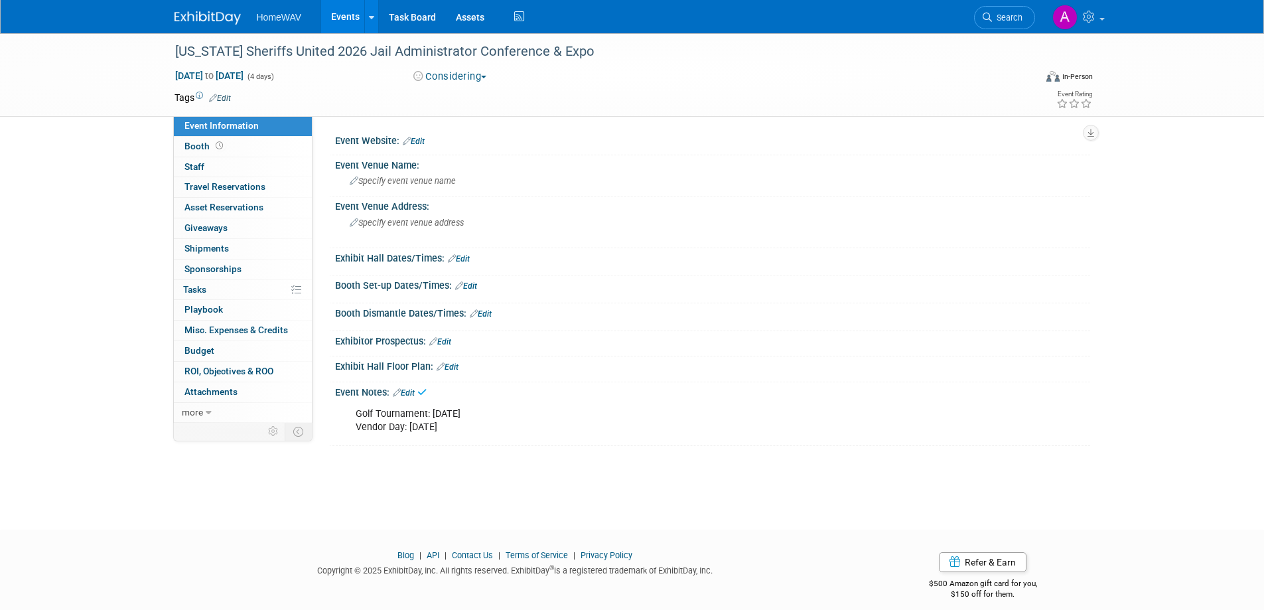
click at [338, 15] on link "Events" at bounding box center [345, 16] width 48 height 33
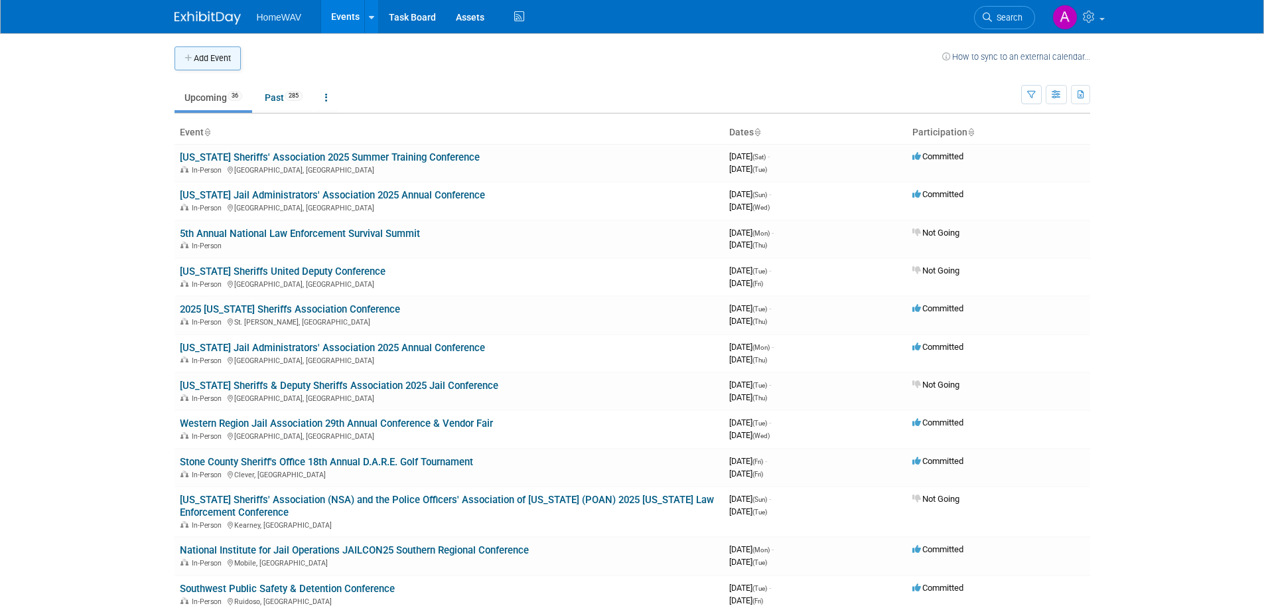
click at [222, 60] on button "Add Event" at bounding box center [208, 58] width 66 height 24
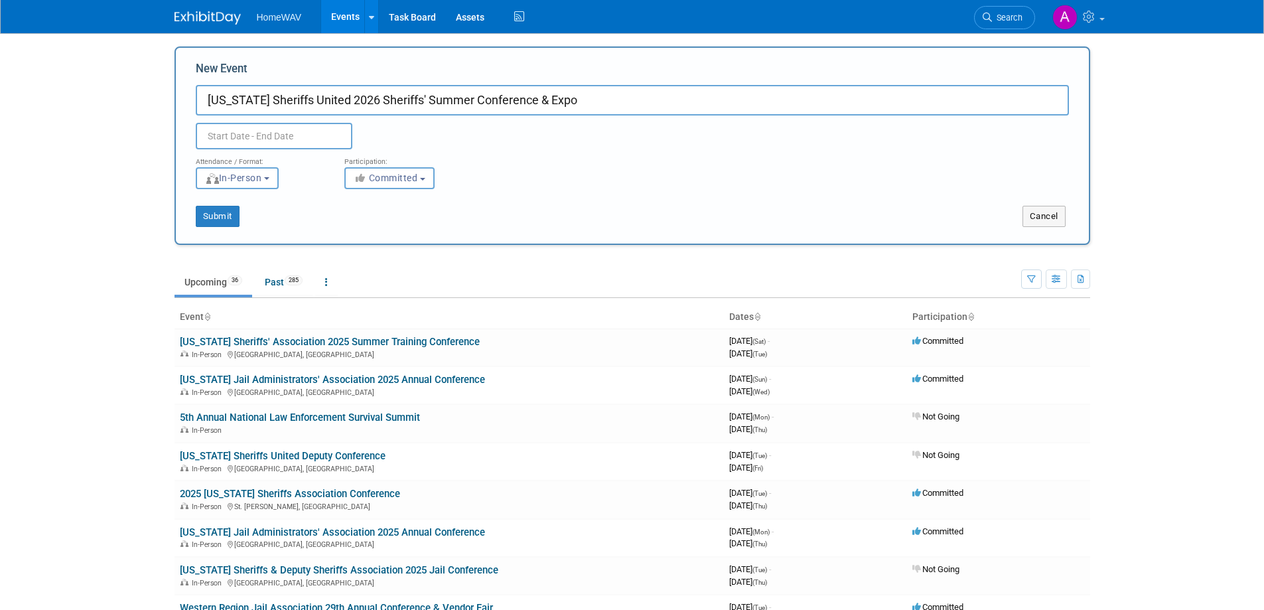
type input "[US_STATE] Sheriffs United 2026 Sheriffs' Summer Conference & Expo"
click at [319, 141] on input "text" at bounding box center [274, 136] width 157 height 27
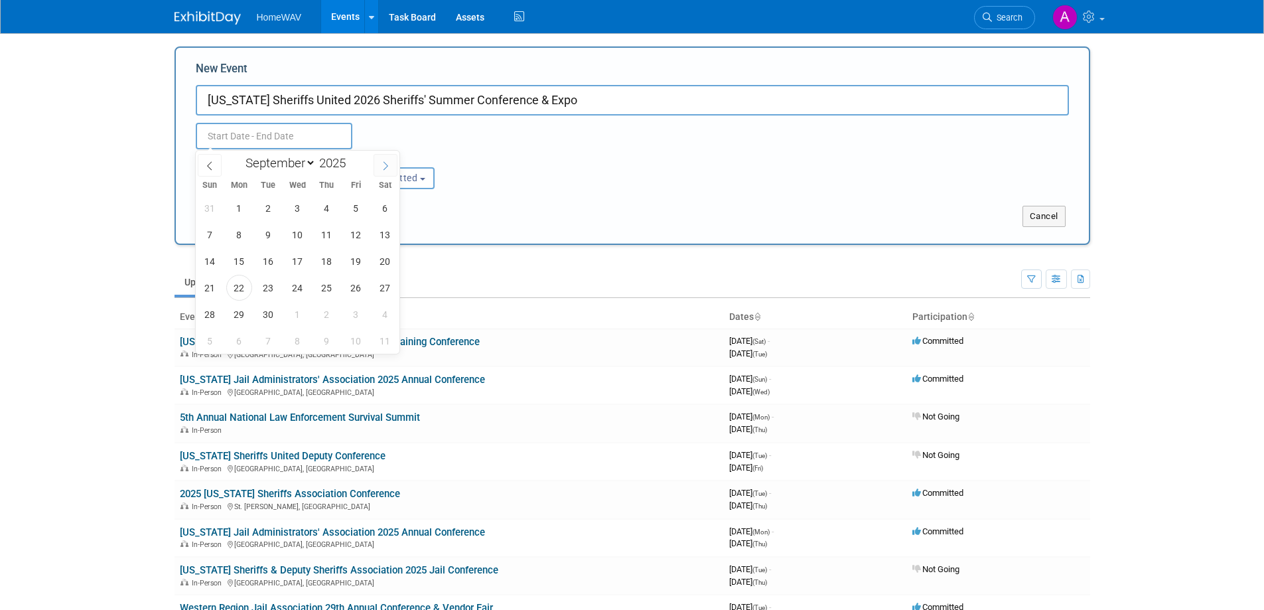
click at [377, 164] on span at bounding box center [386, 165] width 24 height 23
select select "11"
click at [377, 164] on span at bounding box center [386, 165] width 24 height 23
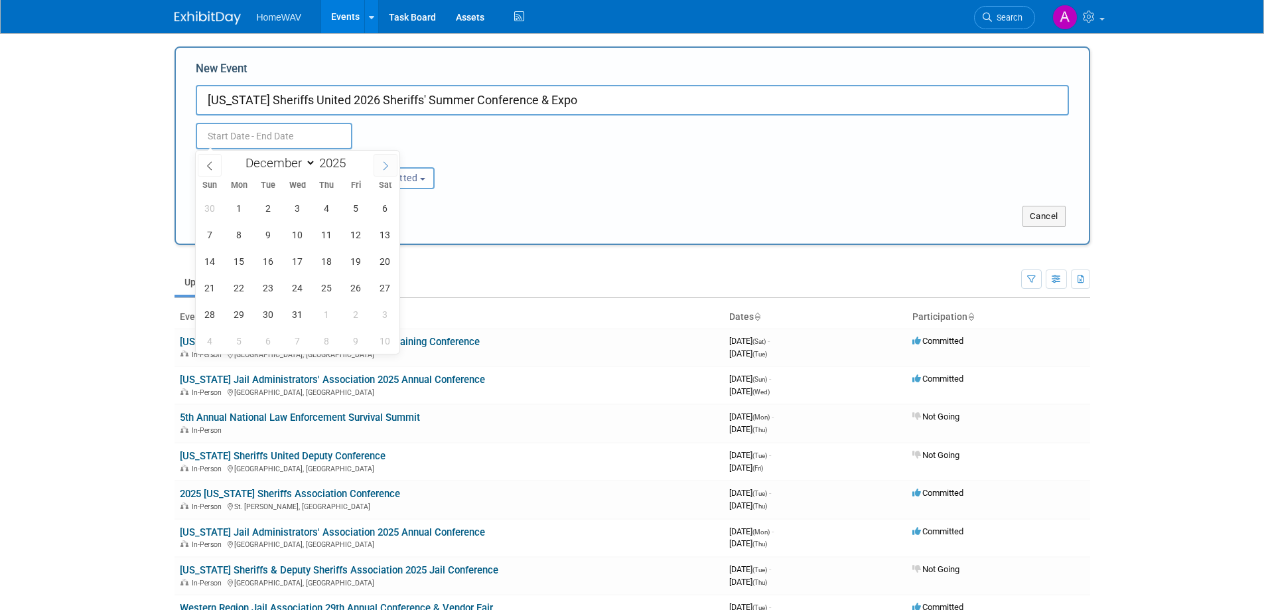
type input "2026"
click at [377, 164] on span at bounding box center [386, 165] width 24 height 23
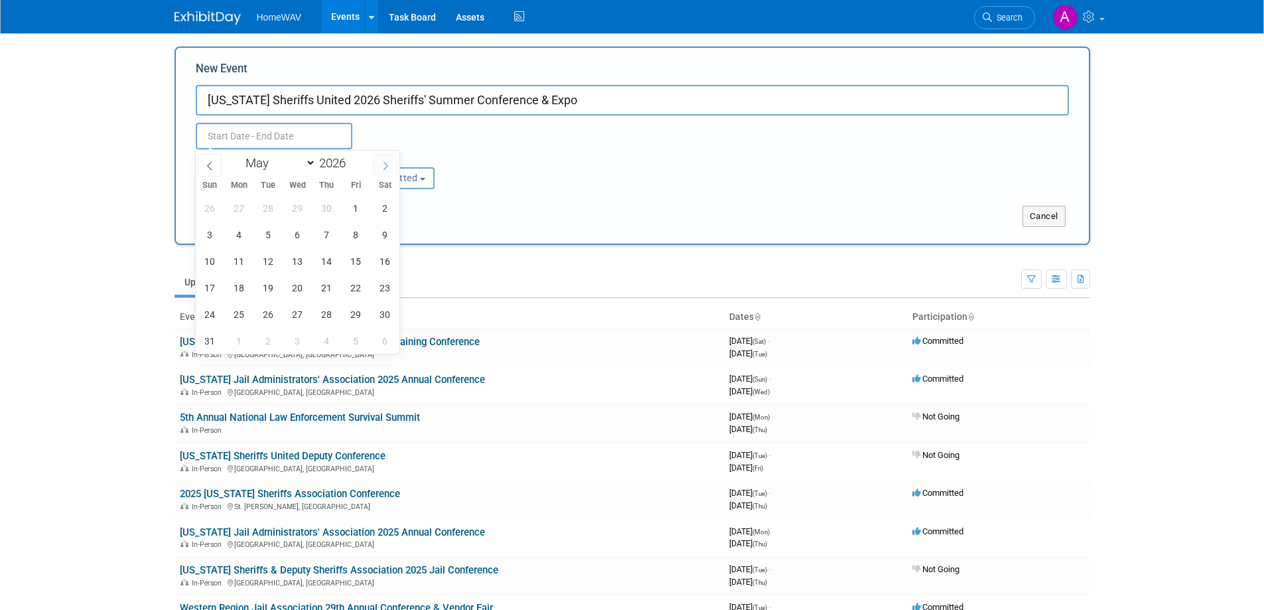
click at [377, 164] on span at bounding box center [386, 165] width 24 height 23
select select "7"
click at [244, 261] on span "10" at bounding box center [239, 261] width 26 height 26
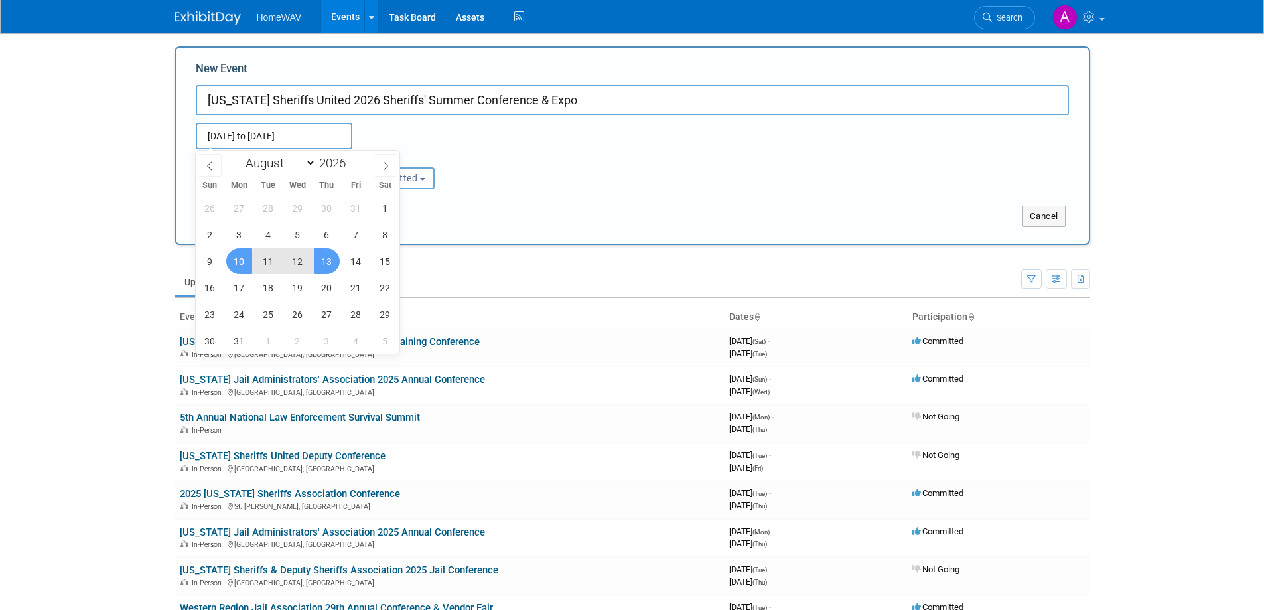
click at [325, 254] on span "13" at bounding box center [327, 261] width 26 height 26
type input "Aug 10, 2026 to Aug 13, 2026"
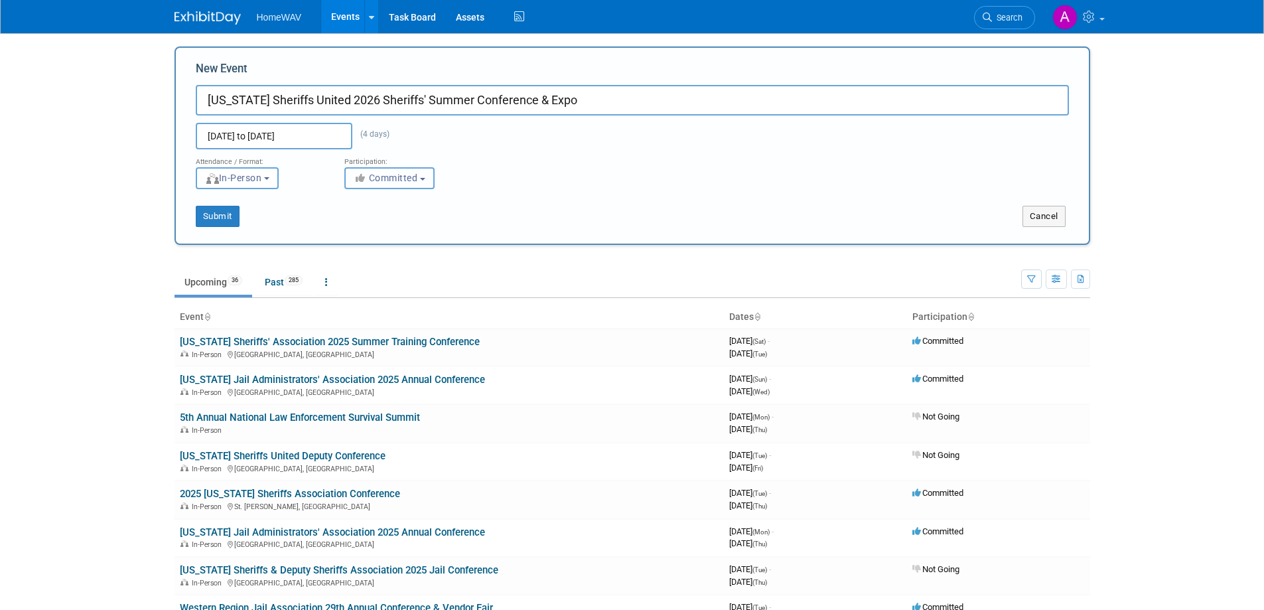
click at [408, 183] on button "Committed" at bounding box center [389, 178] width 90 height 22
click at [403, 224] on label "Considering" at bounding box center [396, 228] width 88 height 17
click at [357, 224] on input "Considering" at bounding box center [352, 228] width 9 height 9
select select "2"
click at [220, 216] on button "Submit" at bounding box center [218, 216] width 44 height 21
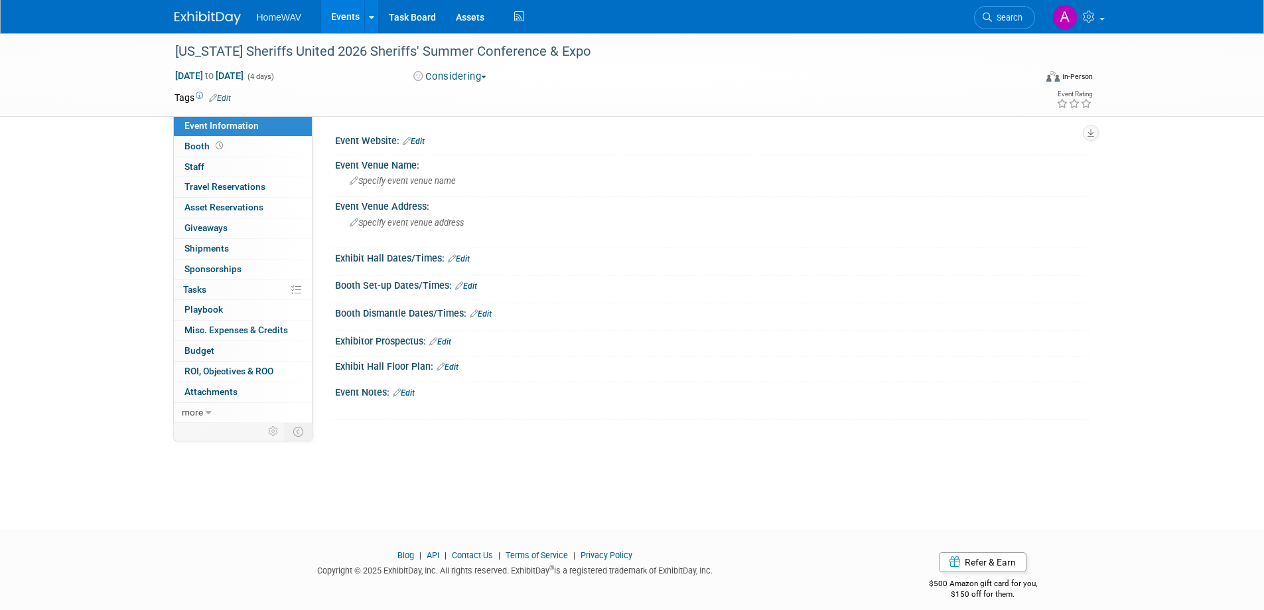
click at [408, 388] on link "Edit" at bounding box center [404, 392] width 22 height 9
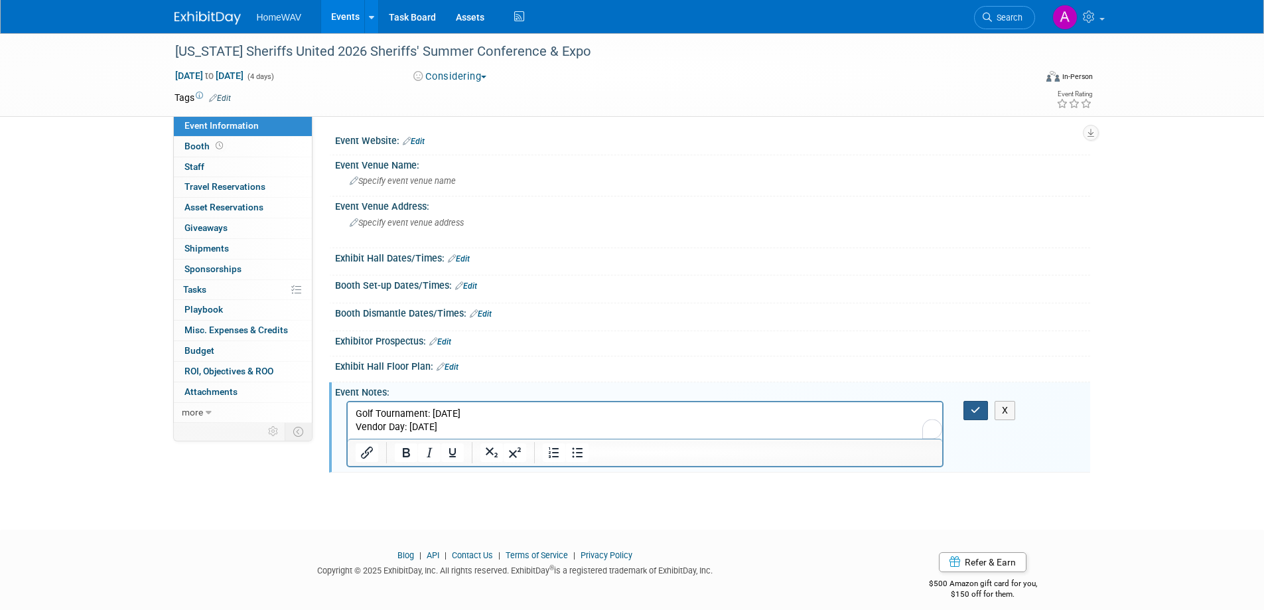
click at [984, 409] on button "button" at bounding box center [976, 410] width 25 height 19
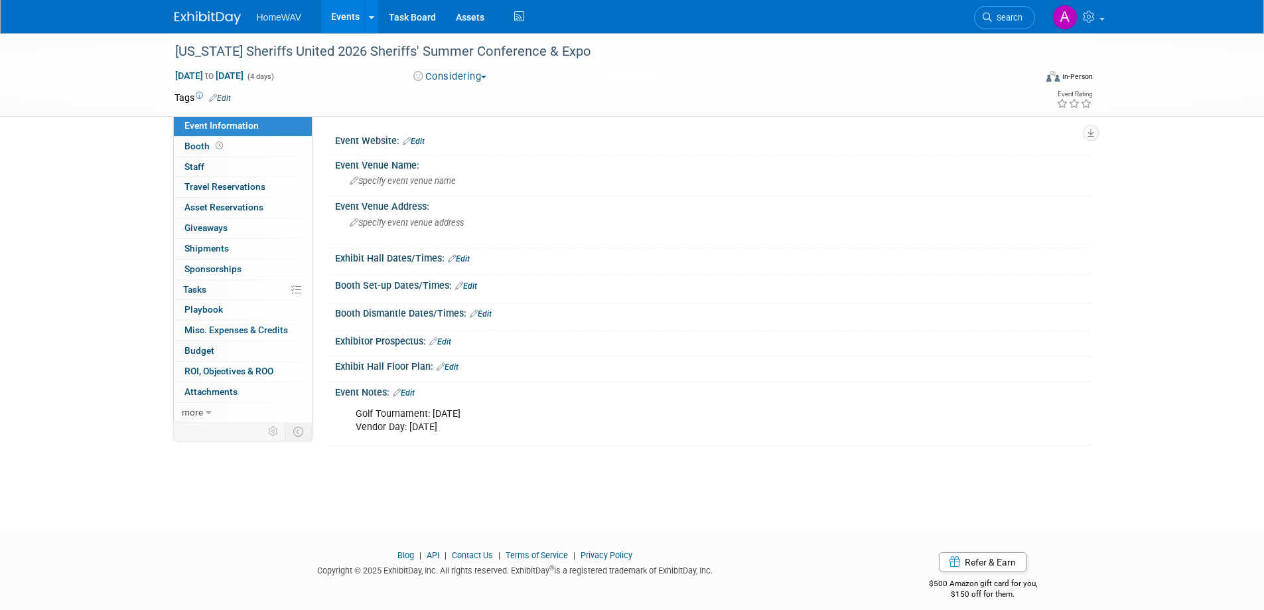
click at [348, 15] on link "Events" at bounding box center [345, 16] width 48 height 33
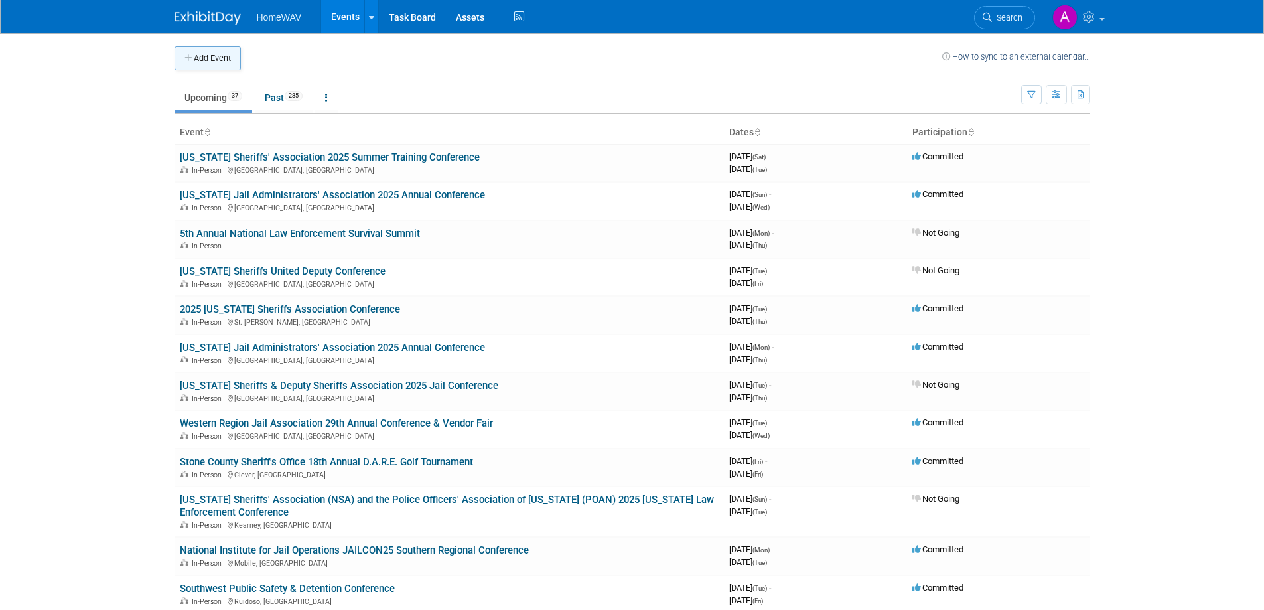
click at [228, 55] on button "Add Event" at bounding box center [208, 58] width 66 height 24
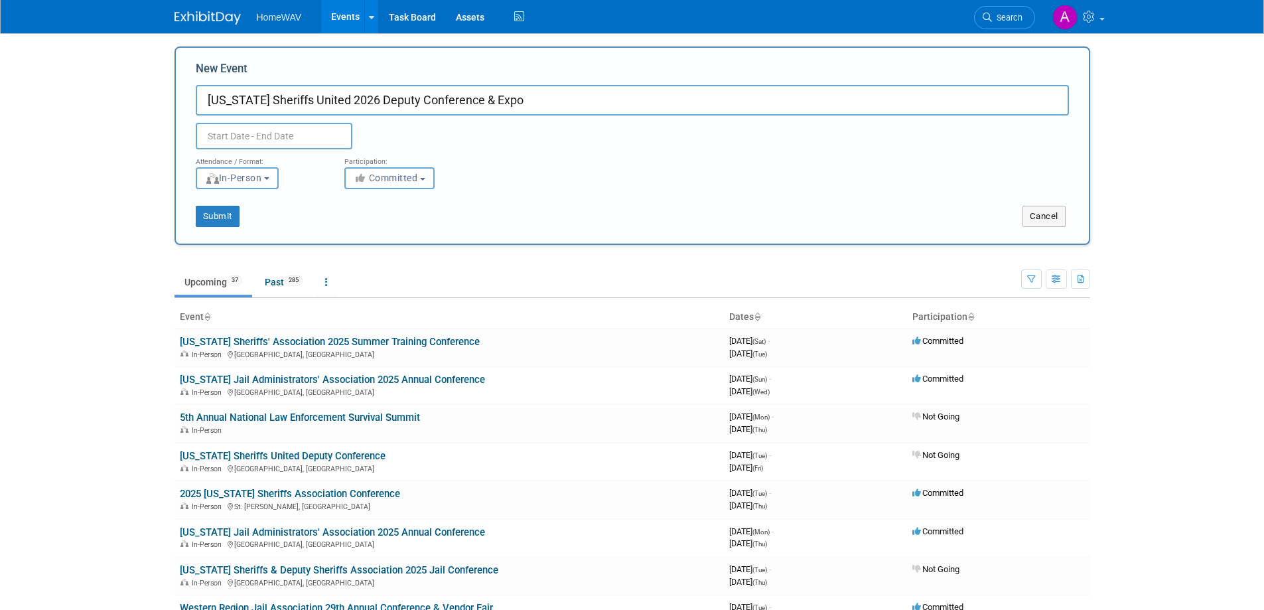
type input "[US_STATE] Sheriffs United 2026 Deputy Conference & Expo"
click at [307, 134] on input "text" at bounding box center [274, 136] width 157 height 27
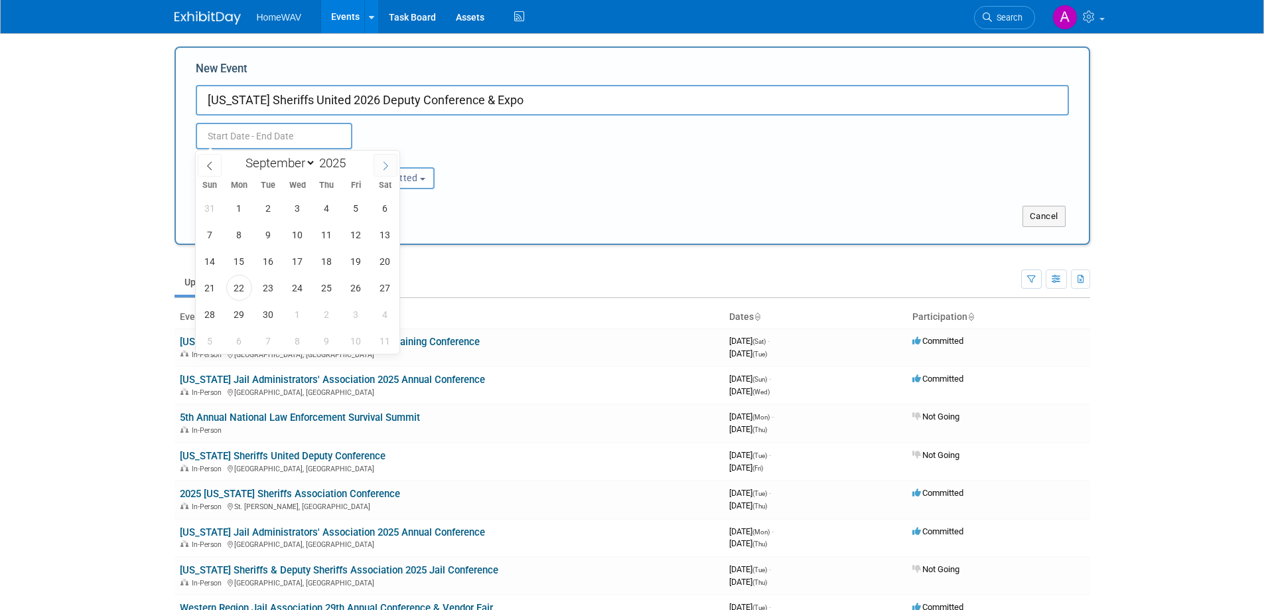
click at [387, 159] on span at bounding box center [386, 165] width 24 height 23
select select "11"
click at [387, 159] on span at bounding box center [386, 165] width 24 height 23
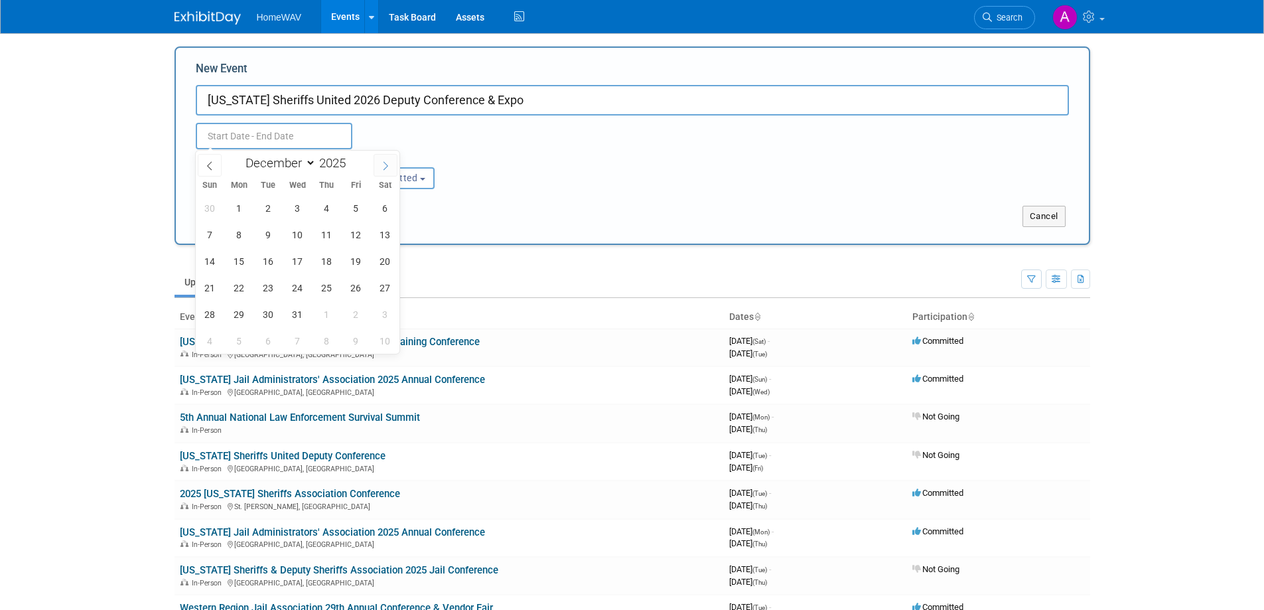
type input "2026"
click at [387, 159] on span at bounding box center [386, 165] width 24 height 23
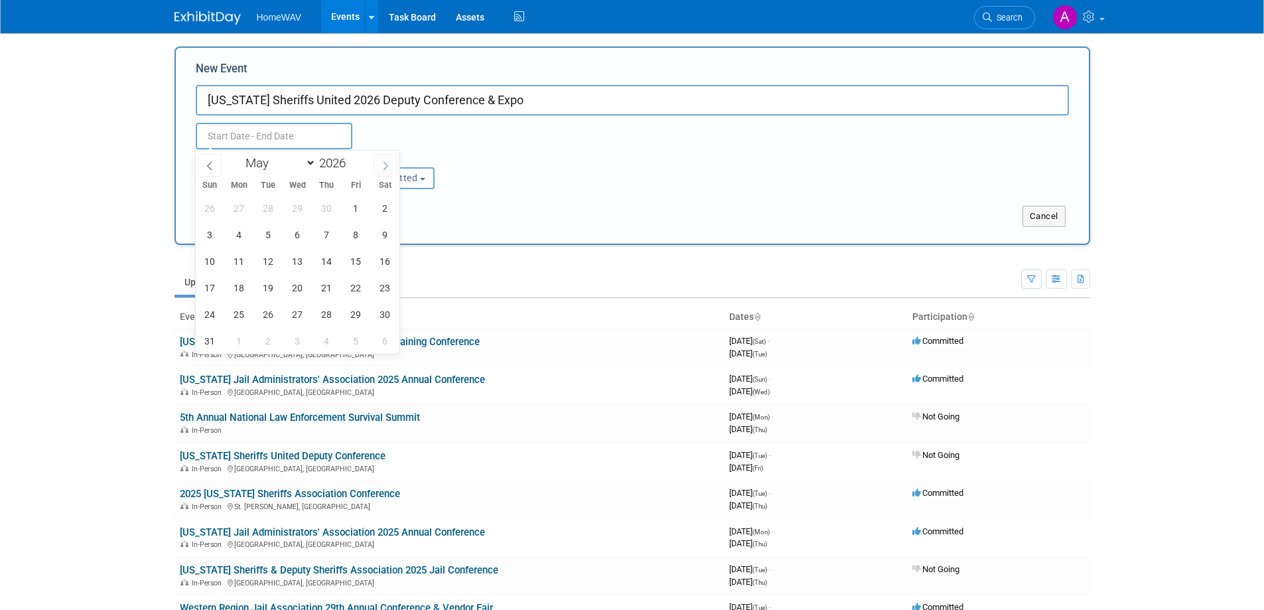
click at [387, 159] on span at bounding box center [386, 165] width 24 height 23
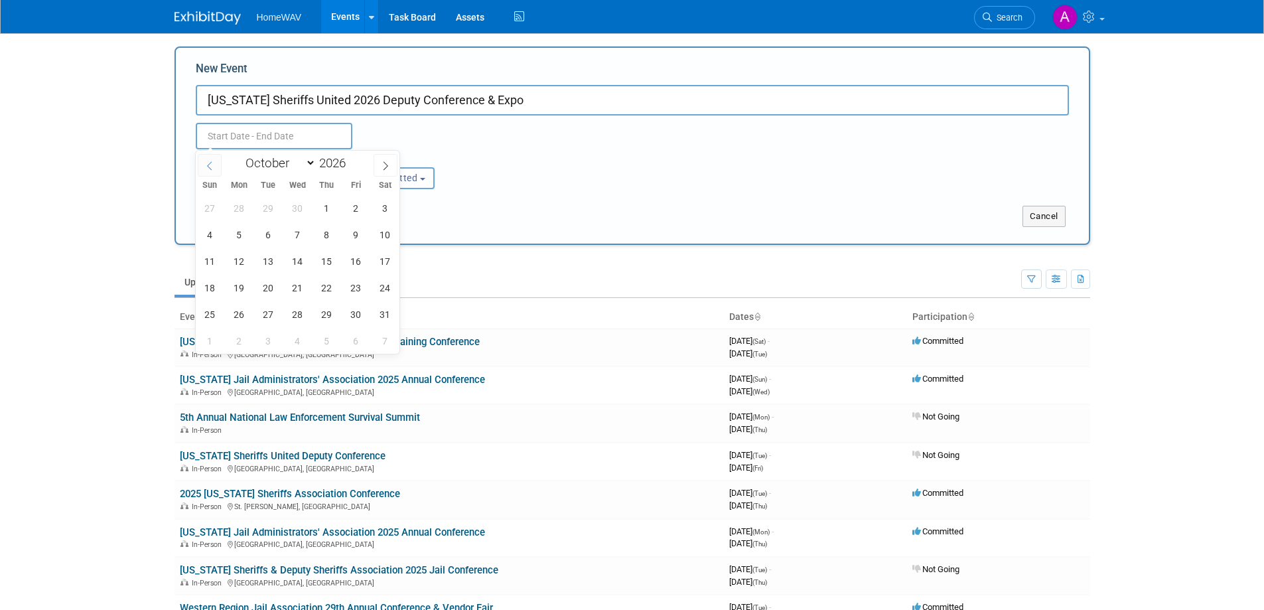
click at [217, 162] on span at bounding box center [210, 165] width 24 height 23
select select "8"
click at [269, 278] on span "22" at bounding box center [269, 288] width 26 height 26
click at [358, 285] on span "25" at bounding box center [356, 288] width 26 height 26
type input "Sep 22, 2026 to Sep 25, 2026"
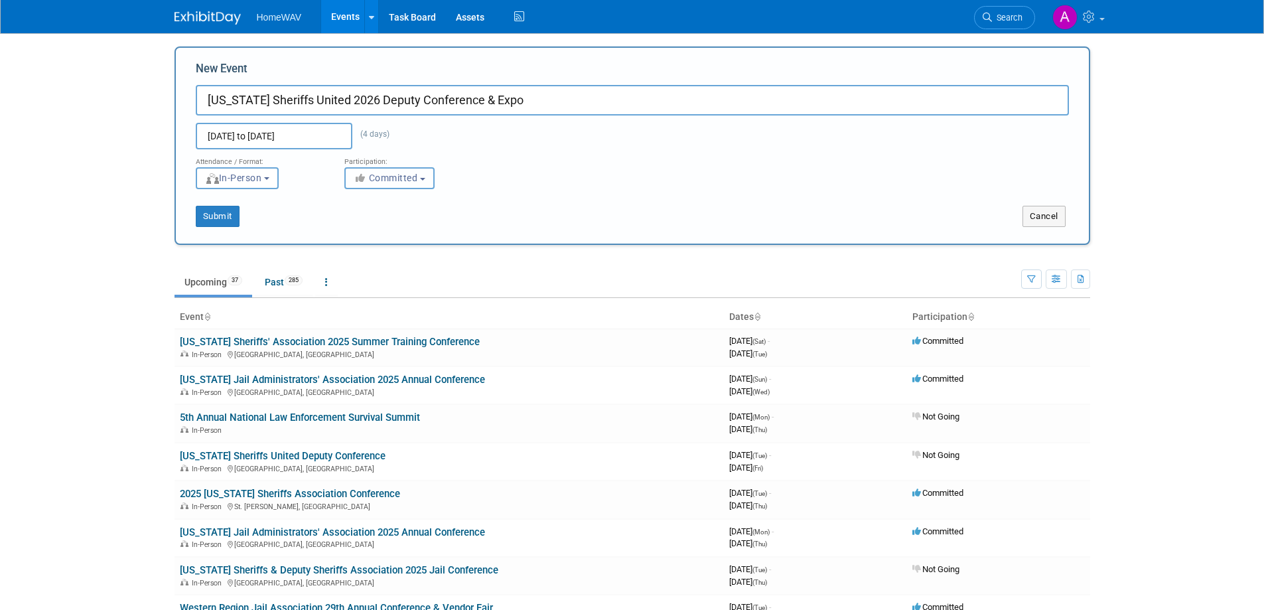
click at [411, 178] on span "Committed" at bounding box center [386, 178] width 64 height 11
click at [405, 226] on label "Considering" at bounding box center [396, 228] width 88 height 17
click at [357, 226] on input "Considering" at bounding box center [352, 228] width 9 height 9
select select "2"
click at [228, 220] on button "Submit" at bounding box center [218, 216] width 44 height 21
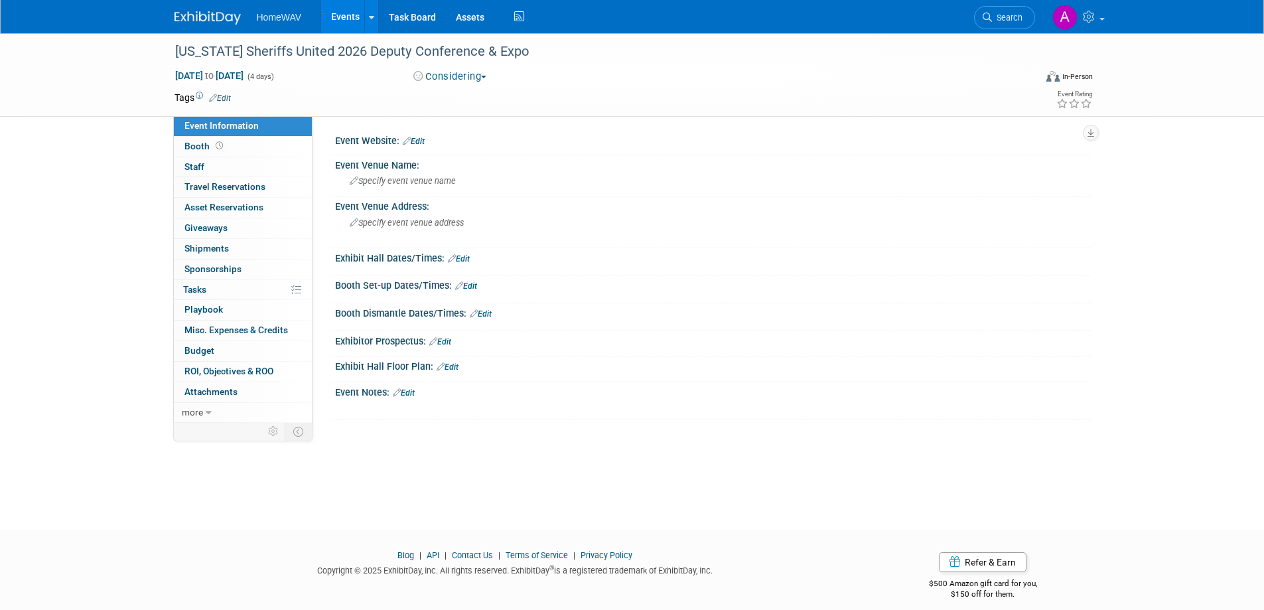
click at [413, 391] on link "Edit" at bounding box center [404, 392] width 22 height 9
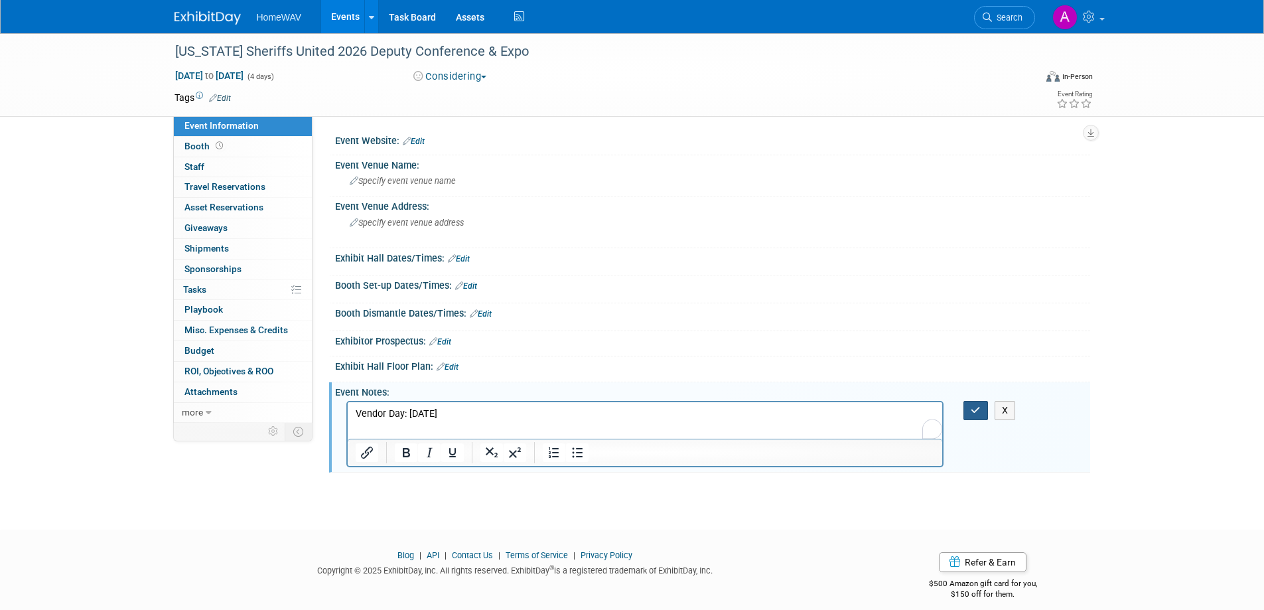
click at [968, 406] on button "button" at bounding box center [976, 410] width 25 height 19
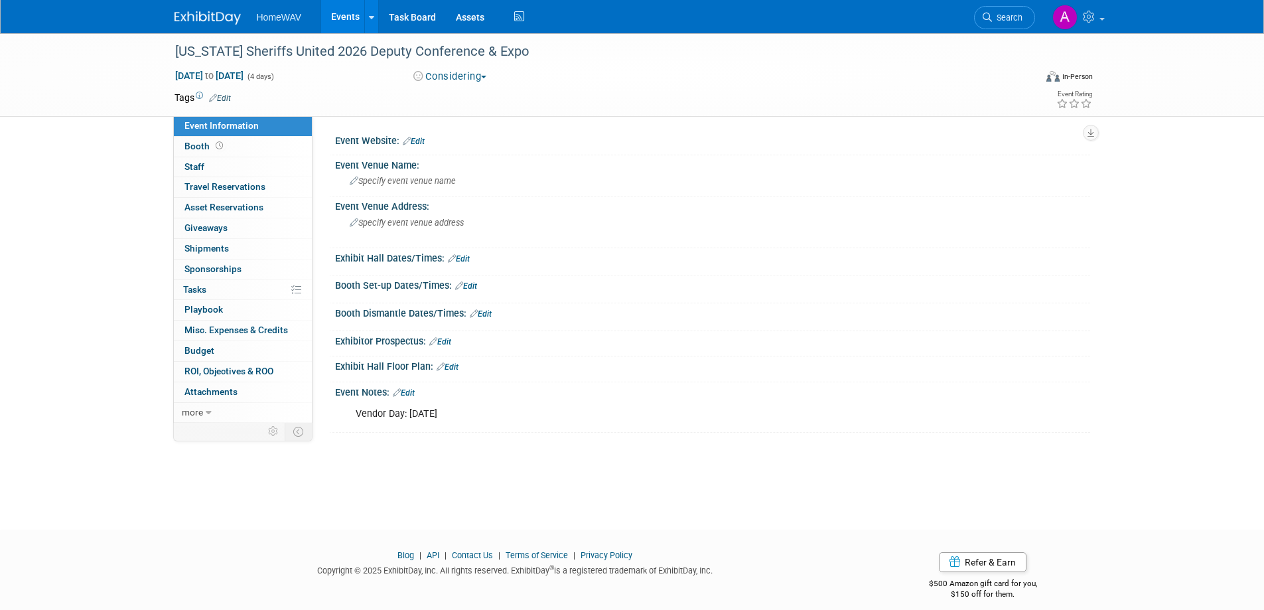
click at [339, 15] on link "Events" at bounding box center [345, 16] width 48 height 33
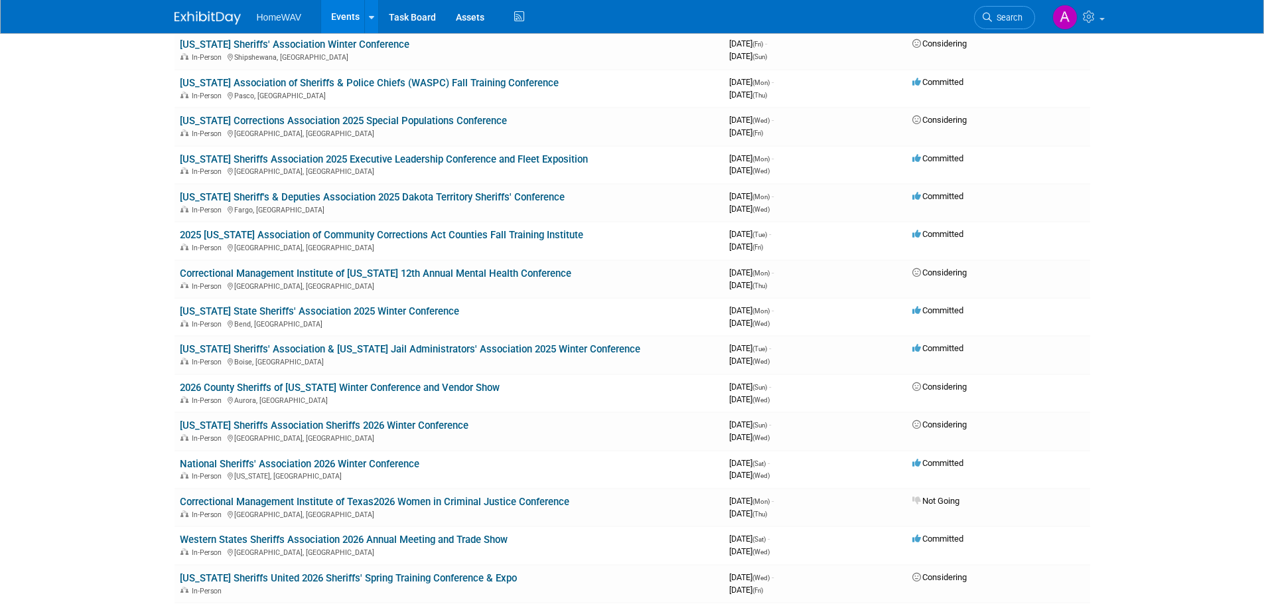
scroll to position [1151, 0]
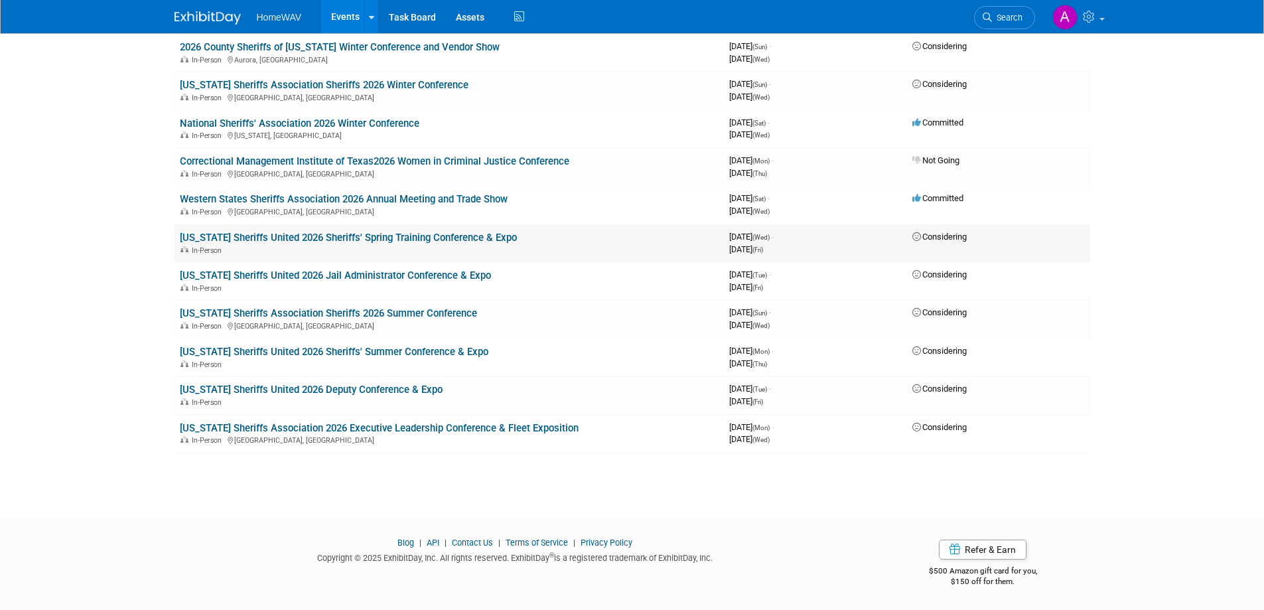
click at [356, 238] on link "[US_STATE] Sheriffs United 2026 Sheriffs' Spring Training Conference & Expo" at bounding box center [348, 238] width 337 height 12
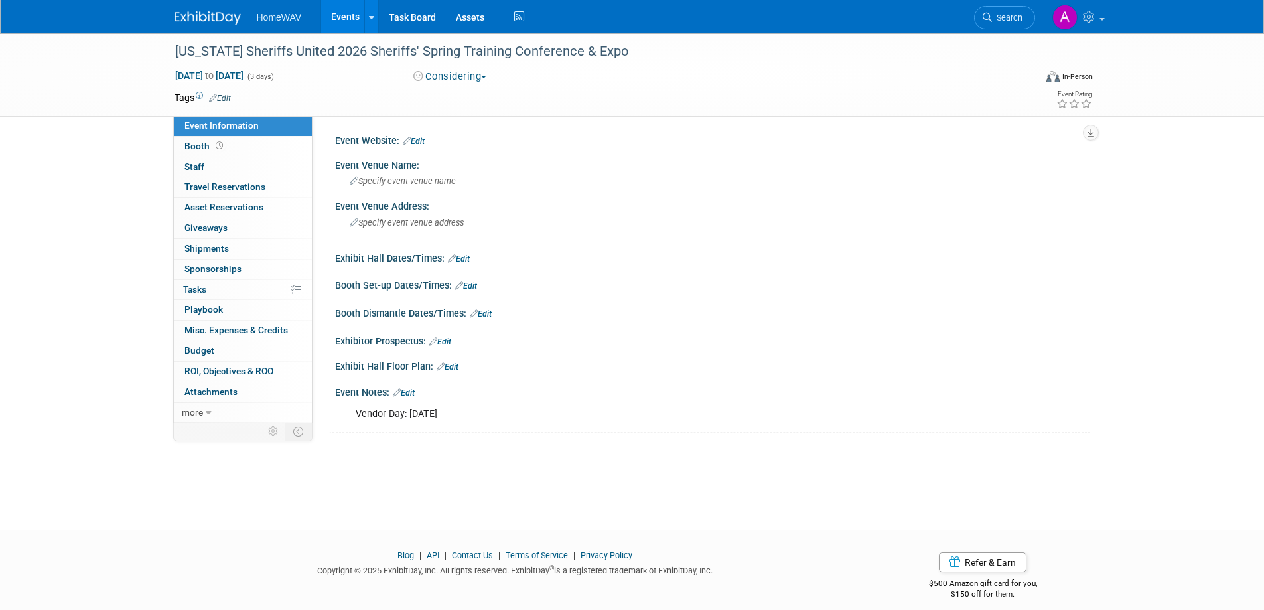
click at [419, 138] on link "Edit" at bounding box center [414, 141] width 22 height 9
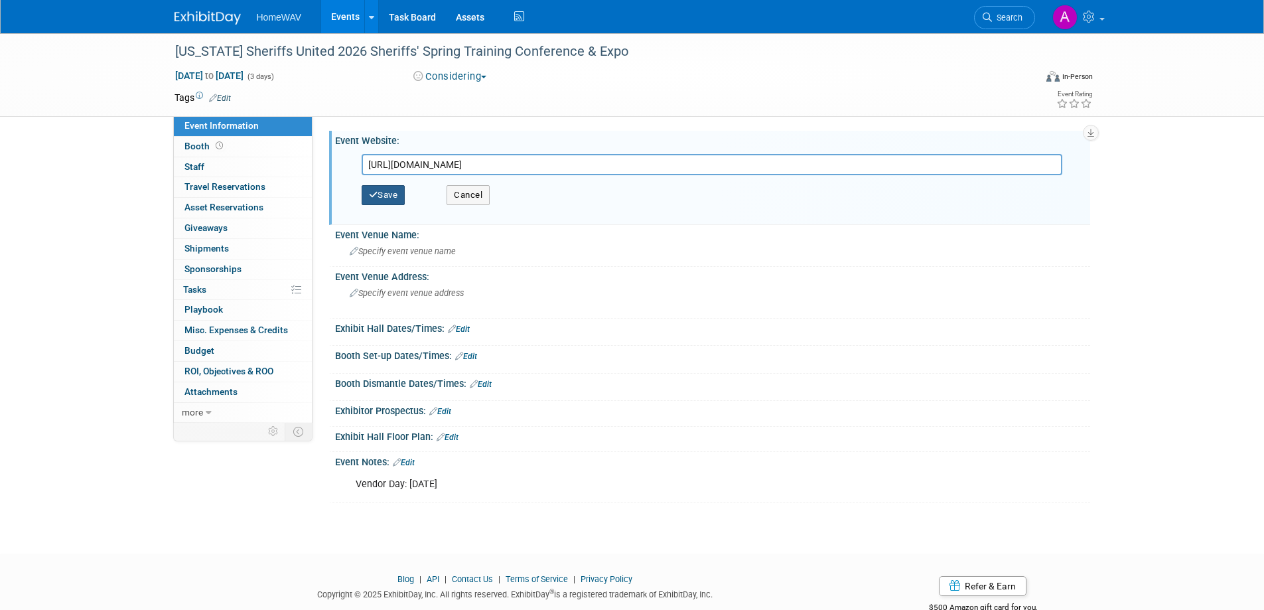
type input "[URL][DOMAIN_NAME]"
click at [390, 198] on button "Save" at bounding box center [384, 195] width 44 height 20
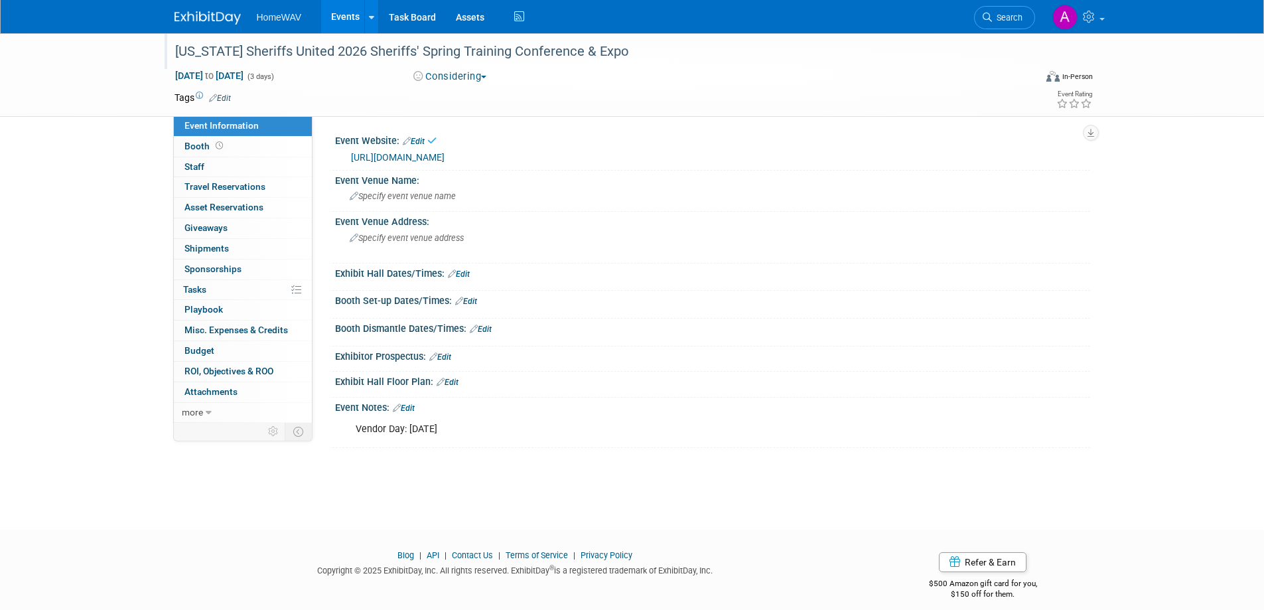
click at [281, 49] on div "Missouri Sheriffs United 2026 Sheriffs' Spring Training Conference & Expo" at bounding box center [593, 52] width 845 height 24
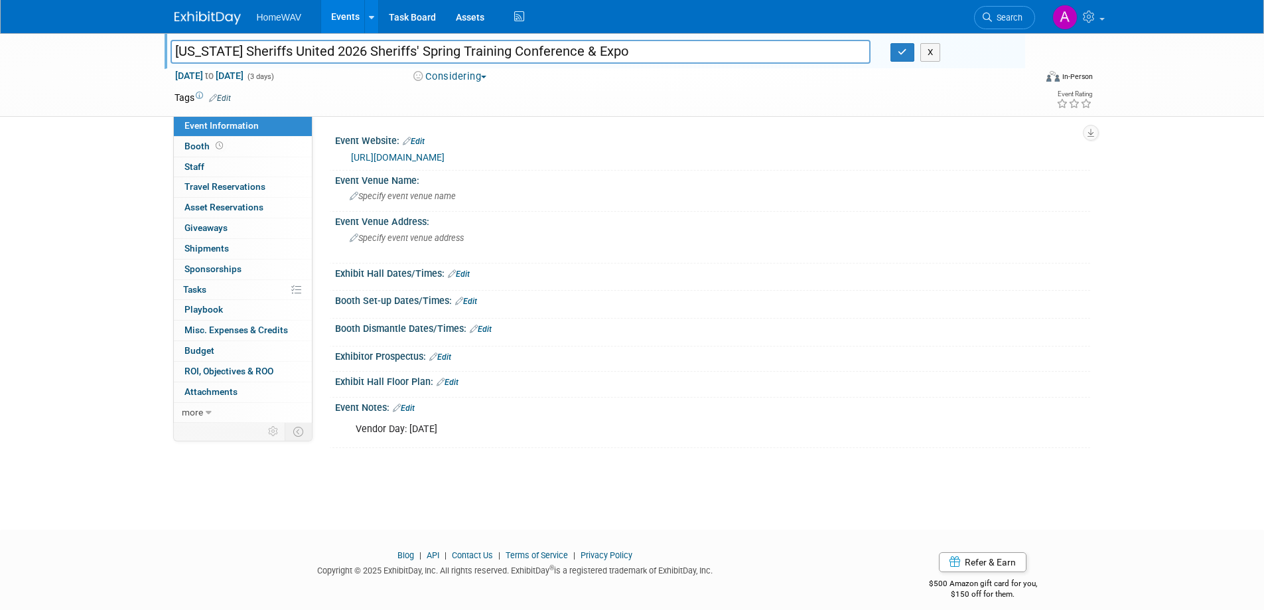
drag, startPoint x: 316, startPoint y: 52, endPoint x: 283, endPoint y: 55, distance: 33.3
click at [283, 55] on input "Missouri Sheriffs United 2026 Sheriffs' Spring Training Conference & Expo" at bounding box center [521, 51] width 701 height 23
type input "[US_STATE] Sheriffs' Association 2026 Sheriffs' Spring Training Conference & Ex…"
click at [908, 51] on button "button" at bounding box center [903, 52] width 24 height 19
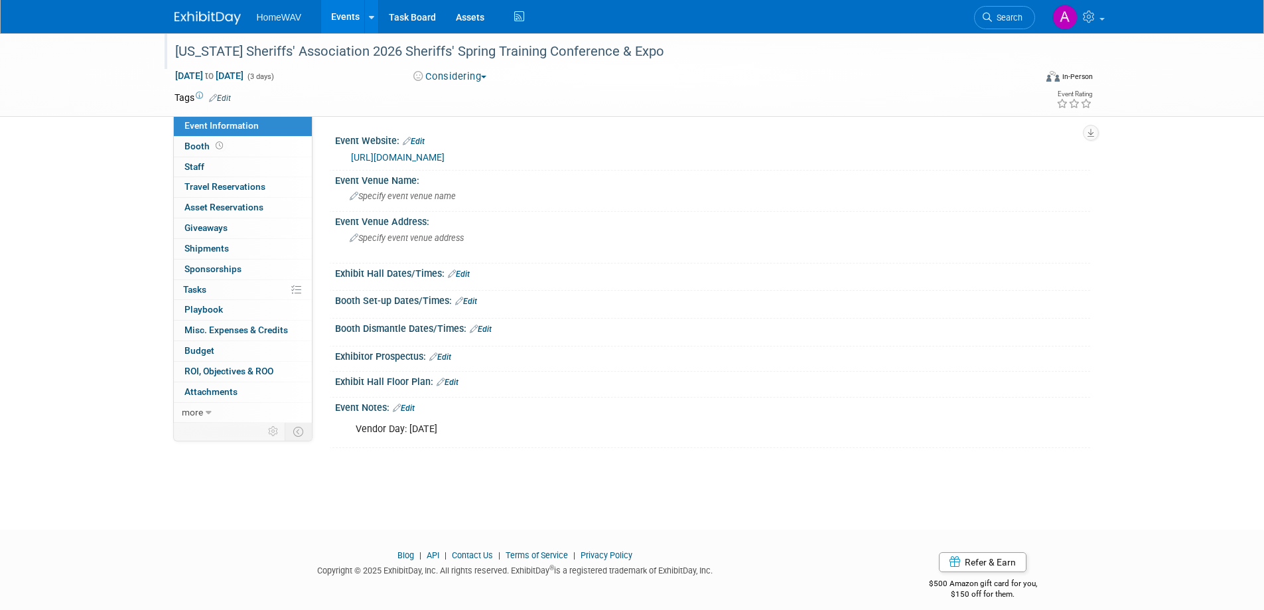
click at [343, 11] on link "Events" at bounding box center [345, 16] width 48 height 33
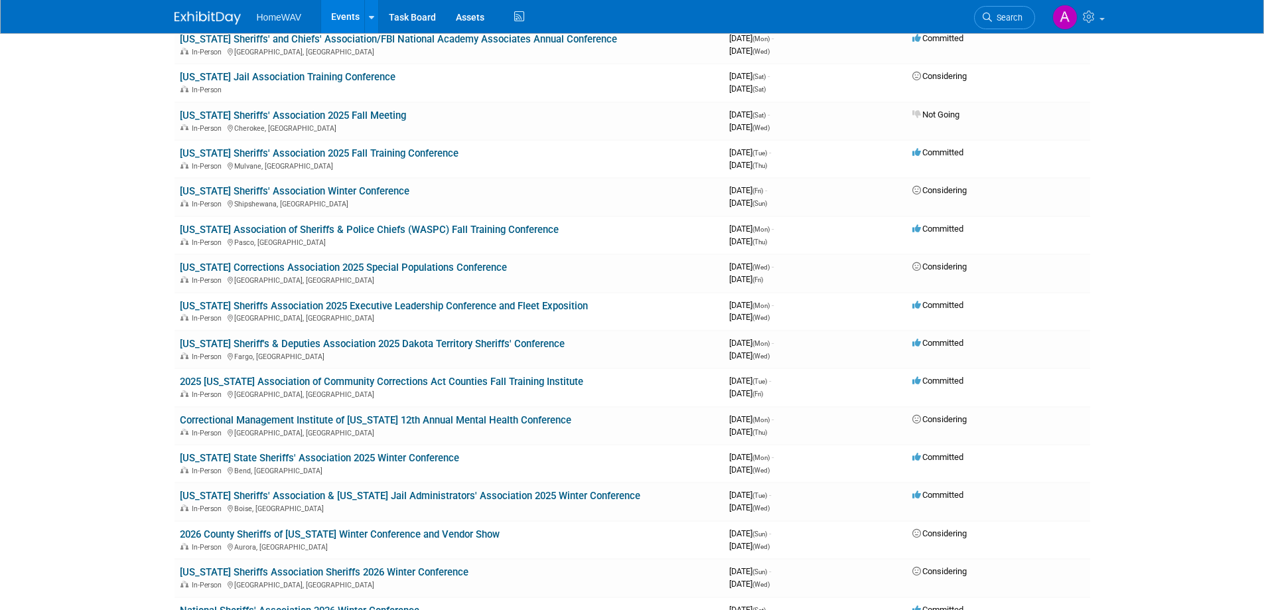
scroll to position [1151, 0]
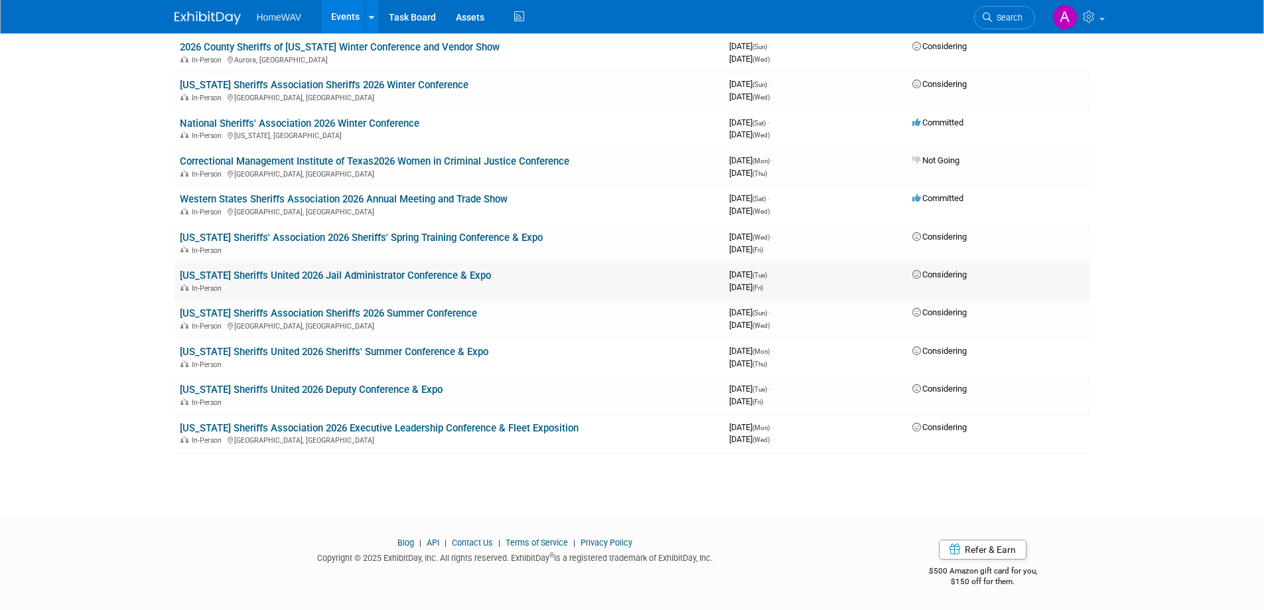
click at [350, 274] on link "Missouri Sheriffs United 2026 Jail Administrator Conference & Expo" at bounding box center [335, 275] width 311 height 12
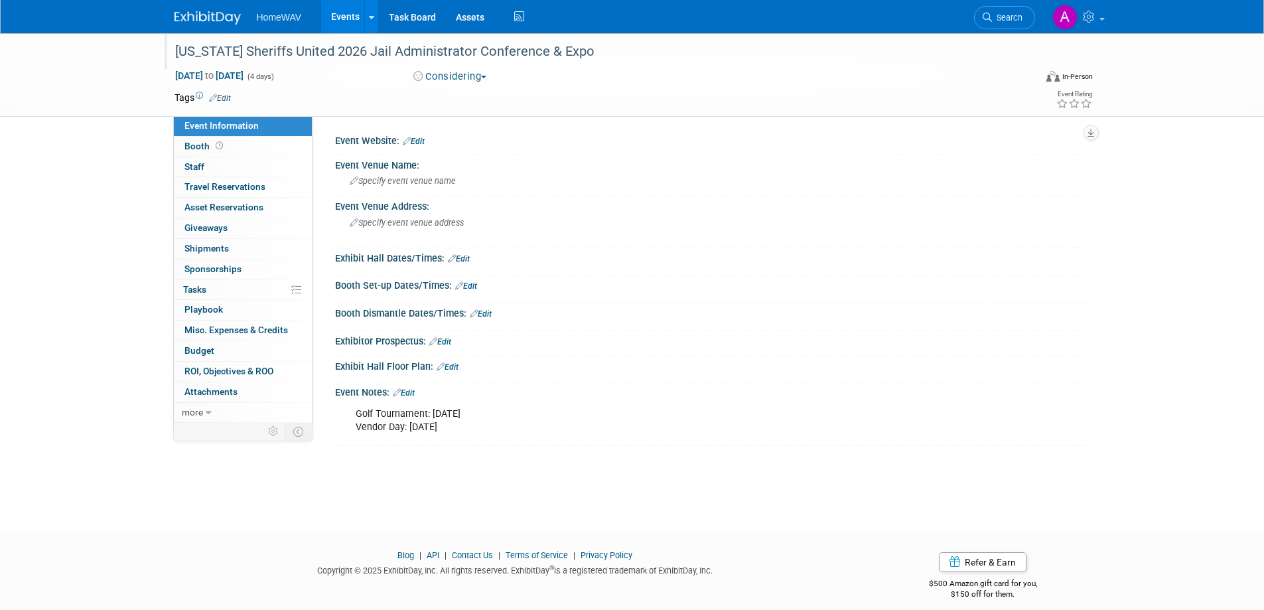
click at [299, 50] on div "[US_STATE] Sheriffs United 2026 Jail Administrator Conference & Expo" at bounding box center [593, 52] width 845 height 24
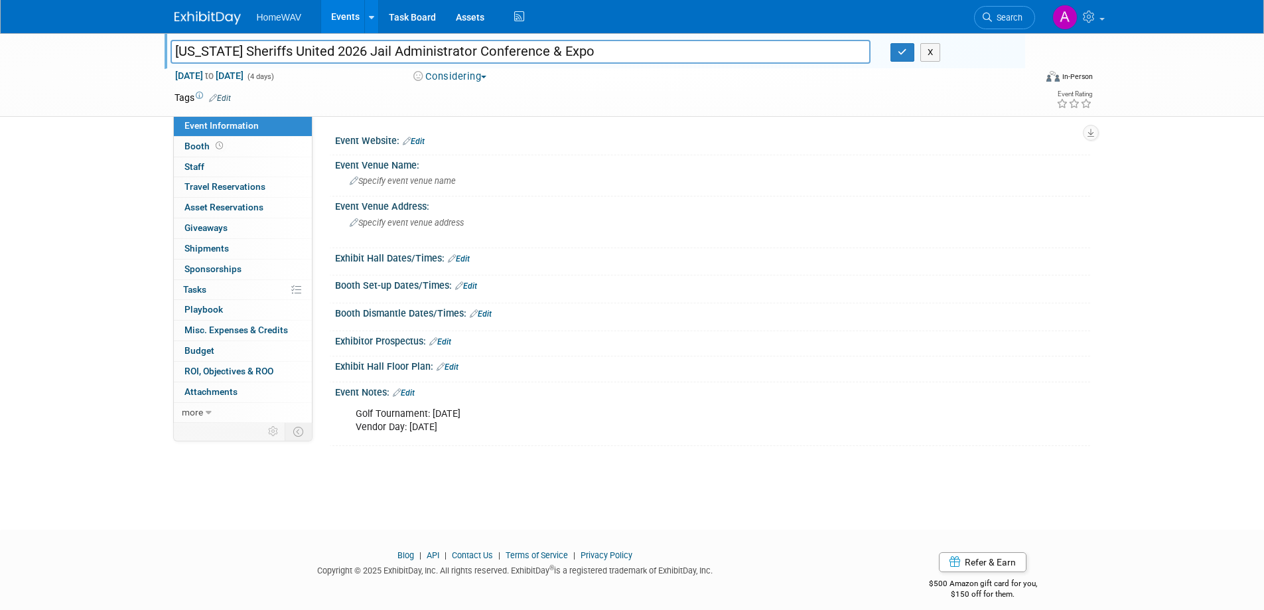
click at [418, 142] on link "Edit" at bounding box center [414, 141] width 22 height 9
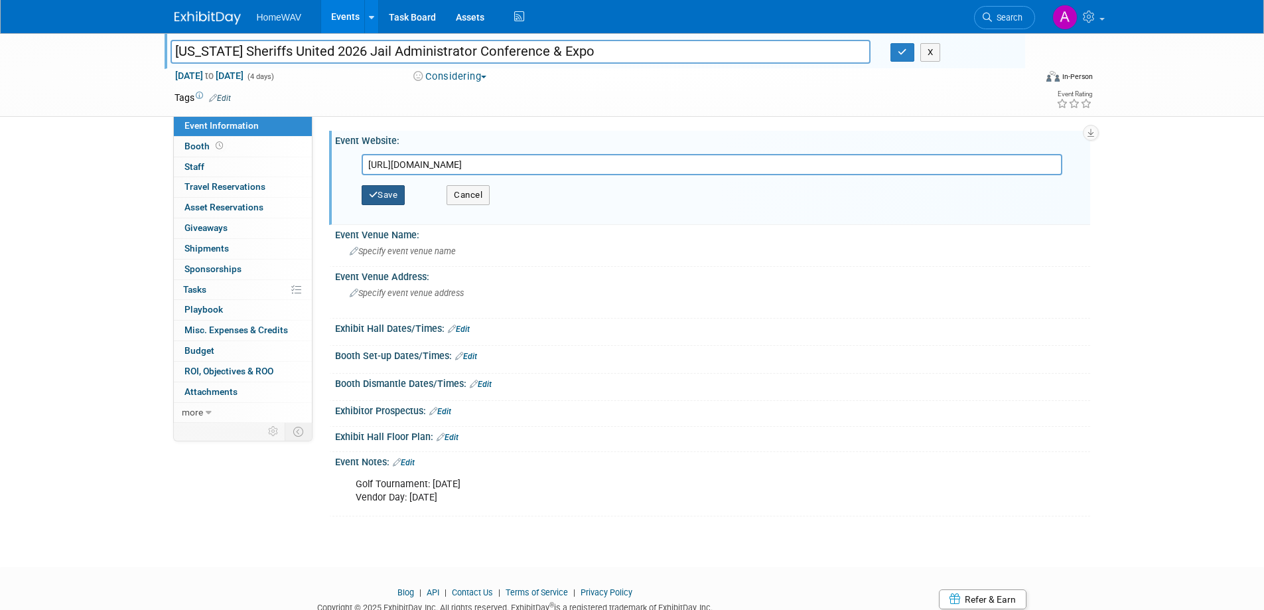
type input "https://mosheriffsunited.com/conferences/"
click at [396, 192] on button "Save" at bounding box center [384, 195] width 44 height 20
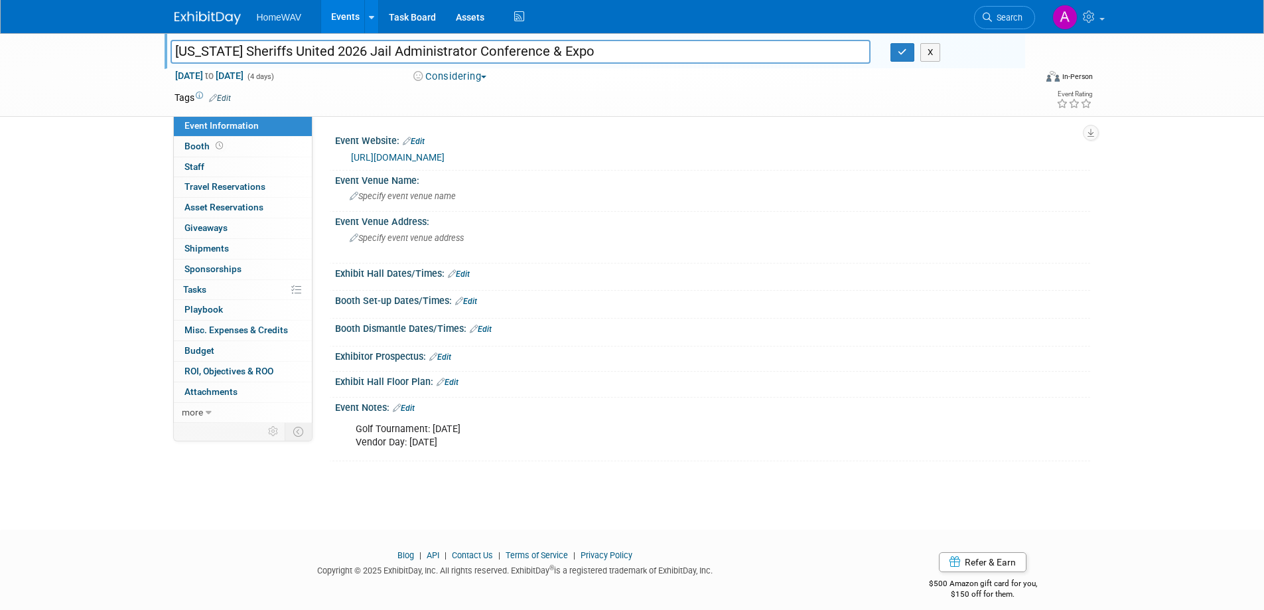
drag, startPoint x: 317, startPoint y: 48, endPoint x: 280, endPoint y: 48, distance: 37.2
click at [280, 48] on input "[US_STATE] Sheriffs United 2026 Jail Administrator Conference & Expo" at bounding box center [521, 51] width 701 height 23
type input "Missouri Sheriffs' Association 2026 Jail Administrator Conference & Expo"
click at [901, 55] on icon "button" at bounding box center [902, 52] width 9 height 9
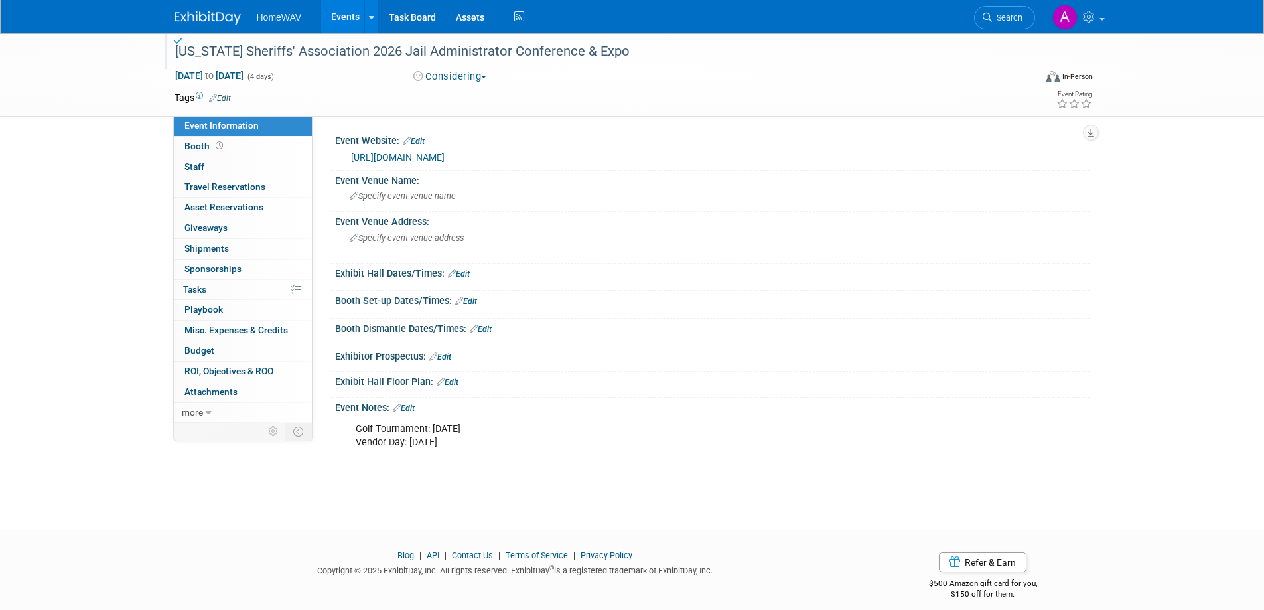
click at [346, 13] on link "Events" at bounding box center [345, 16] width 48 height 33
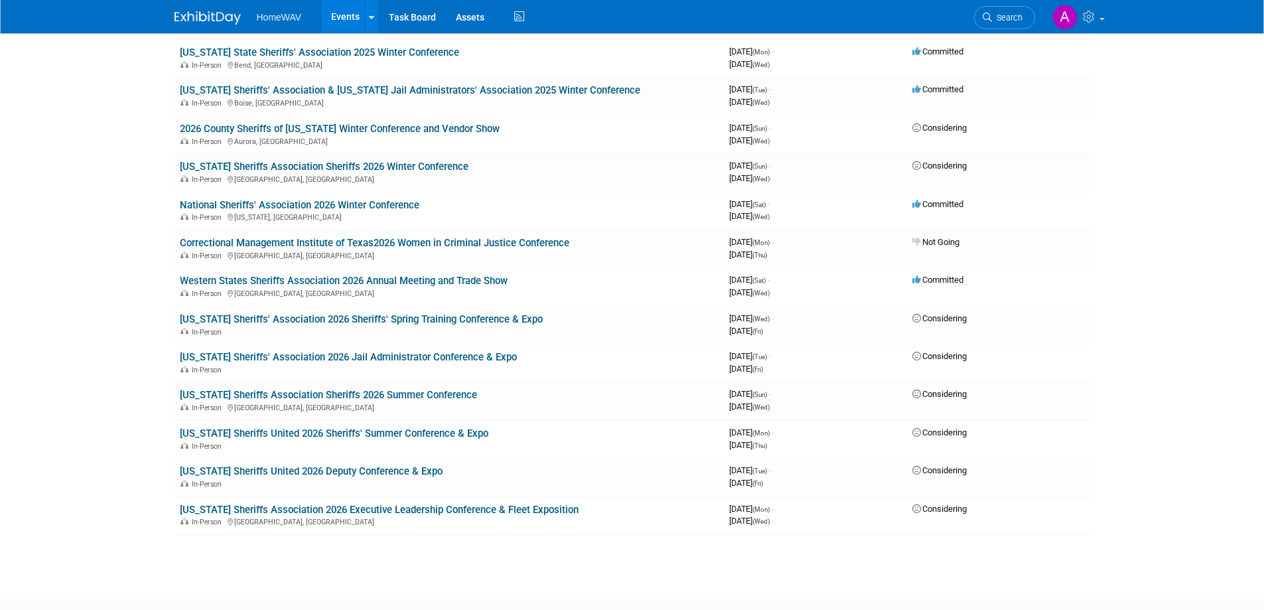
scroll to position [1151, 0]
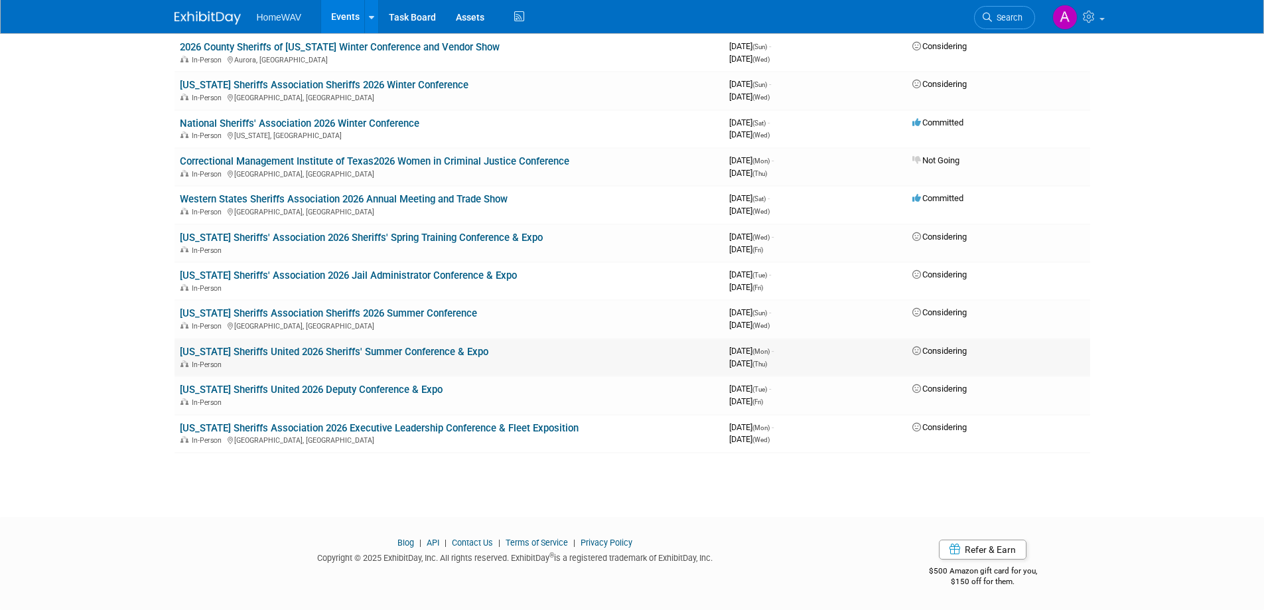
click at [279, 350] on link "[US_STATE] Sheriffs United 2026 Sheriffs' Summer Conference & Expo" at bounding box center [334, 352] width 309 height 12
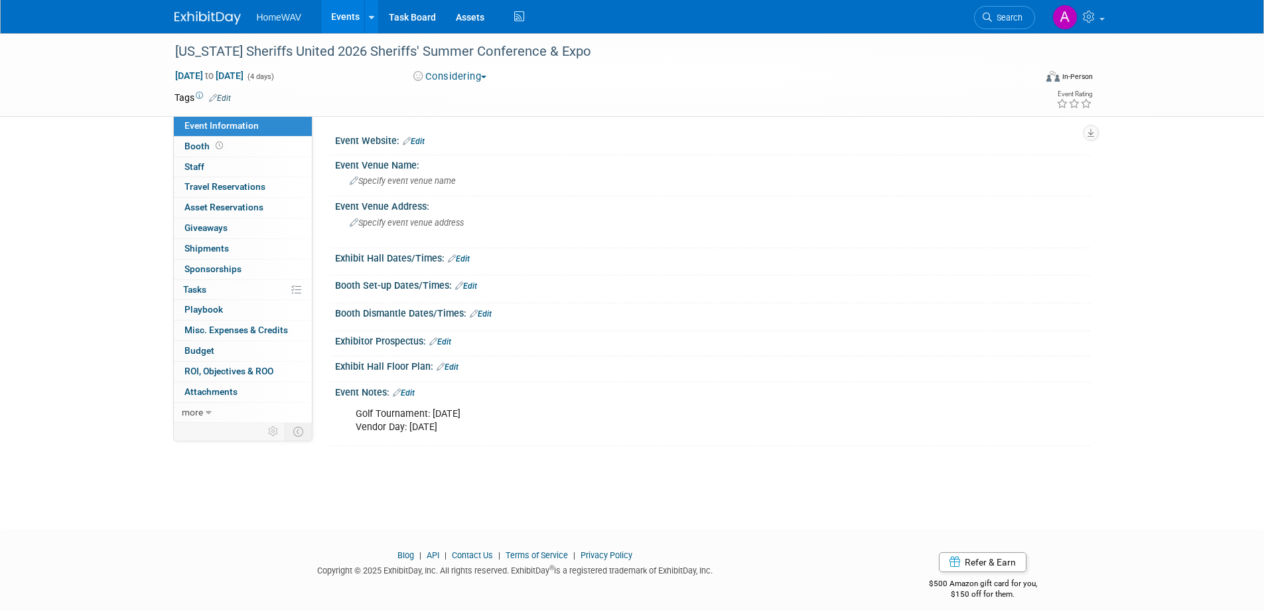
click at [423, 142] on link "Edit" at bounding box center [414, 141] width 22 height 9
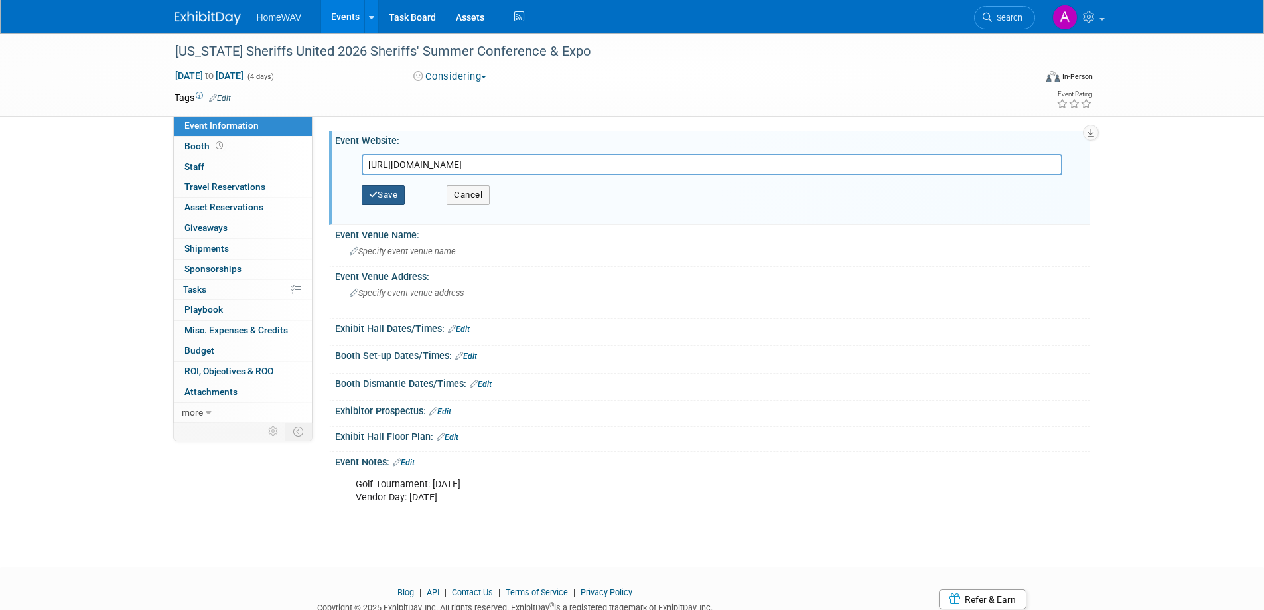
type input "[URL][DOMAIN_NAME]"
click at [394, 200] on button "Save" at bounding box center [384, 195] width 44 height 20
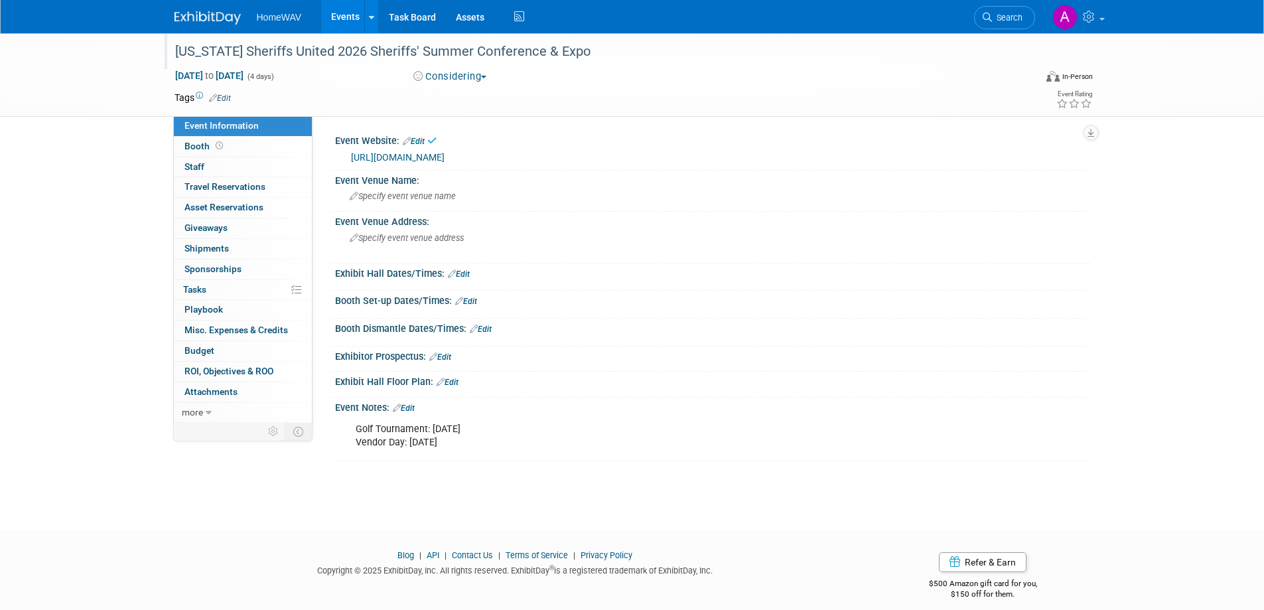
click at [291, 52] on div "[US_STATE] Sheriffs United 2026 Sheriffs' Summer Conference & Expo" at bounding box center [593, 52] width 845 height 24
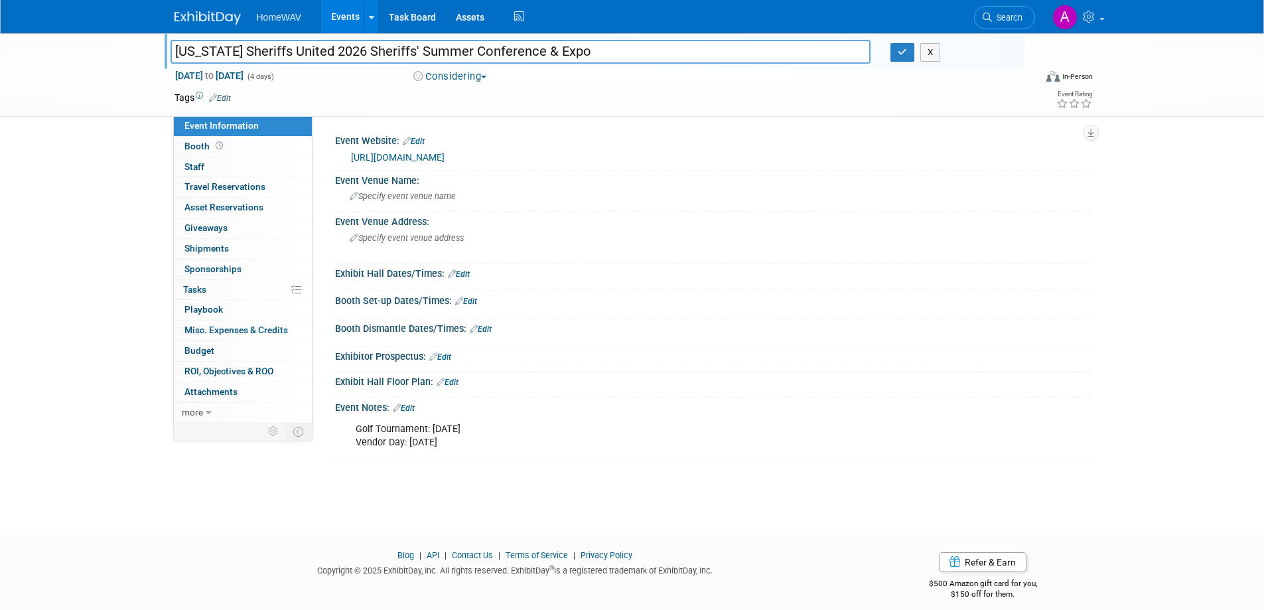
drag, startPoint x: 317, startPoint y: 50, endPoint x: 279, endPoint y: 51, distance: 37.2
click at [279, 51] on input "[US_STATE] Sheriffs United 2026 Sheriffs' Summer Conference & Expo" at bounding box center [521, 51] width 701 height 23
type input "[US_STATE] Sheriffs' Association 2026 Sheriffs' Summer Conference & Expo"
click at [903, 50] on icon "button" at bounding box center [902, 52] width 9 height 9
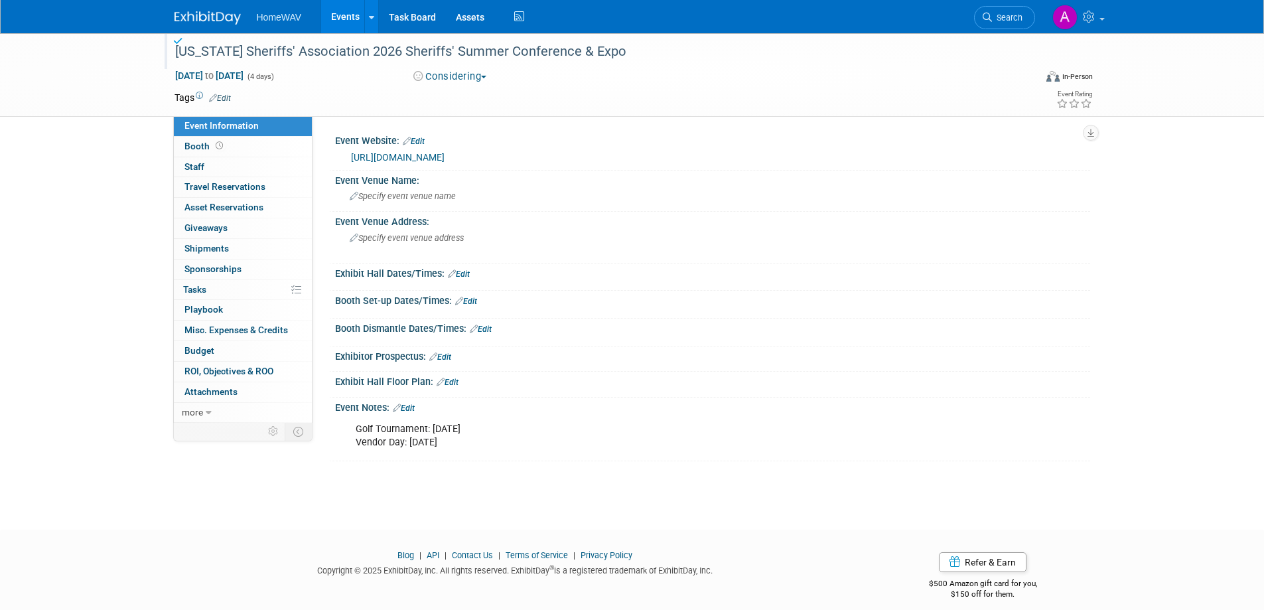
click at [348, 19] on link "Events" at bounding box center [345, 16] width 48 height 33
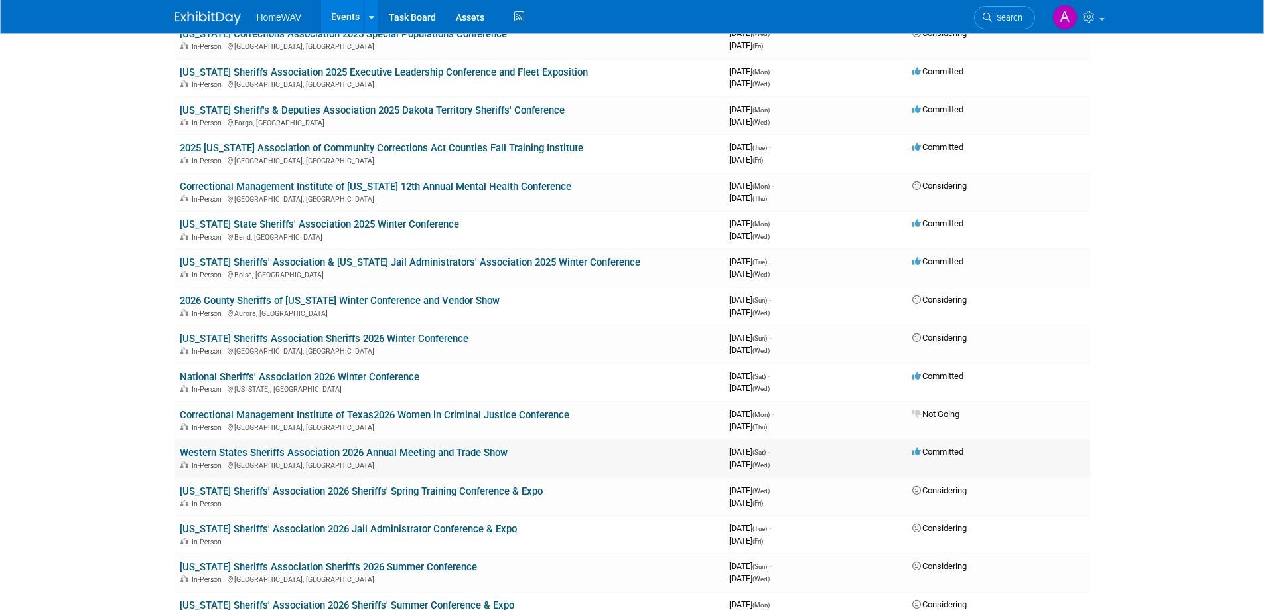
scroll to position [1151, 0]
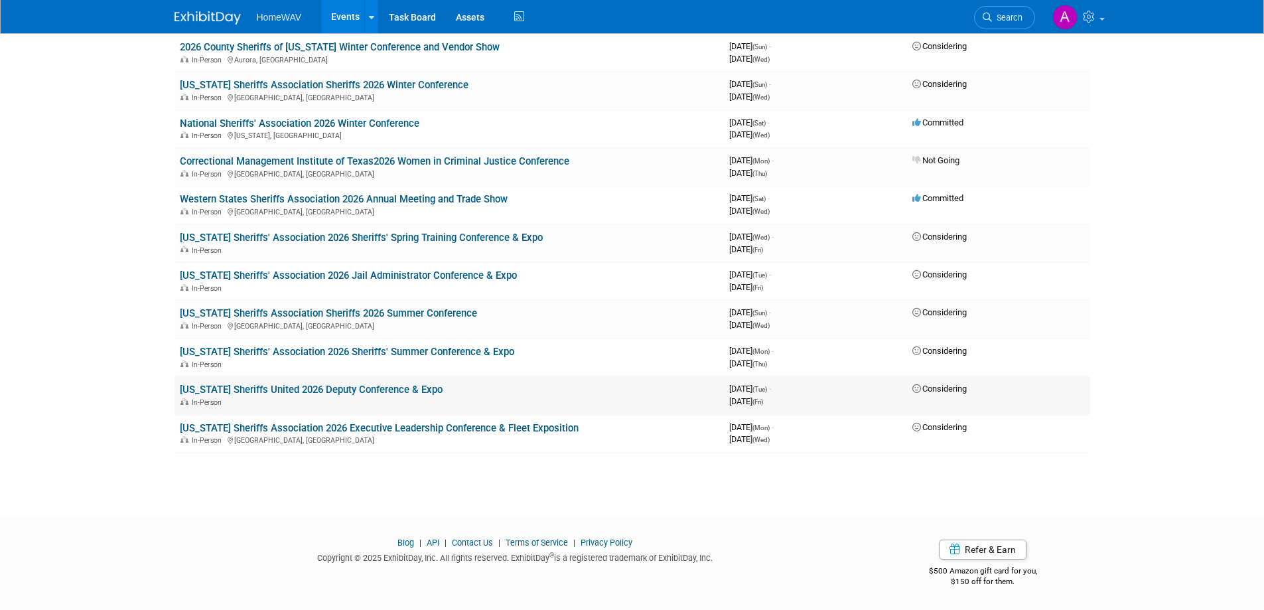
click at [254, 385] on link "Missouri Sheriffs United 2026 Deputy Conference & Expo" at bounding box center [311, 390] width 263 height 12
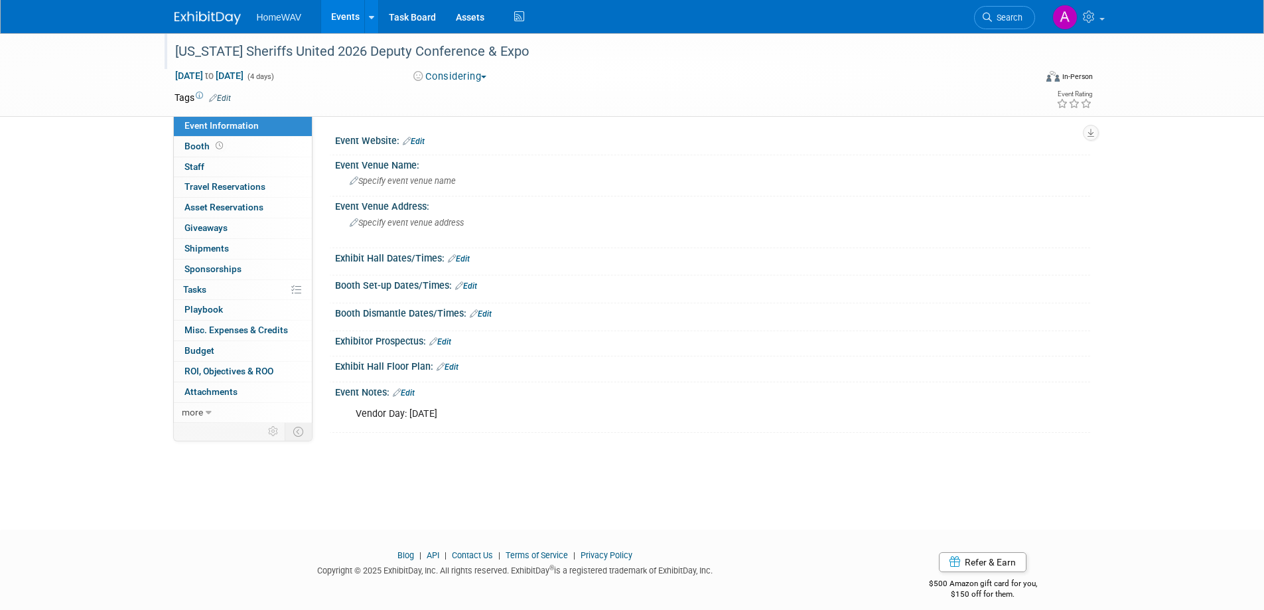
click at [307, 52] on div "[US_STATE] Sheriffs United 2026 Deputy Conference & Expo" at bounding box center [593, 52] width 845 height 24
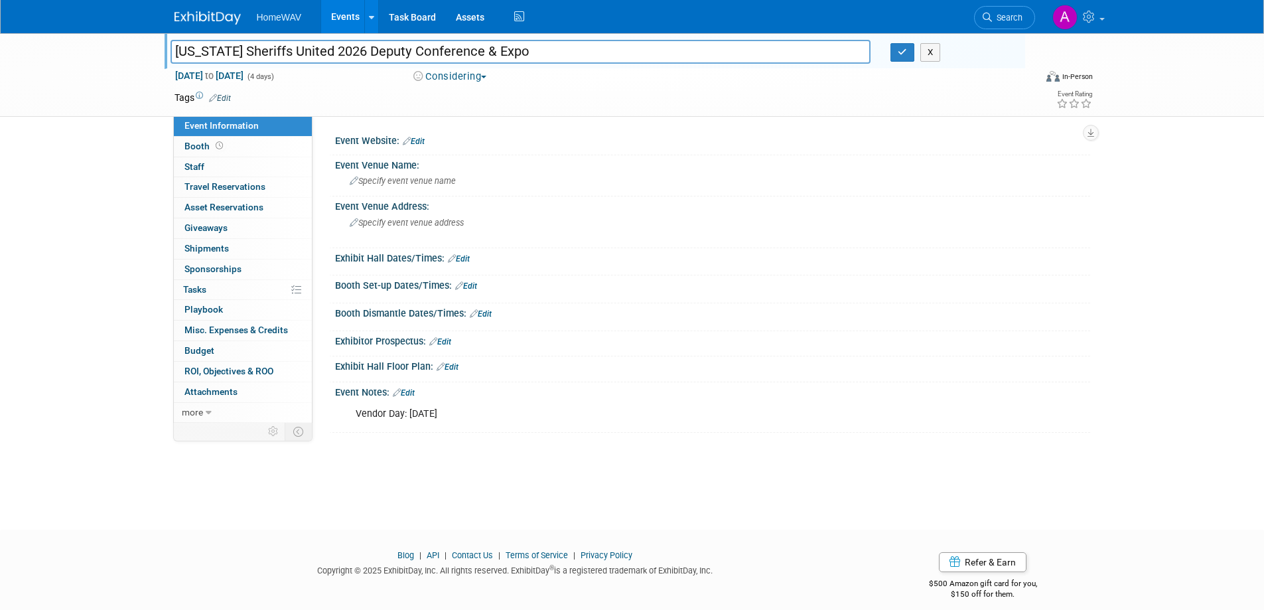
drag, startPoint x: 317, startPoint y: 46, endPoint x: 281, endPoint y: 50, distance: 36.1
click at [281, 50] on input "[US_STATE] Sheriffs United 2026 Deputy Conference & Expo" at bounding box center [521, 51] width 701 height 23
type input "[US_STATE] Sheriffs' Association 2026 Deputy Conference & Expo"
click at [417, 143] on link "Edit" at bounding box center [414, 141] width 22 height 9
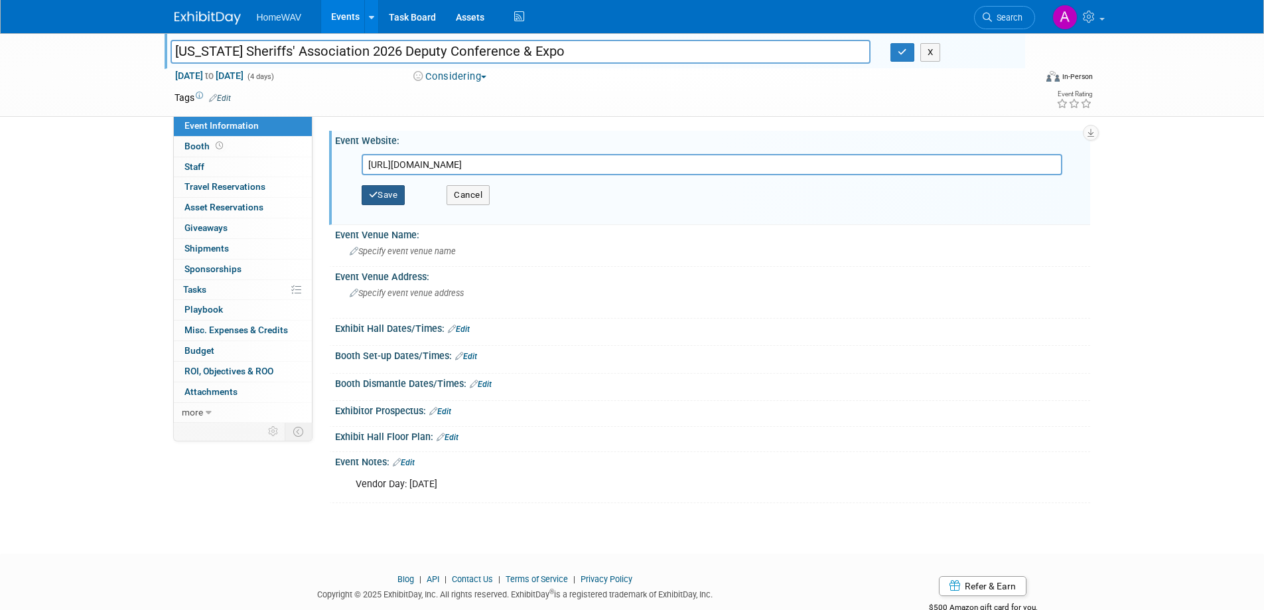
type input "[URL][DOMAIN_NAME]"
click at [390, 190] on button "Save" at bounding box center [384, 195] width 44 height 20
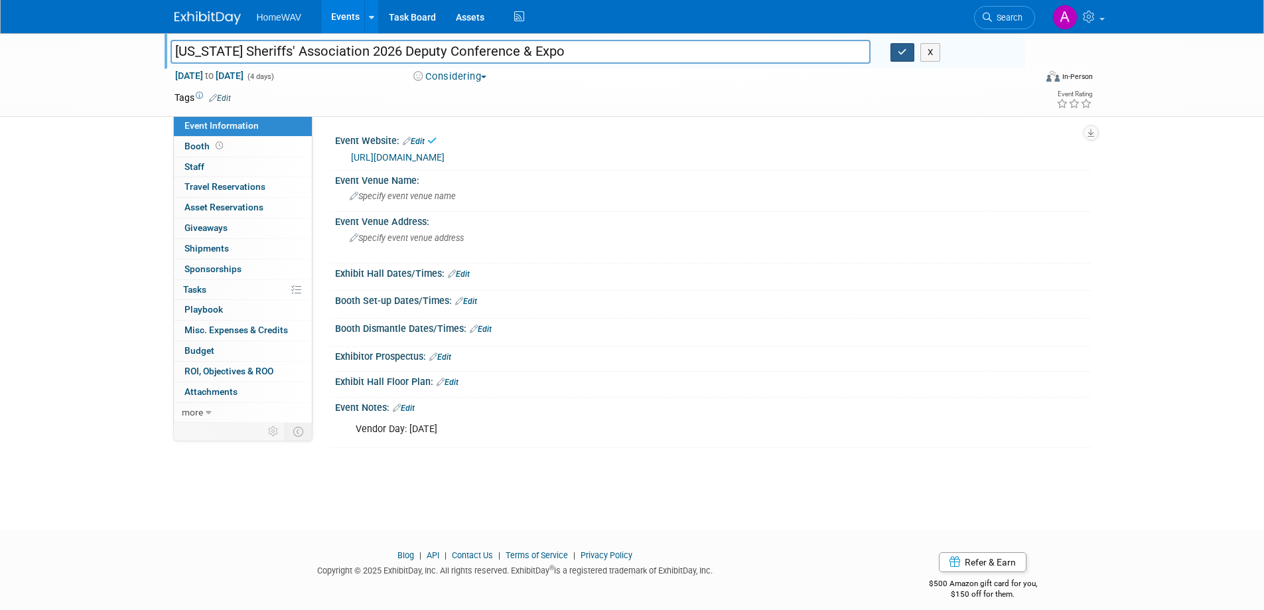
click at [893, 56] on button "button" at bounding box center [903, 52] width 24 height 19
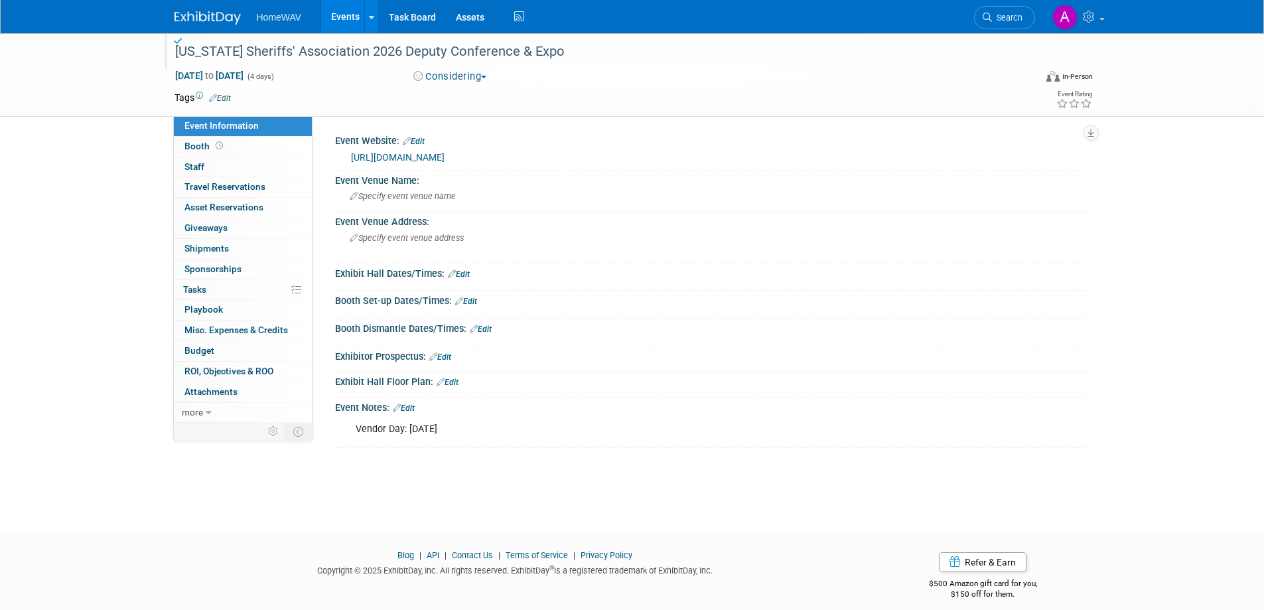
click at [342, 11] on link "Events" at bounding box center [345, 16] width 48 height 33
